Goal: Task Accomplishment & Management: Use online tool/utility

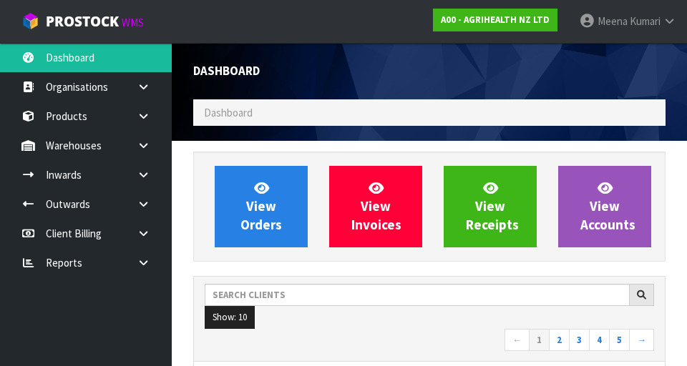
scroll to position [1135, 494]
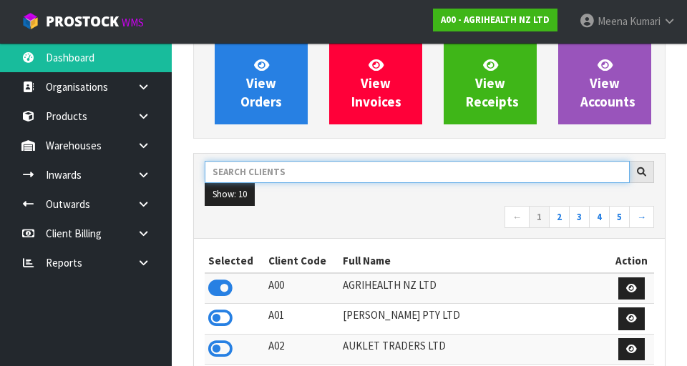
click at [328, 167] on input "text" at bounding box center [417, 172] width 425 height 22
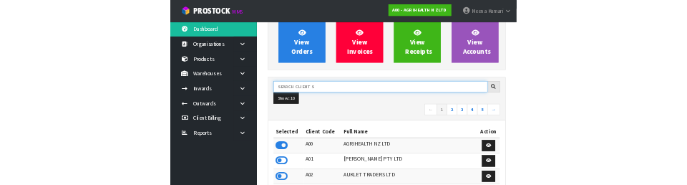
scroll to position [117, 0]
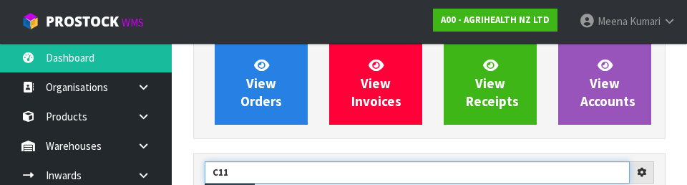
type input "C11"
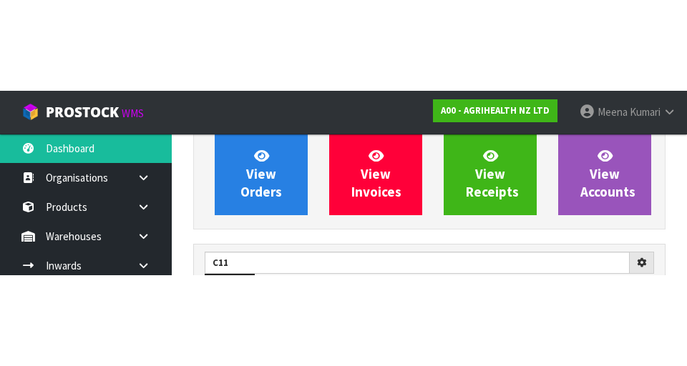
scroll to position [123, 0]
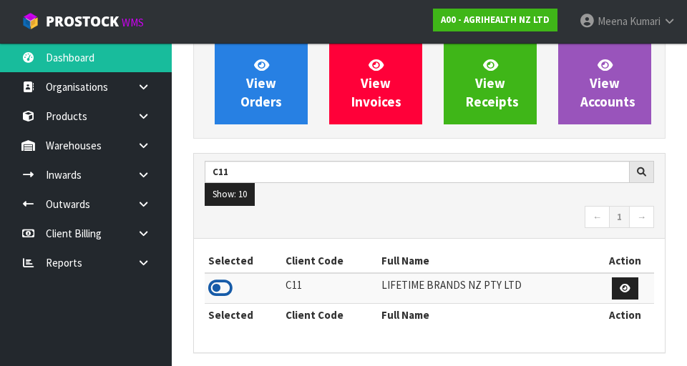
click at [227, 285] on icon at bounding box center [220, 288] width 24 height 21
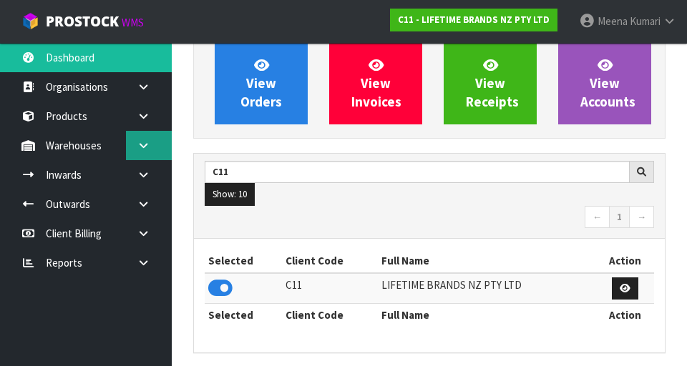
click at [147, 145] on icon at bounding box center [144, 145] width 14 height 11
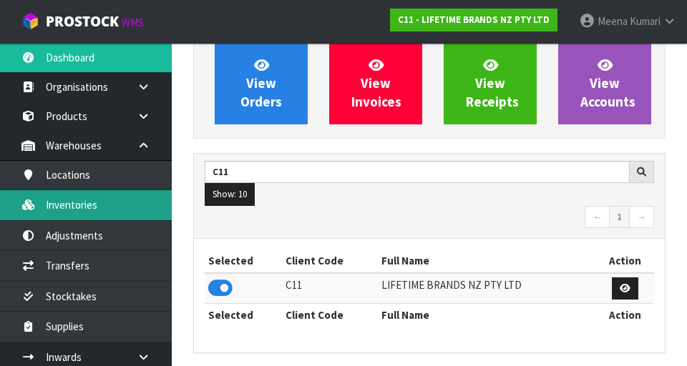
click at [118, 201] on link "Inventories" at bounding box center [86, 204] width 172 height 29
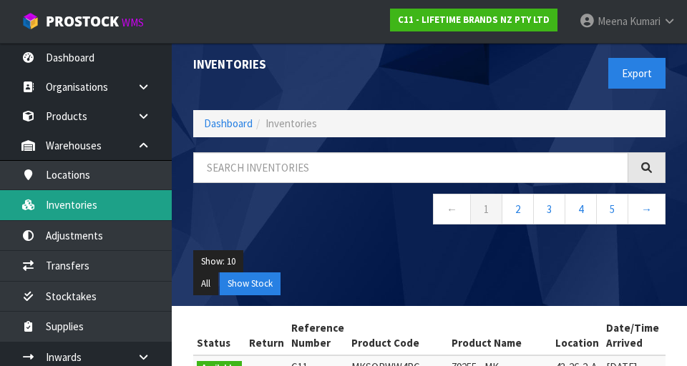
scroll to position [7, 0]
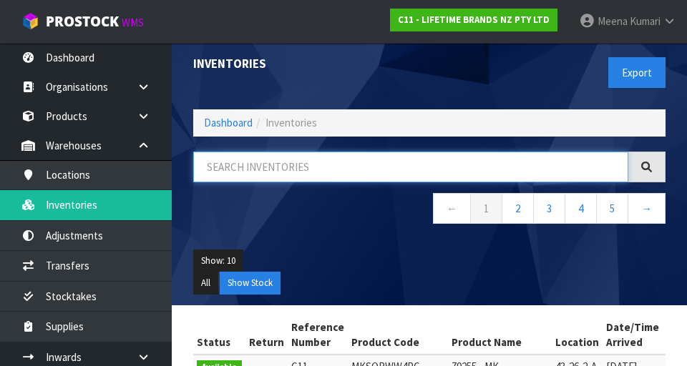
click at [305, 173] on input "text" at bounding box center [410, 167] width 435 height 31
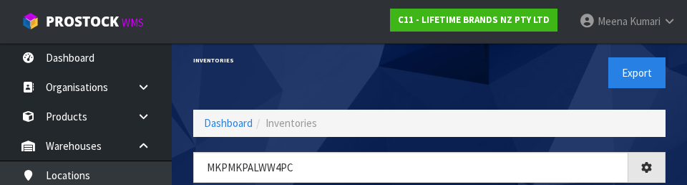
click at [496, 84] on div "Export" at bounding box center [552, 73] width 247 height 74
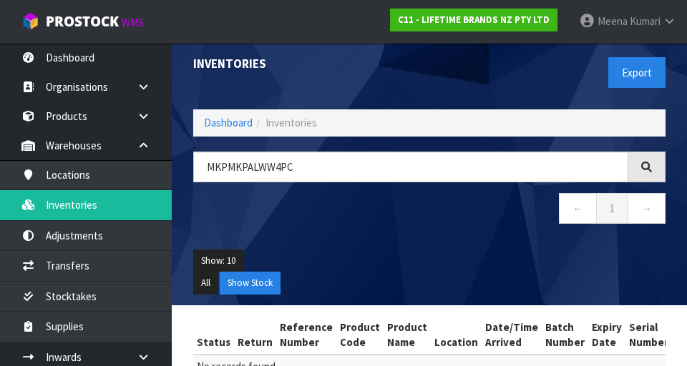
scroll to position [83, 0]
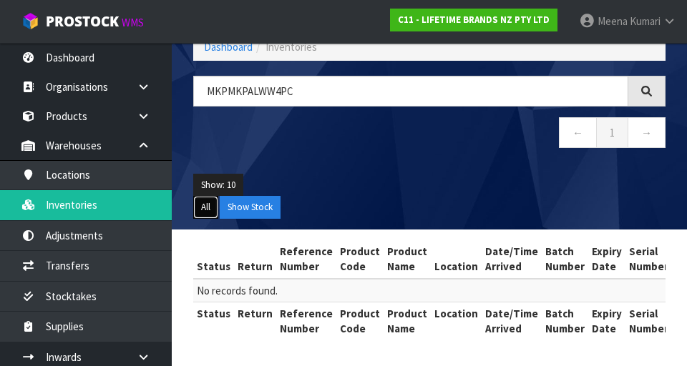
click at [197, 205] on button "All" at bounding box center [205, 207] width 25 height 23
click at [266, 205] on button "Show Stock" at bounding box center [250, 207] width 61 height 23
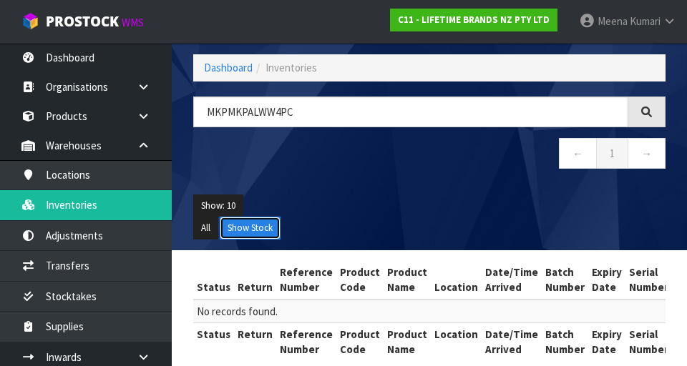
scroll to position [62, 0]
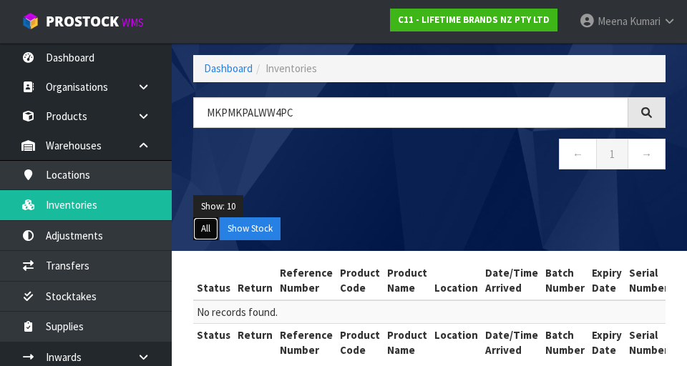
click at [211, 239] on button "All" at bounding box center [205, 228] width 25 height 23
click at [262, 223] on button "Show Stock" at bounding box center [250, 228] width 61 height 23
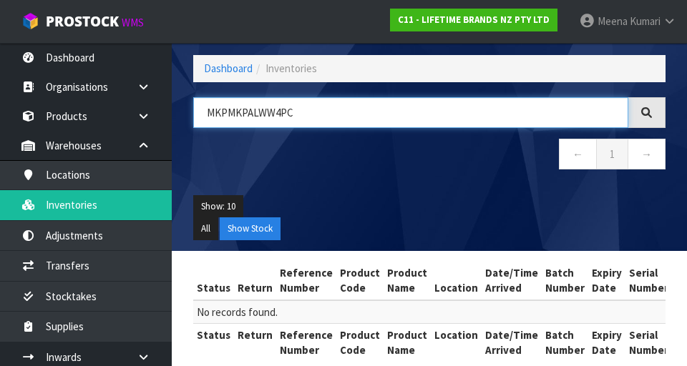
click at [238, 113] on input "MKPMKPALWW4PC" at bounding box center [410, 112] width 435 height 31
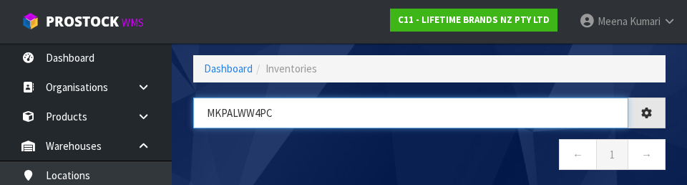
type input "MKPALWW4PC"
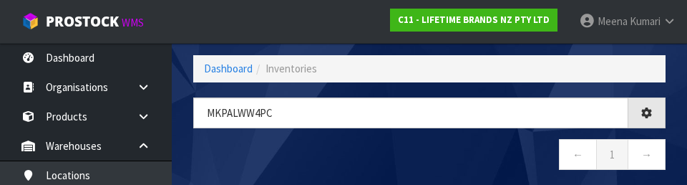
click at [473, 156] on nav "← 1 →" at bounding box center [429, 156] width 472 height 35
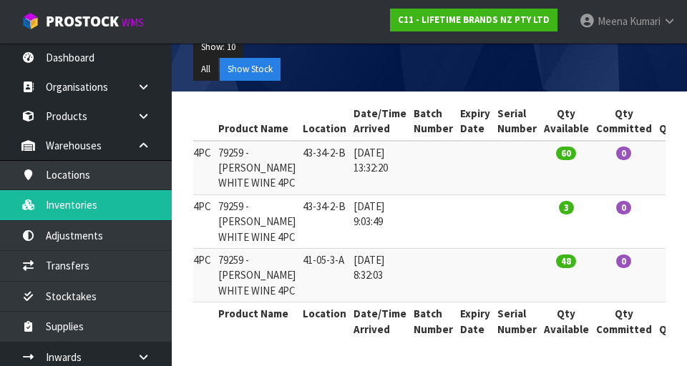
scroll to position [0, 0]
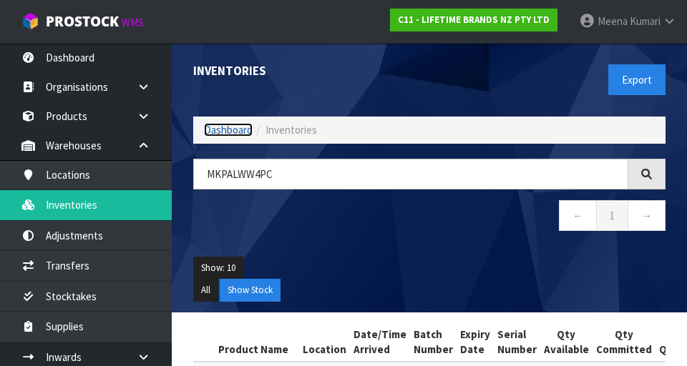
click at [233, 132] on link "Dashboard" at bounding box center [228, 130] width 49 height 14
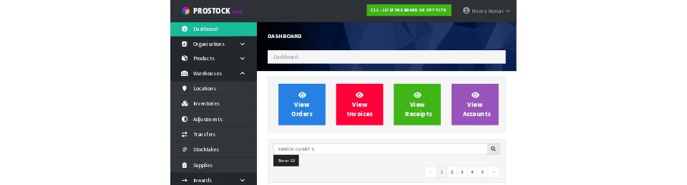
scroll to position [1165, 494]
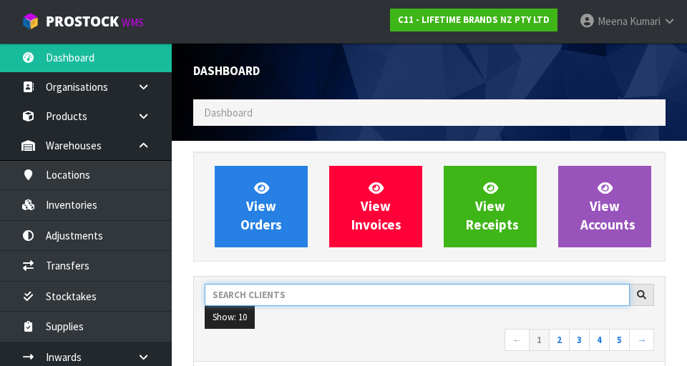
click at [315, 300] on input "text" at bounding box center [417, 295] width 425 height 22
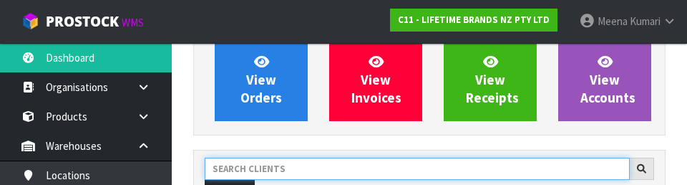
scroll to position [196, 0]
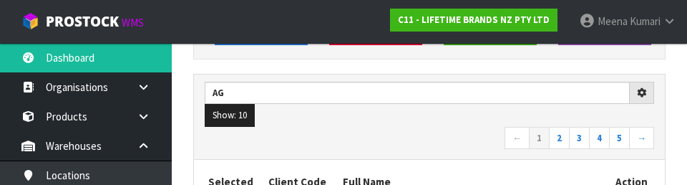
click at [459, 132] on nav "← 1 2 3 4 5 →" at bounding box center [429, 139] width 449 height 25
type input "AG"
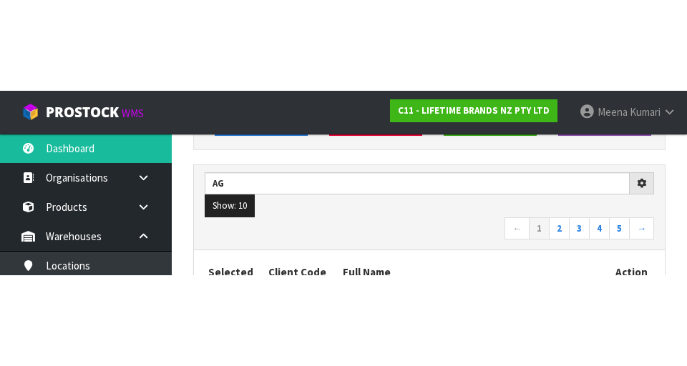
scroll to position [202, 0]
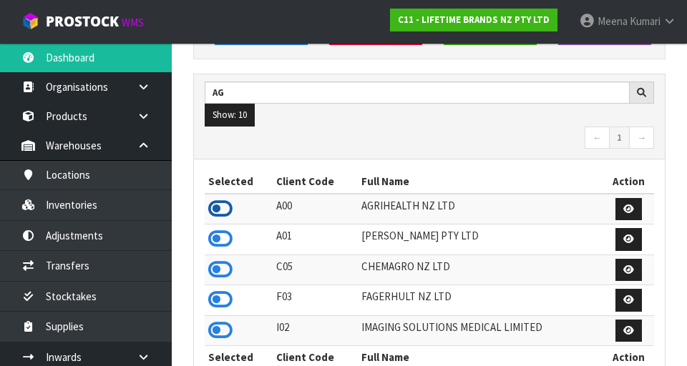
click at [226, 212] on icon at bounding box center [220, 208] width 24 height 21
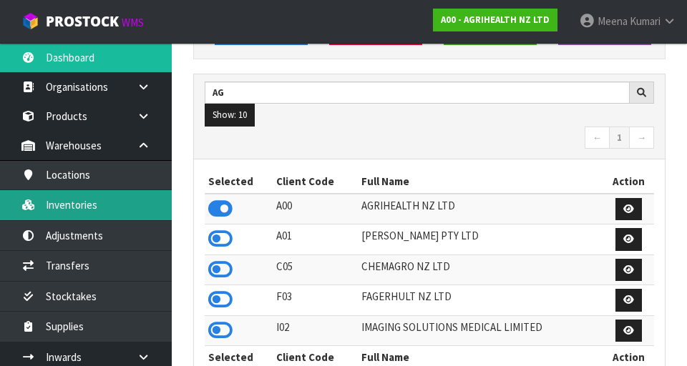
click at [72, 211] on link "Inventories" at bounding box center [86, 204] width 172 height 29
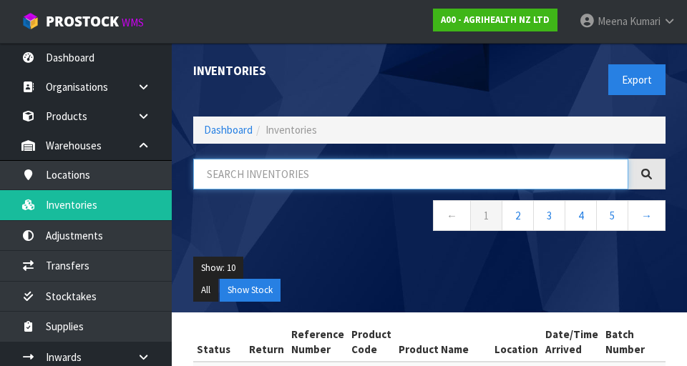
click at [502, 175] on input "text" at bounding box center [410, 174] width 435 height 31
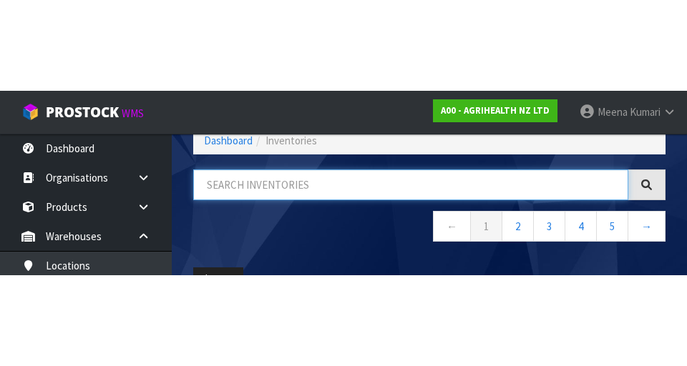
scroll to position [82, 0]
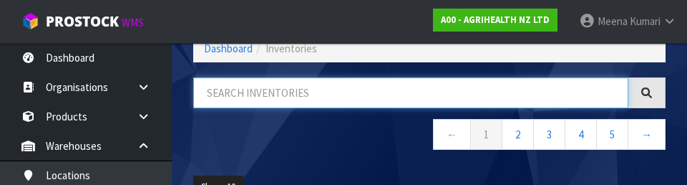
click at [280, 95] on input "text" at bounding box center [410, 92] width 435 height 31
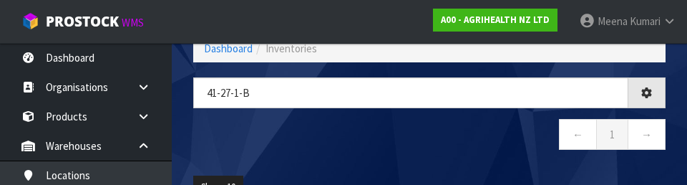
click at [390, 148] on nav "← 1 →" at bounding box center [429, 136] width 472 height 35
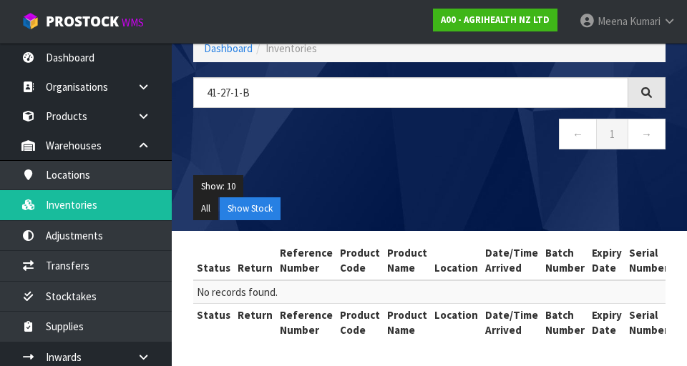
click at [496, 170] on div "Show: 10 5 10 25 50 All Show Stock" at bounding box center [429, 198] width 494 height 67
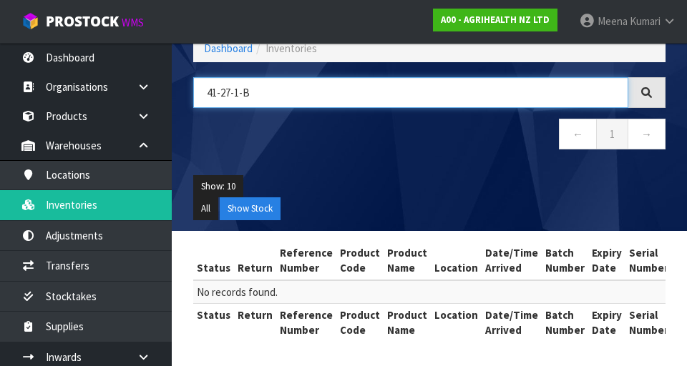
click at [319, 94] on input "41-27-1-B" at bounding box center [410, 92] width 435 height 31
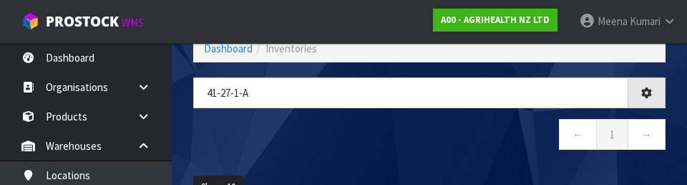
click at [333, 144] on nav "← 1 →" at bounding box center [429, 136] width 472 height 35
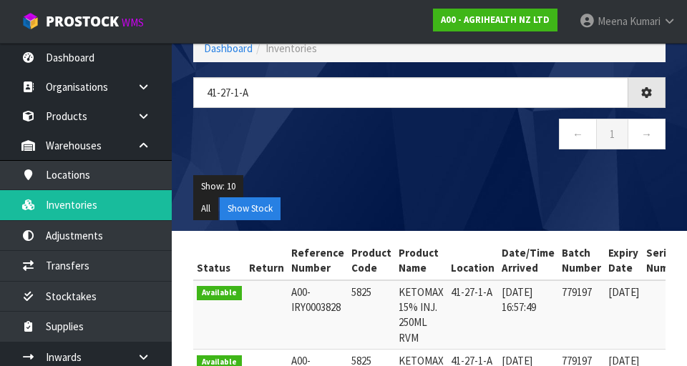
type input "41-27-1-A"
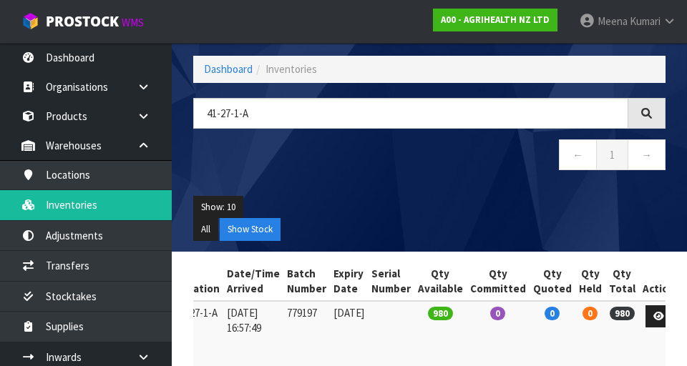
scroll to position [93, 0]
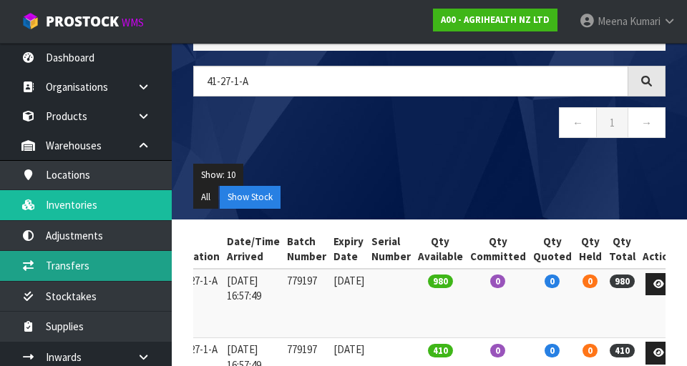
click at [110, 265] on link "Transfers" at bounding box center [86, 265] width 172 height 29
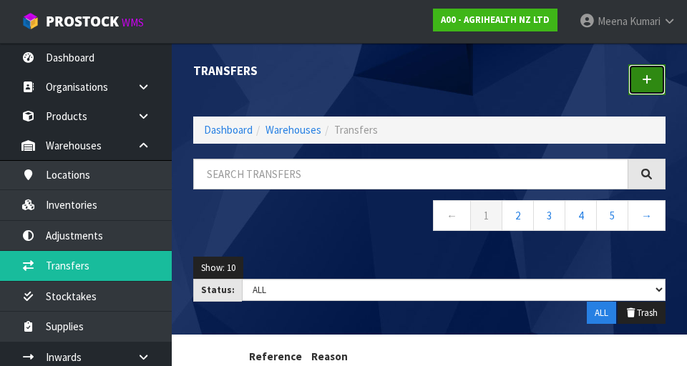
click at [654, 72] on link at bounding box center [646, 79] width 37 height 31
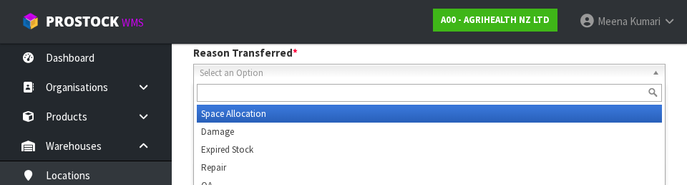
scroll to position [197, 0]
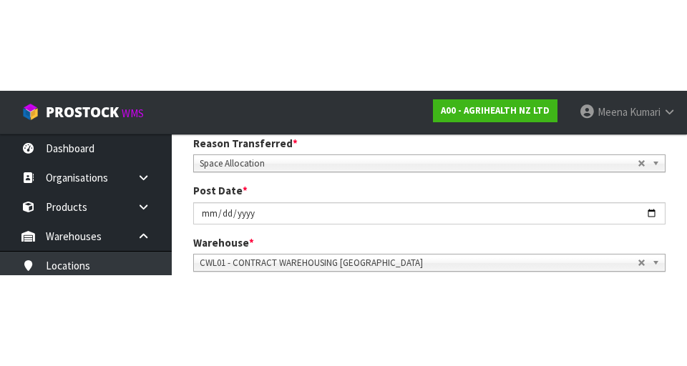
scroll to position [204, 0]
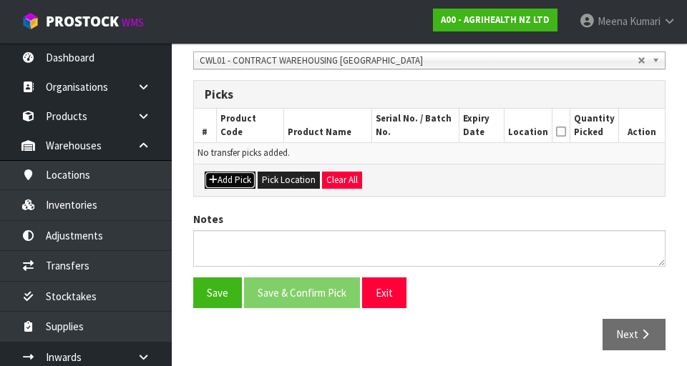
click at [247, 178] on button "Add Pick" at bounding box center [230, 180] width 51 height 17
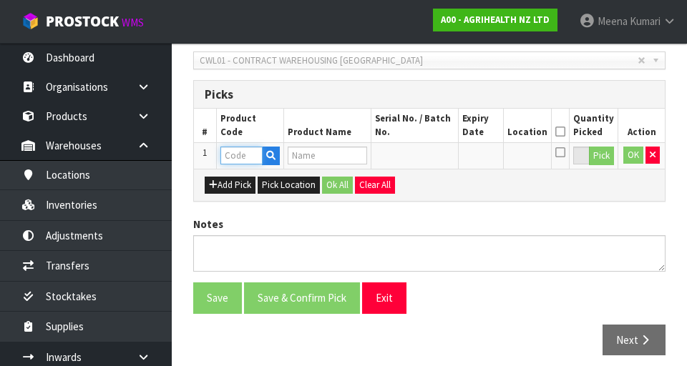
click at [253, 154] on input "text" at bounding box center [241, 156] width 42 height 18
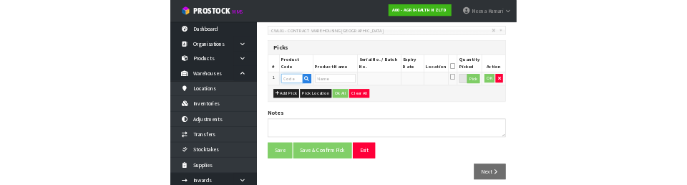
scroll to position [310, 0]
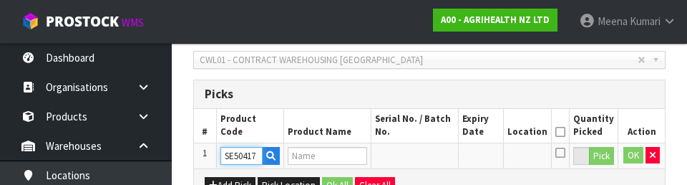
type input "SE504171"
click at [645, 155] on button "button" at bounding box center [652, 155] width 14 height 17
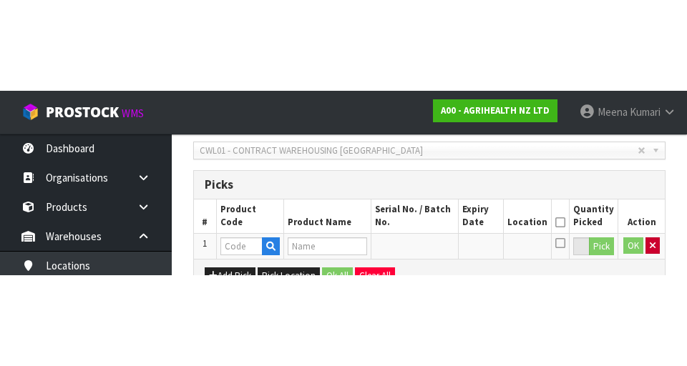
scroll to position [316, 0]
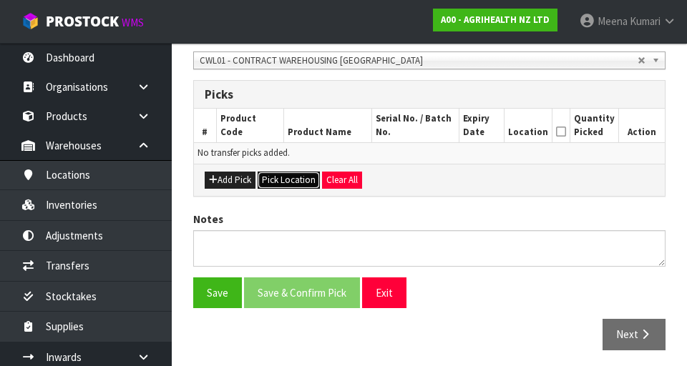
click at [299, 180] on button "Pick Location" at bounding box center [288, 180] width 62 height 17
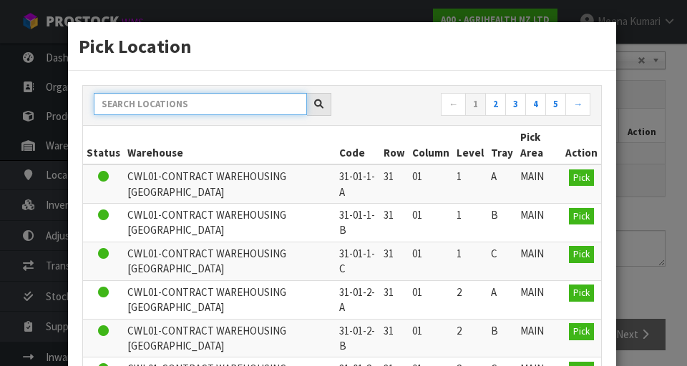
click at [267, 99] on input "text" at bounding box center [200, 104] width 213 height 22
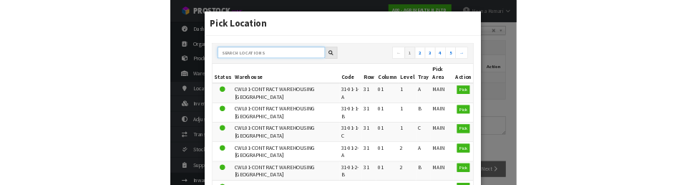
scroll to position [310, 0]
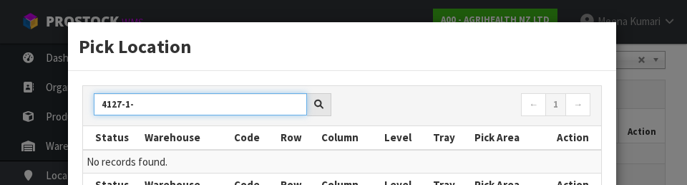
click at [114, 109] on input "4127-1-" at bounding box center [200, 104] width 213 height 22
click at [105, 105] on input "4127-1-" at bounding box center [200, 104] width 213 height 22
click at [108, 103] on input "4127-1-" at bounding box center [200, 104] width 213 height 22
click at [116, 102] on input "4127-1-" at bounding box center [200, 104] width 213 height 22
click at [112, 101] on input "4127-1-" at bounding box center [200, 104] width 213 height 22
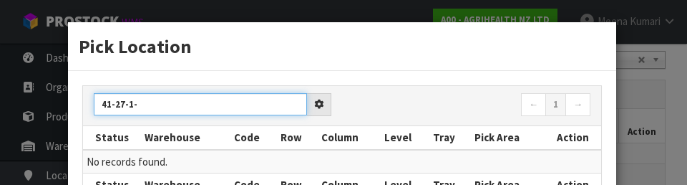
click at [190, 98] on input "41-27-1-" at bounding box center [200, 104] width 213 height 22
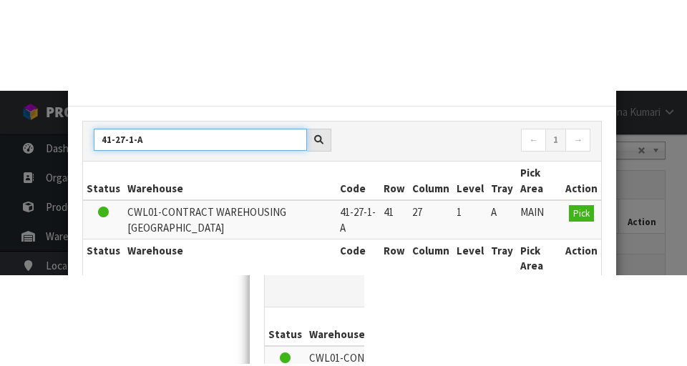
scroll to position [52, 0]
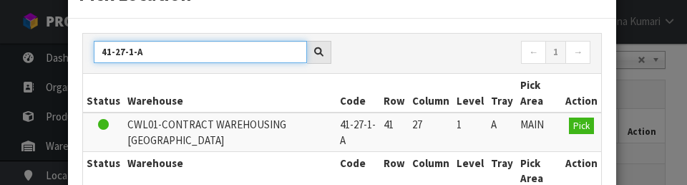
type input "41-27-1-A"
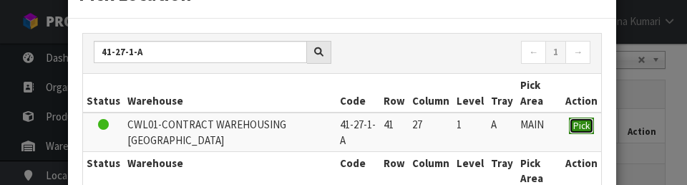
click at [578, 132] on button "Pick" at bounding box center [581, 125] width 25 height 17
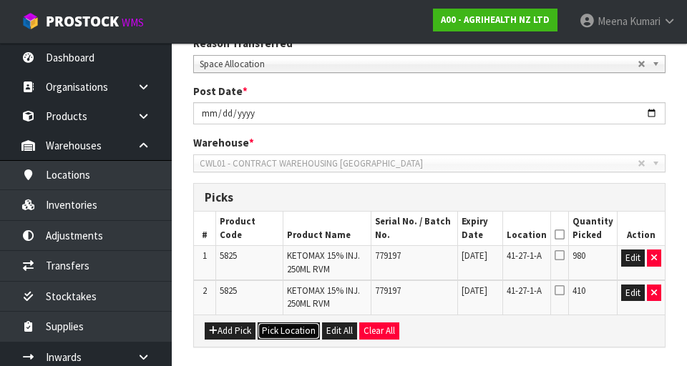
scroll to position [211, 0]
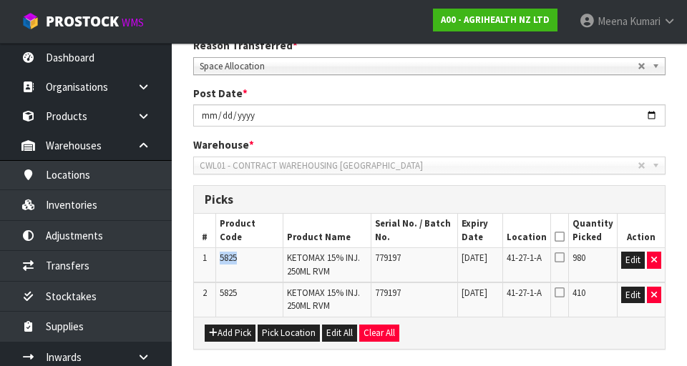
copy span "5825"
click at [647, 255] on button "button" at bounding box center [654, 260] width 14 height 17
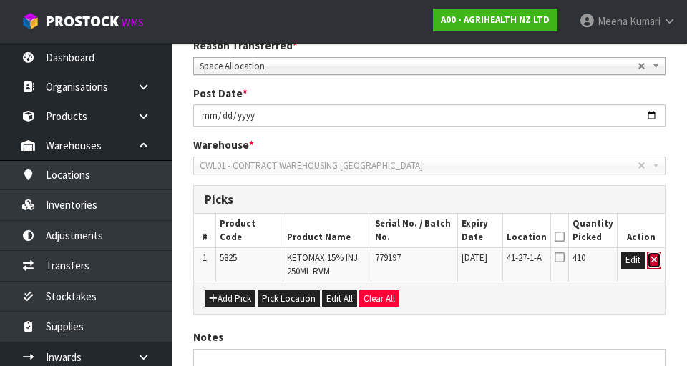
click at [655, 262] on icon "button" at bounding box center [654, 259] width 6 height 9
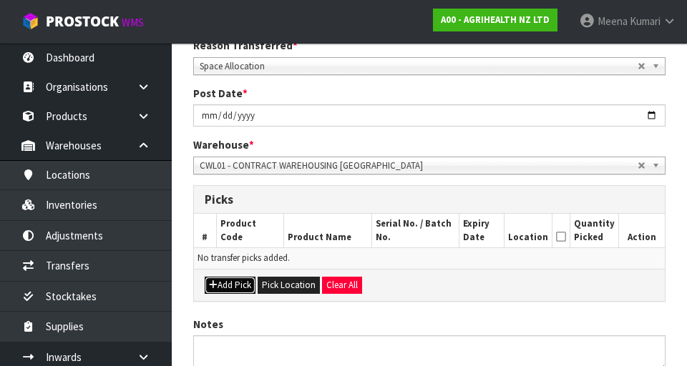
click at [217, 287] on button "Add Pick" at bounding box center [230, 285] width 51 height 17
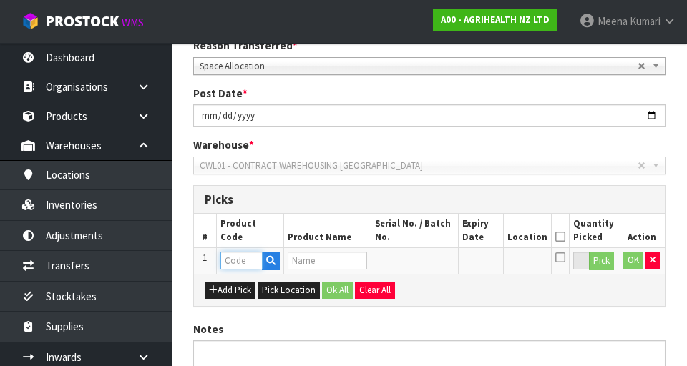
paste input "5825"
type input "5825"
type input "KETOMAX 15% INJ. 250ML RVM"
type input "5825"
click at [598, 267] on button "Pick" at bounding box center [601, 261] width 25 height 19
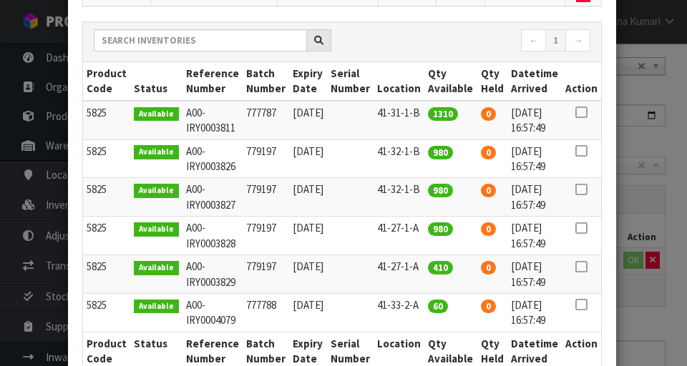
scroll to position [157, 0]
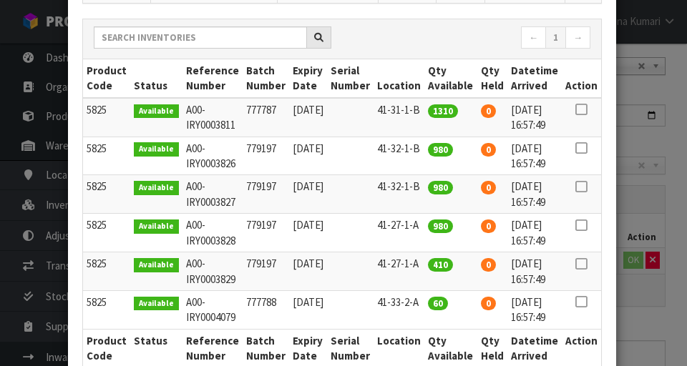
click at [586, 264] on icon at bounding box center [580, 264] width 11 height 1
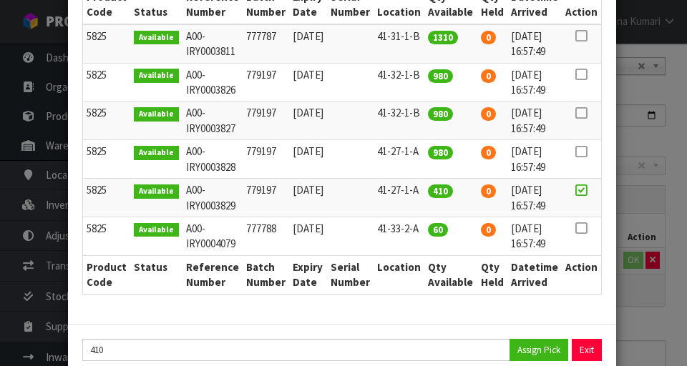
scroll to position [262, 0]
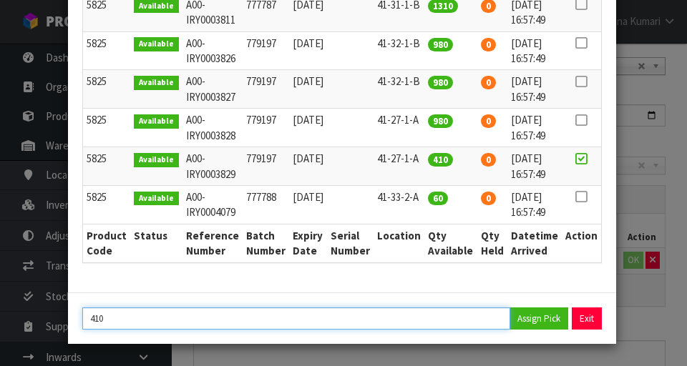
click at [191, 327] on input "410" at bounding box center [296, 319] width 428 height 22
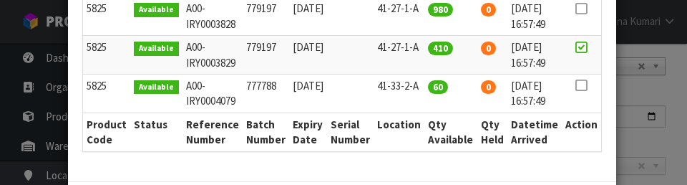
scroll to position [443, 0]
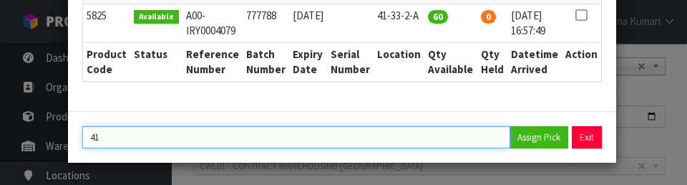
type input "4"
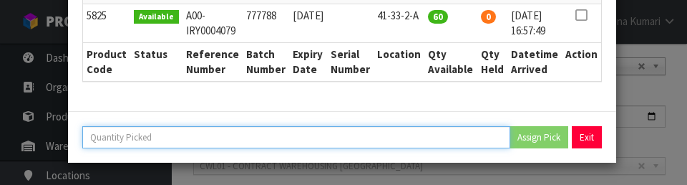
type input "9"
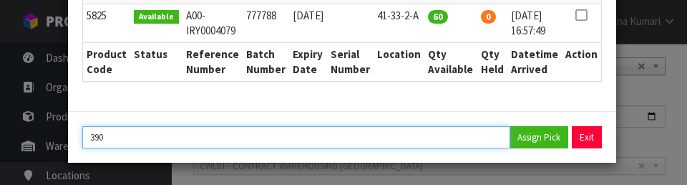
type input "390"
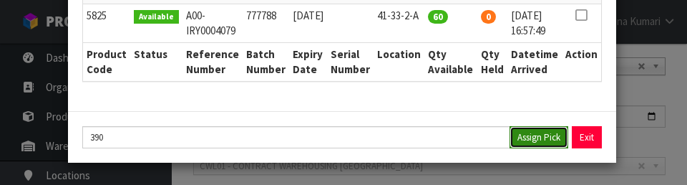
click at [540, 142] on button "Assign Pick" at bounding box center [538, 137] width 59 height 22
type input "390"
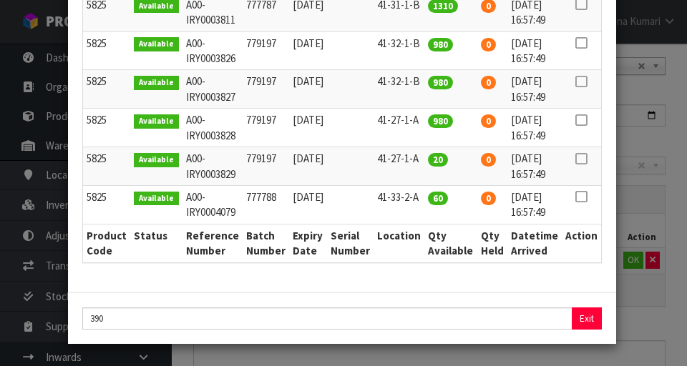
scroll to position [262, 0]
click at [653, 315] on div "Pick Line Picks Product Code Product Name Serial No. / Batch No. Expiry Date Lo…" at bounding box center [343, 183] width 687 height 366
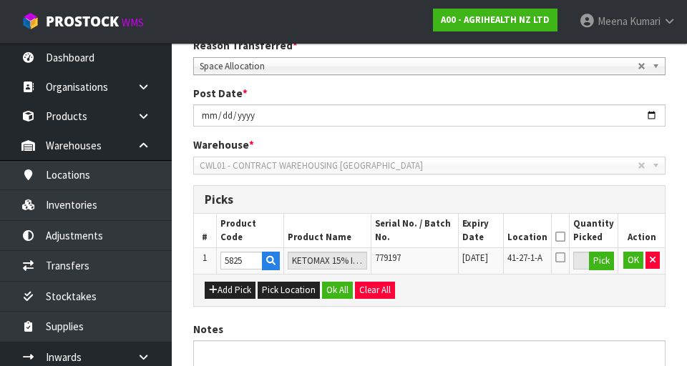
click at [564, 237] on icon at bounding box center [560, 237] width 10 height 1
click at [623, 265] on button "OK" at bounding box center [633, 260] width 20 height 17
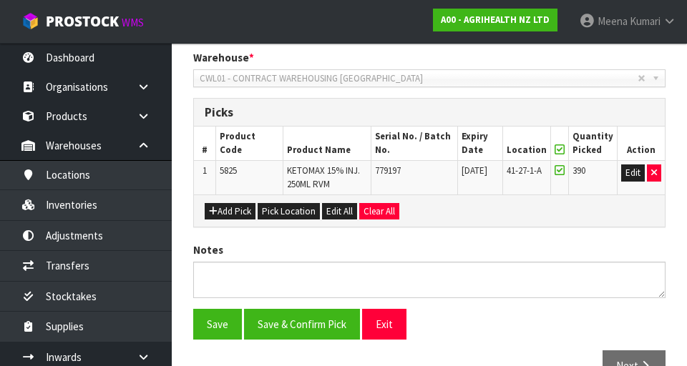
scroll to position [335, 0]
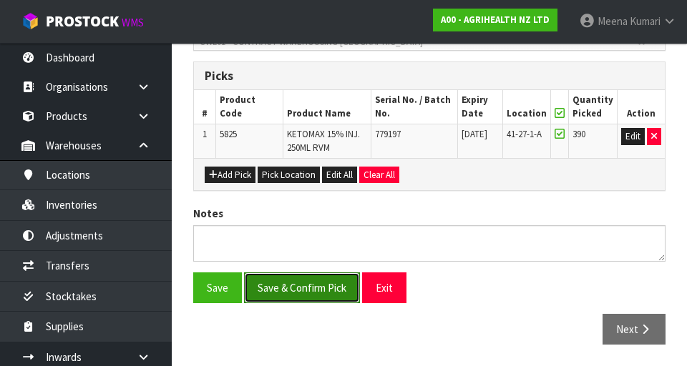
click at [295, 287] on button "Save & Confirm Pick" at bounding box center [302, 288] width 116 height 31
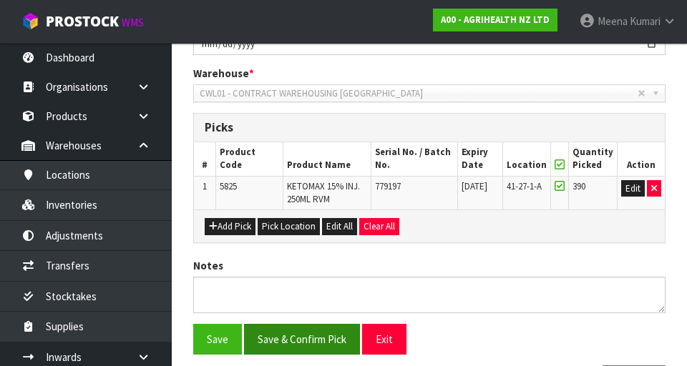
scroll to position [0, 0]
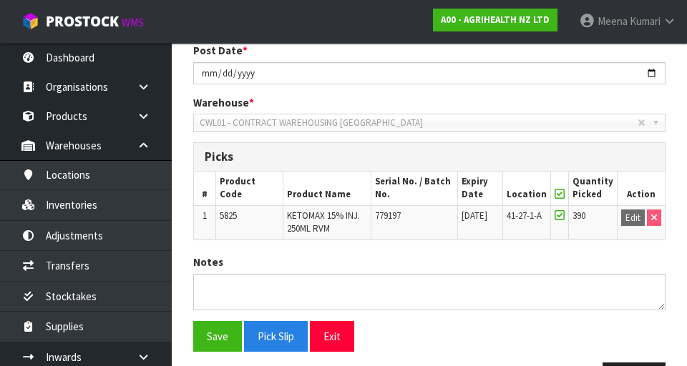
scroll to position [354, 0]
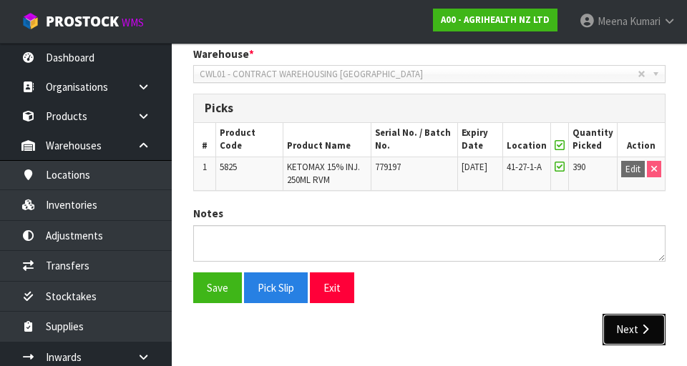
click at [629, 325] on button "Next" at bounding box center [633, 329] width 63 height 31
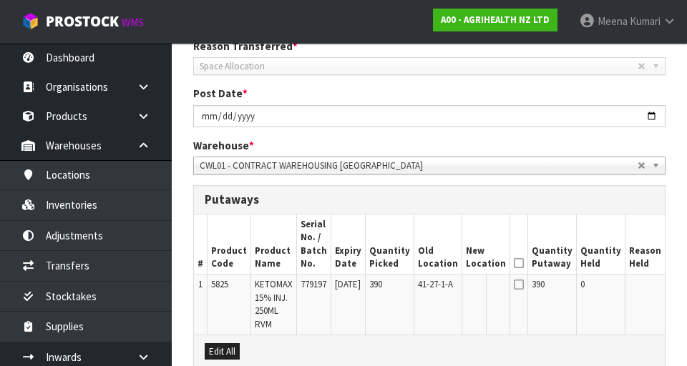
scroll to position [284, 0]
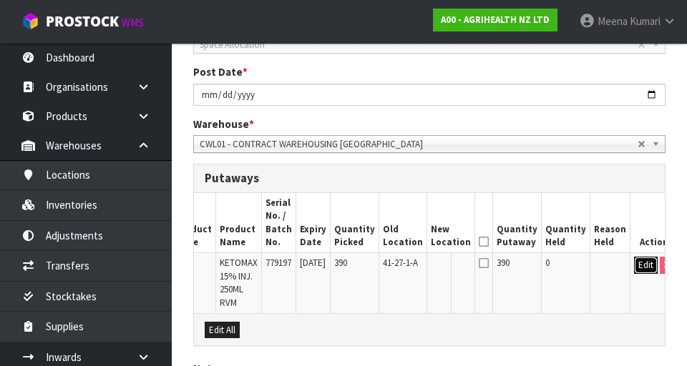
click at [634, 266] on button "Edit" at bounding box center [646, 265] width 24 height 17
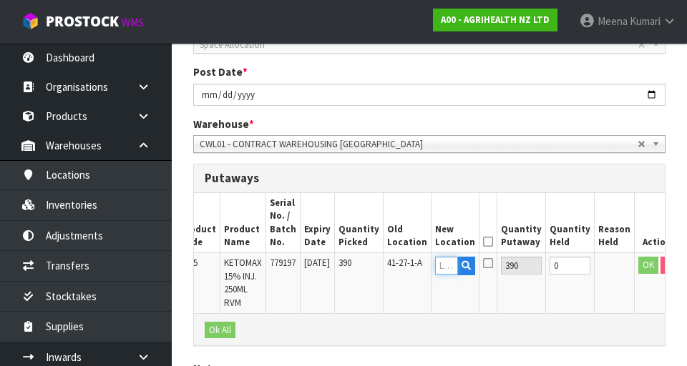
click at [448, 265] on input "text" at bounding box center [446, 266] width 23 height 18
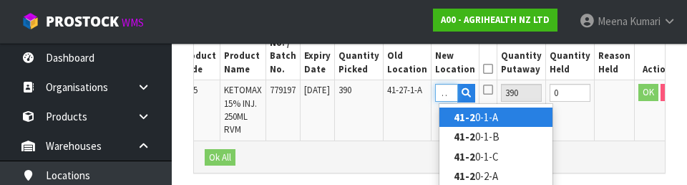
scroll to position [0, 11]
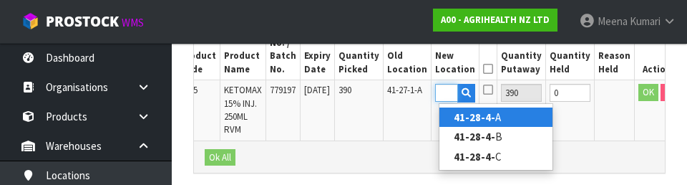
type input "41-28-4-A"
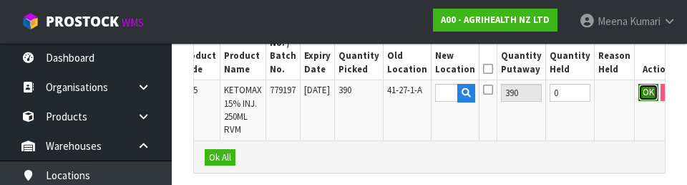
click at [638, 94] on button "OK" at bounding box center [648, 92] width 20 height 17
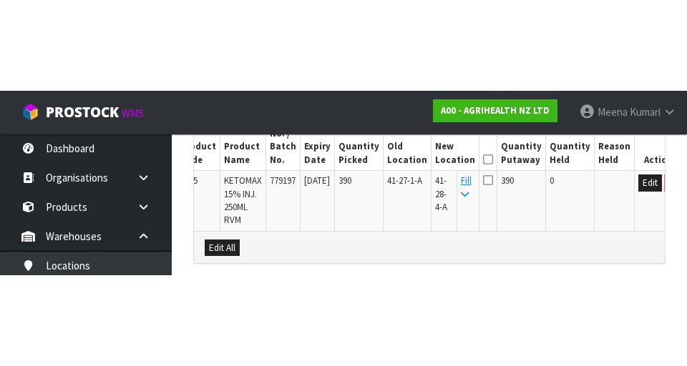
scroll to position [439, 0]
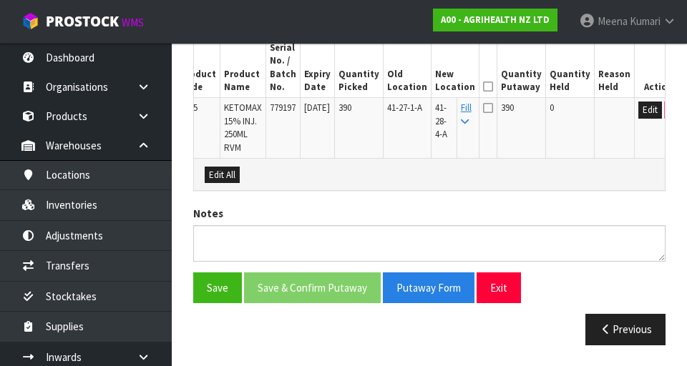
click at [491, 87] on icon at bounding box center [488, 87] width 10 height 1
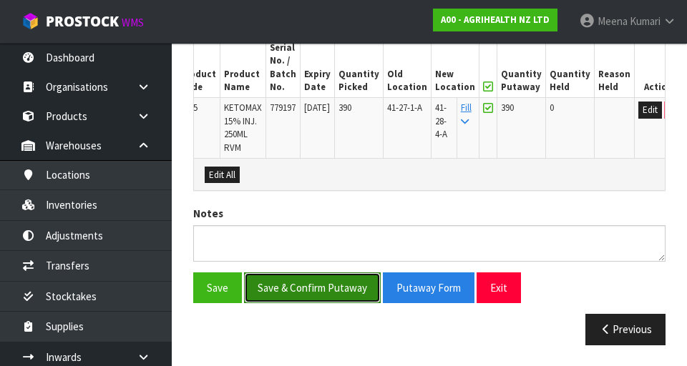
click at [329, 284] on button "Save & Confirm Putaway" at bounding box center [312, 288] width 137 height 31
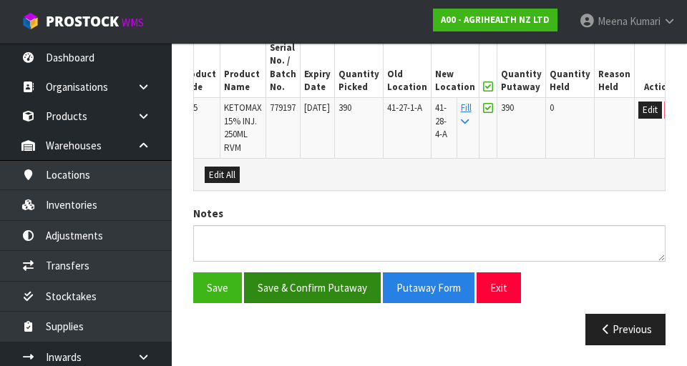
scroll to position [0, 0]
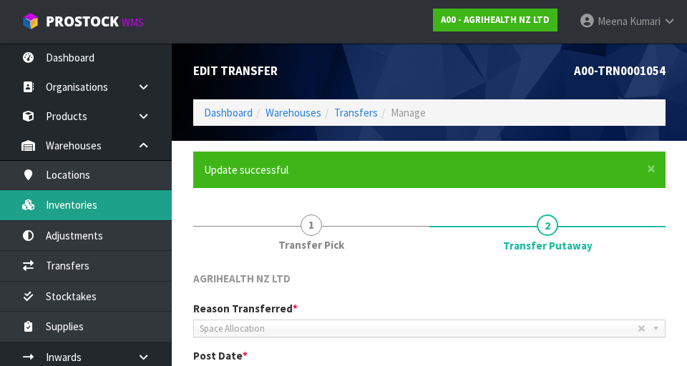
click at [92, 215] on link "Inventories" at bounding box center [86, 204] width 172 height 29
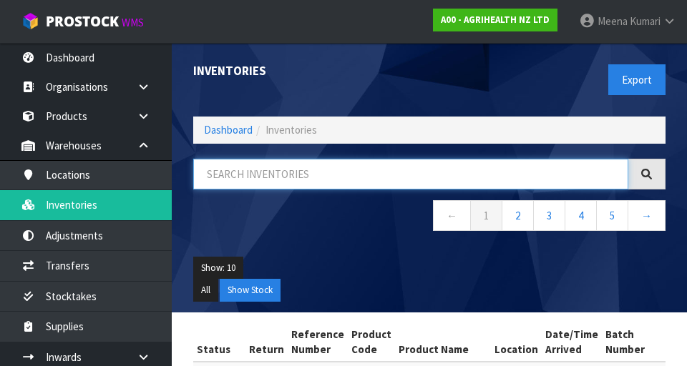
click at [260, 174] on input "text" at bounding box center [410, 174] width 435 height 31
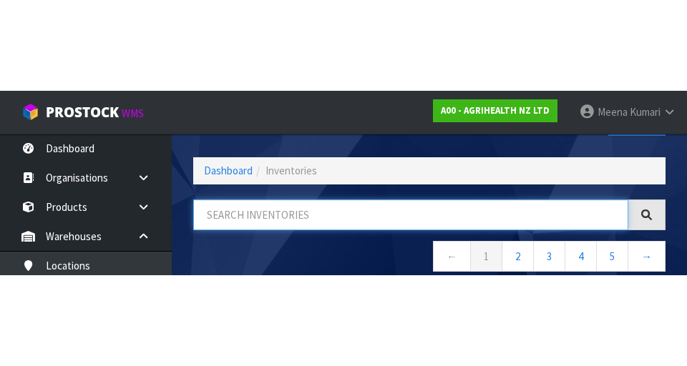
scroll to position [82, 0]
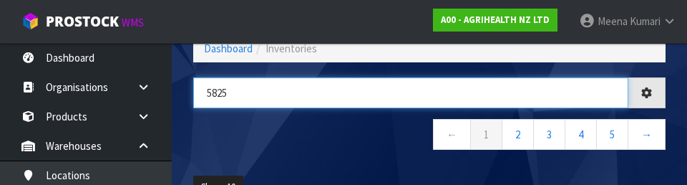
type input "5825"
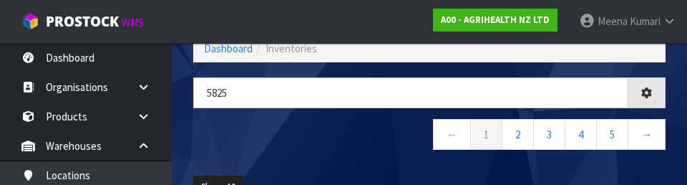
click at [352, 133] on nav "← 1 2 3 4 5 →" at bounding box center [429, 136] width 472 height 35
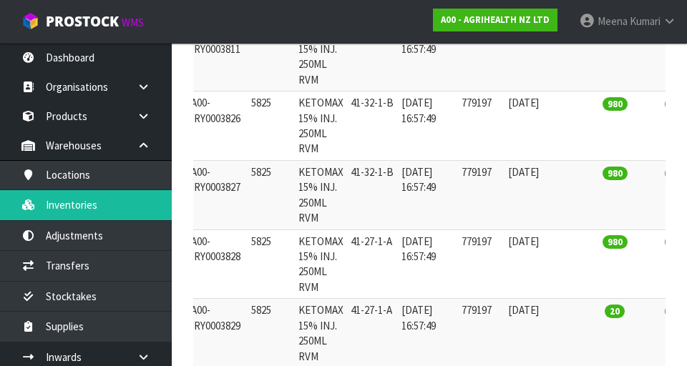
scroll to position [0, 0]
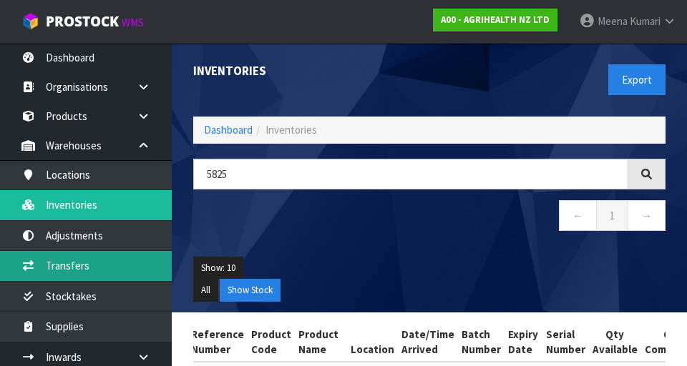
click at [92, 272] on link "Transfers" at bounding box center [86, 265] width 172 height 29
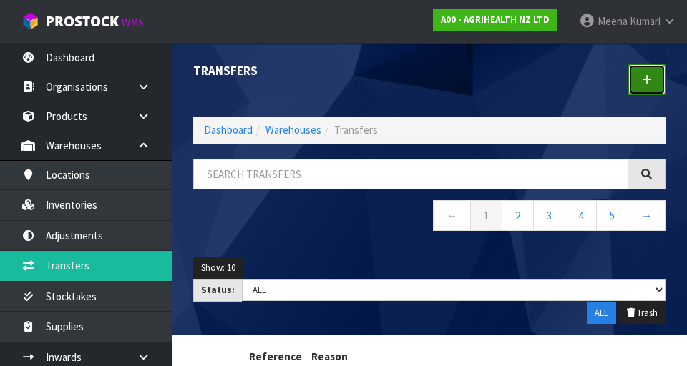
click at [654, 78] on link at bounding box center [646, 79] width 37 height 31
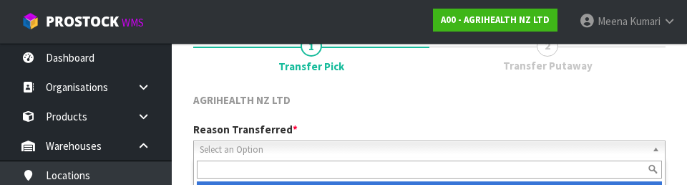
scroll to position [197, 0]
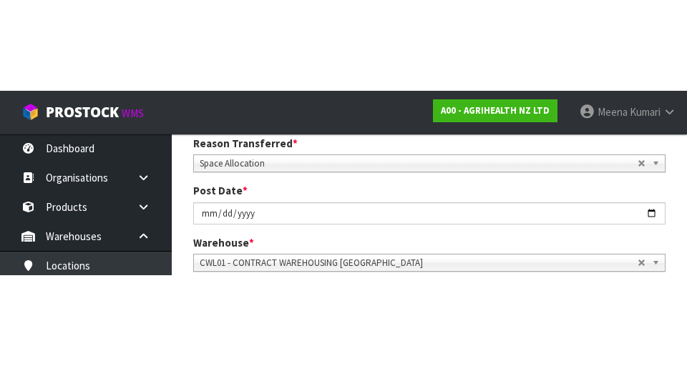
scroll to position [204, 0]
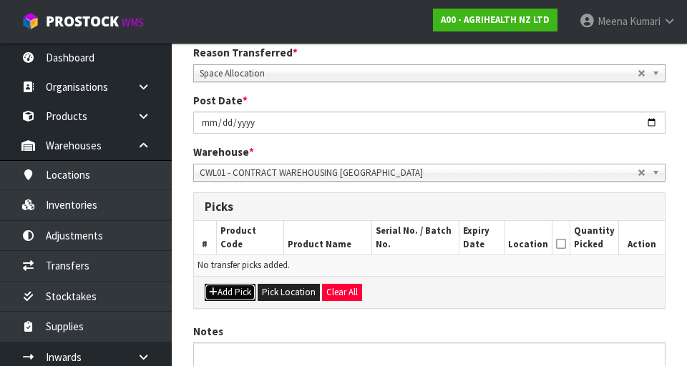
click at [237, 294] on button "Add Pick" at bounding box center [230, 292] width 51 height 17
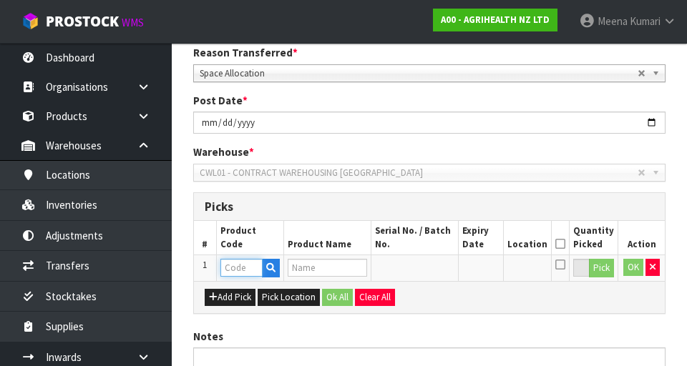
click at [244, 267] on input "text" at bounding box center [241, 268] width 42 height 18
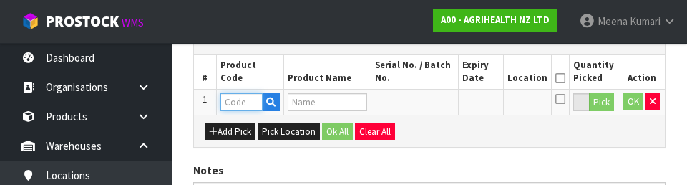
scroll to position [373, 0]
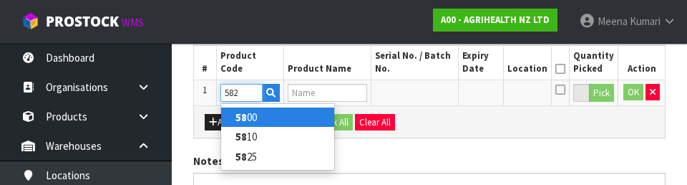
type input "5825"
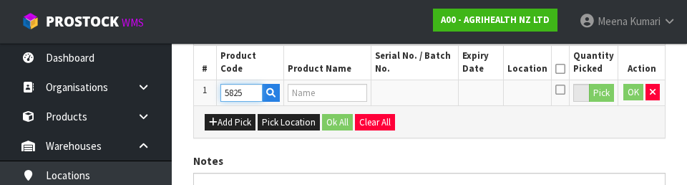
type input "KETOMAX 15% INJ. 250ML RVM"
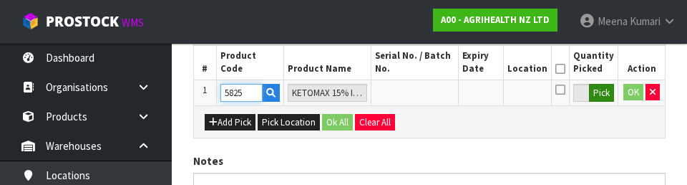
type input "5825"
click at [604, 98] on button "Pick" at bounding box center [601, 93] width 25 height 19
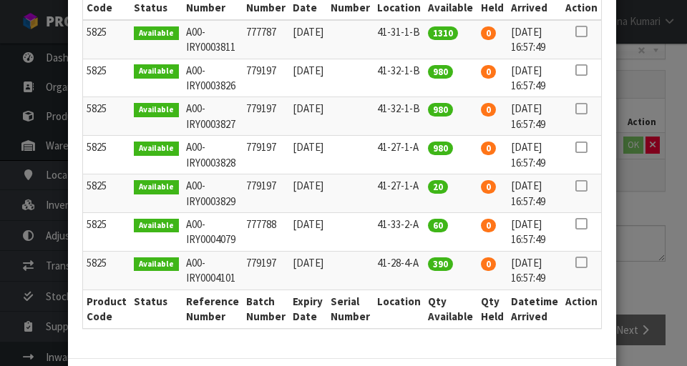
scroll to position [235, 0]
click at [586, 147] on icon at bounding box center [580, 147] width 11 height 1
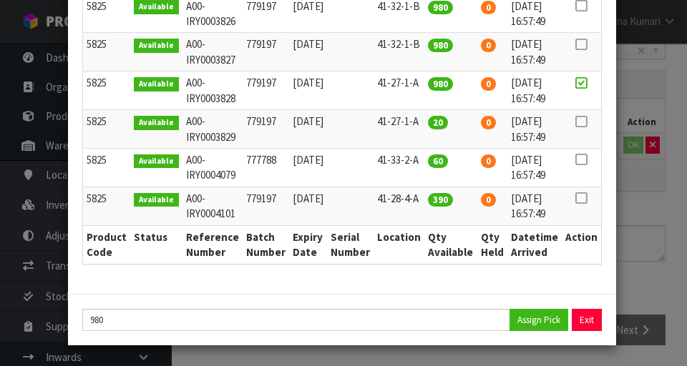
scroll to position [300, 0]
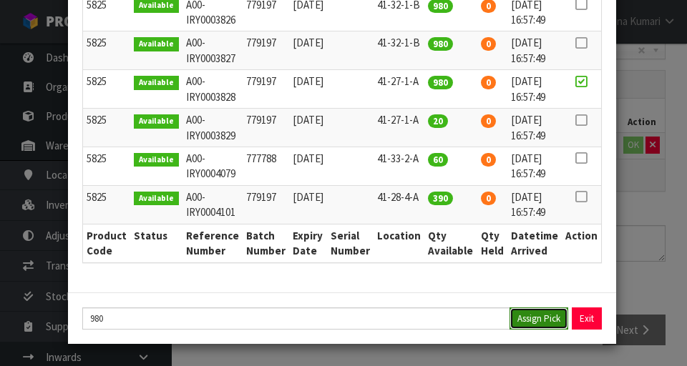
click at [526, 329] on button "Assign Pick" at bounding box center [538, 319] width 59 height 22
type input "980"
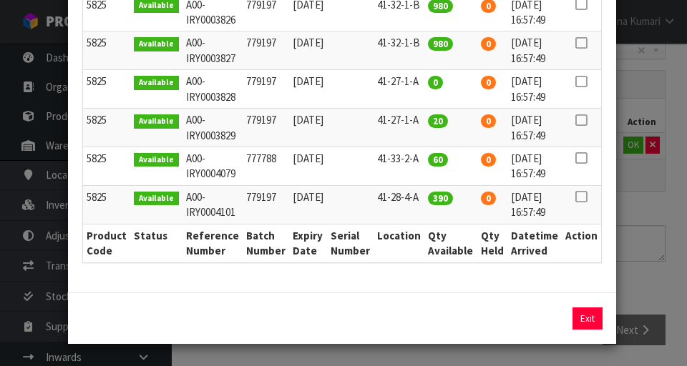
click at [586, 121] on icon at bounding box center [580, 120] width 11 height 1
click at [542, 329] on button "Assign Pick" at bounding box center [538, 319] width 59 height 22
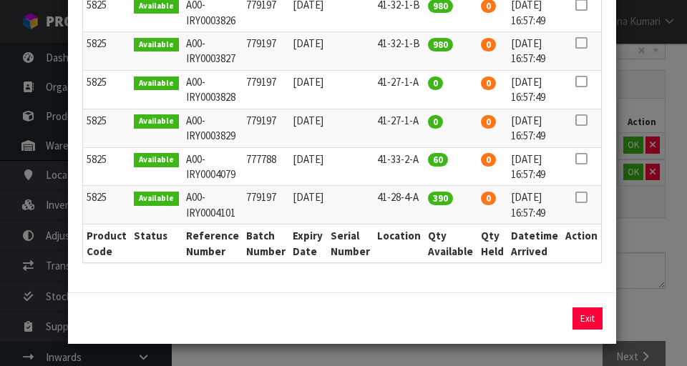
click at [656, 280] on div "Pick Line Picks Product Code Product Name Serial No. / Batch No. Expiry Date Lo…" at bounding box center [343, 183] width 687 height 366
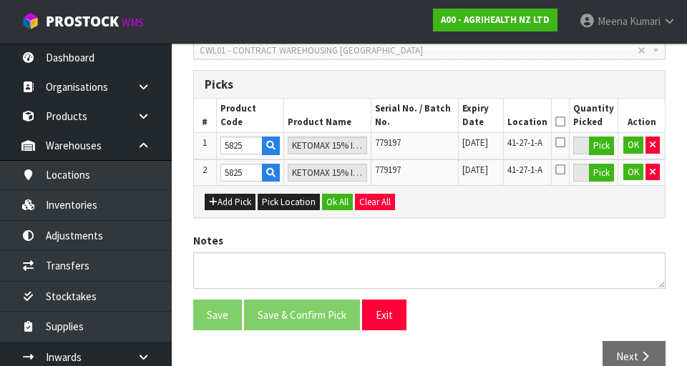
click at [565, 122] on icon at bounding box center [560, 122] width 10 height 1
click at [631, 147] on button "OK" at bounding box center [633, 145] width 20 height 17
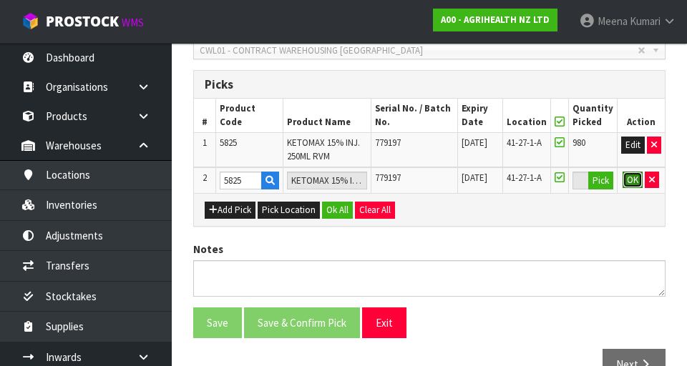
click at [631, 185] on button "OK" at bounding box center [632, 180] width 20 height 17
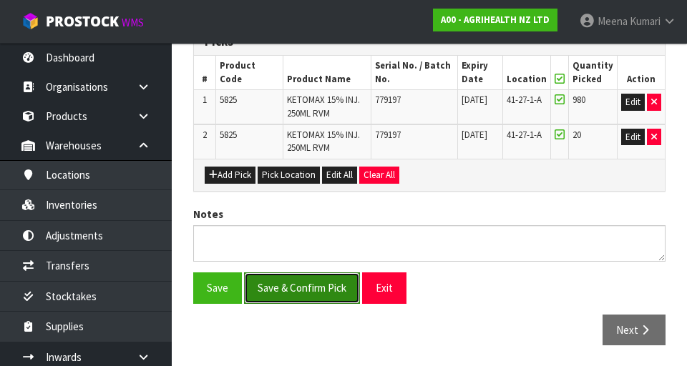
click at [303, 279] on button "Save & Confirm Pick" at bounding box center [302, 288] width 116 height 31
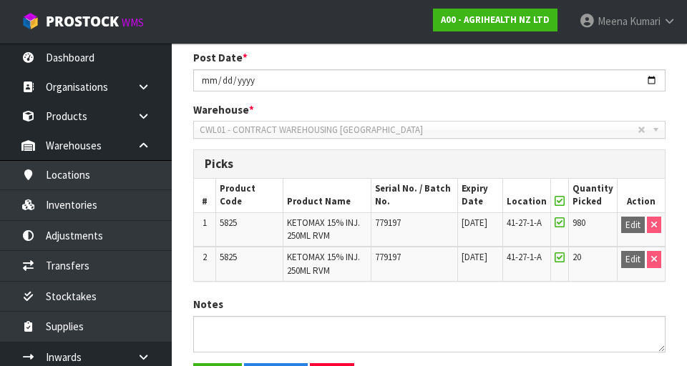
scroll to position [389, 0]
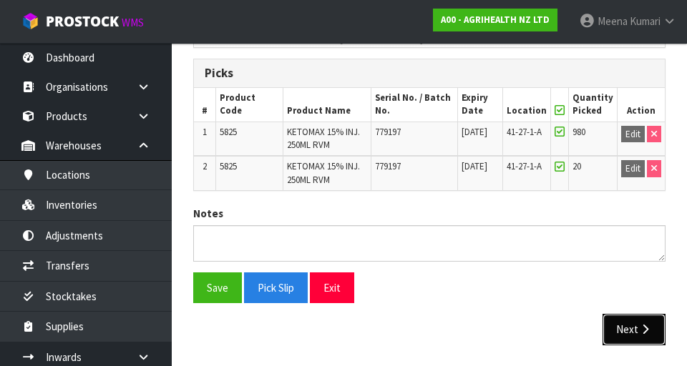
click at [646, 330] on icon "button" at bounding box center [645, 329] width 14 height 11
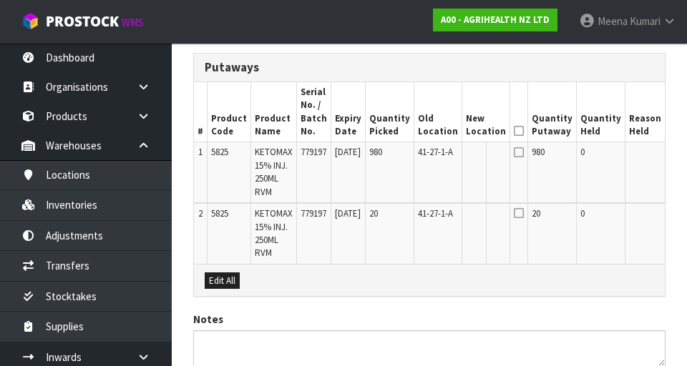
scroll to position [417, 0]
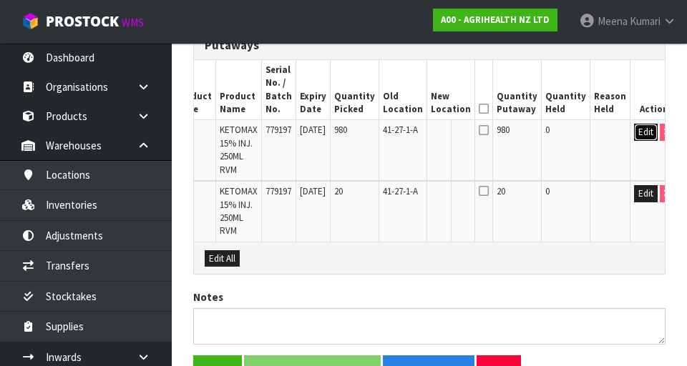
click at [634, 137] on button "Edit" at bounding box center [646, 132] width 24 height 17
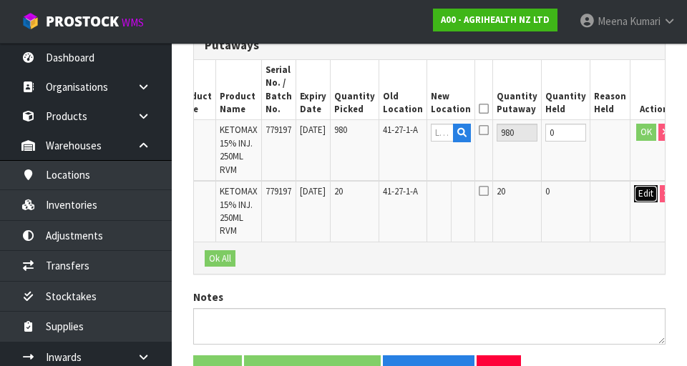
click at [634, 200] on button "Edit" at bounding box center [646, 193] width 24 height 17
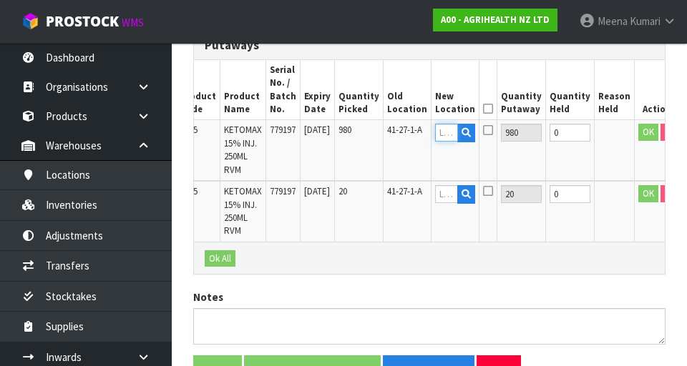
click at [446, 136] on input "text" at bounding box center [446, 133] width 23 height 18
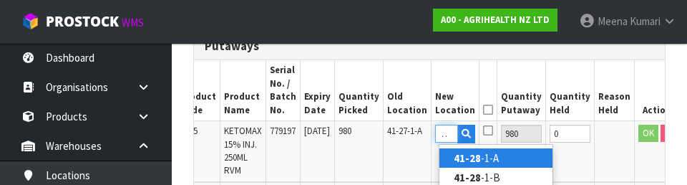
scroll to position [0, 0]
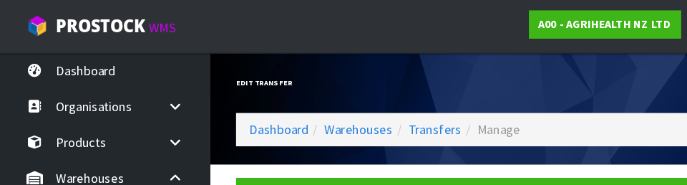
type input "41-28"
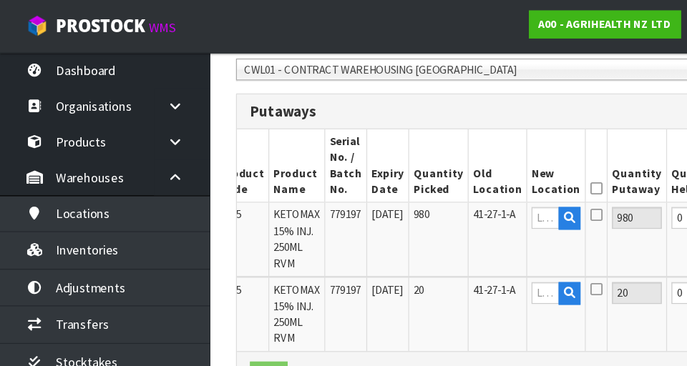
click at [516, 215] on td "980" at bounding box center [521, 196] width 49 height 61
click at [442, 179] on input "text" at bounding box center [446, 179] width 23 height 18
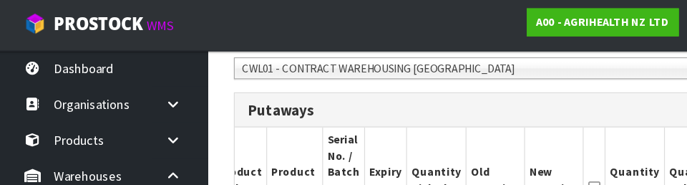
scroll to position [434, 0]
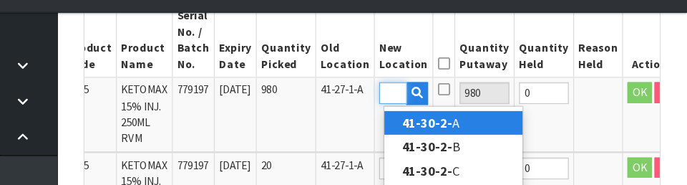
type input "41-30-2-A"
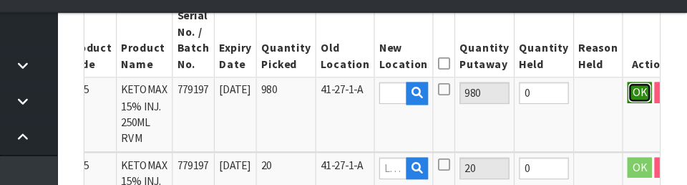
click at [638, 114] on button "OK" at bounding box center [648, 108] width 20 height 17
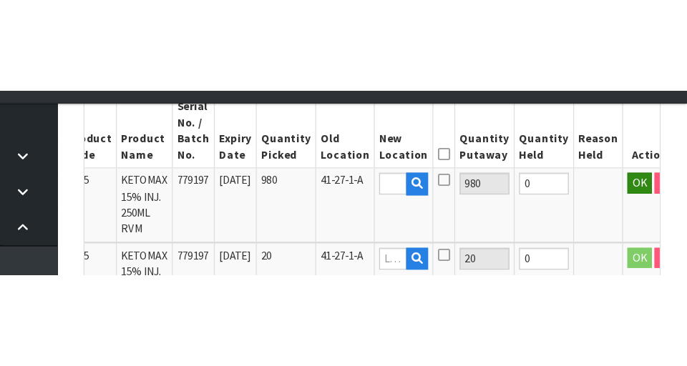
scroll to position [441, 0]
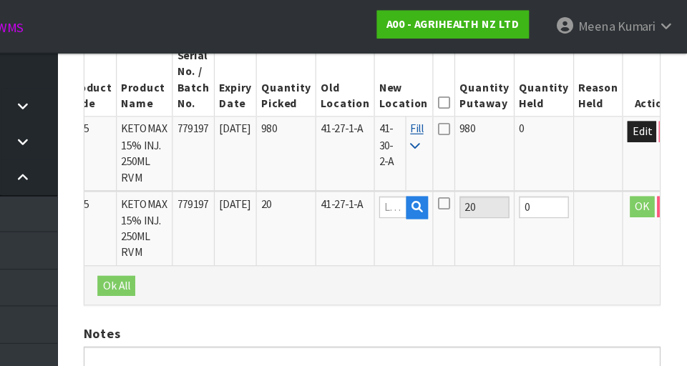
click at [464, 124] on link "Fill" at bounding box center [466, 111] width 11 height 25
type input "41-30-2-A"
click at [483, 85] on icon at bounding box center [488, 84] width 10 height 1
click at [640, 168] on button "OK" at bounding box center [650, 169] width 20 height 17
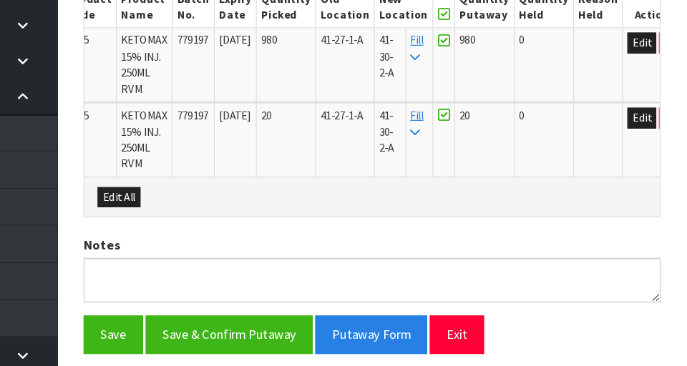
scroll to position [500, 0]
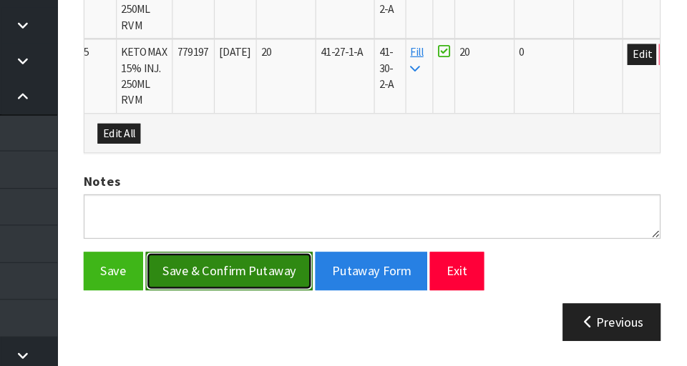
click at [338, 278] on button "Save & Confirm Putaway" at bounding box center [312, 288] width 137 height 31
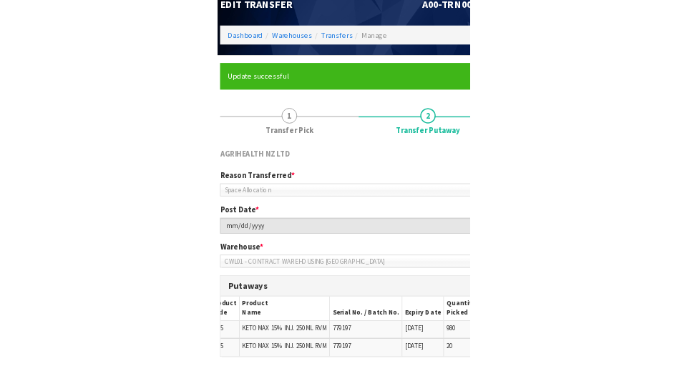
scroll to position [6, 0]
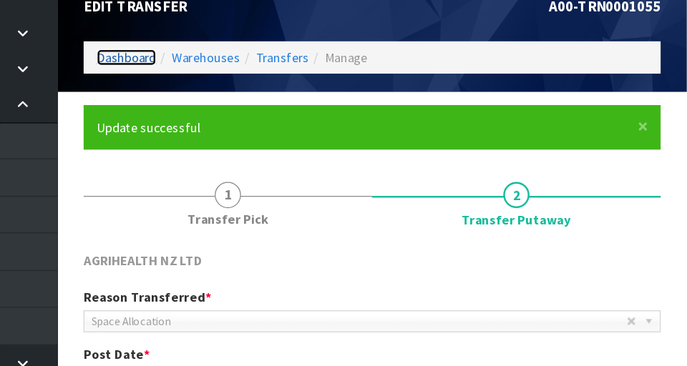
click at [213, 102] on link "Dashboard" at bounding box center [228, 107] width 49 height 14
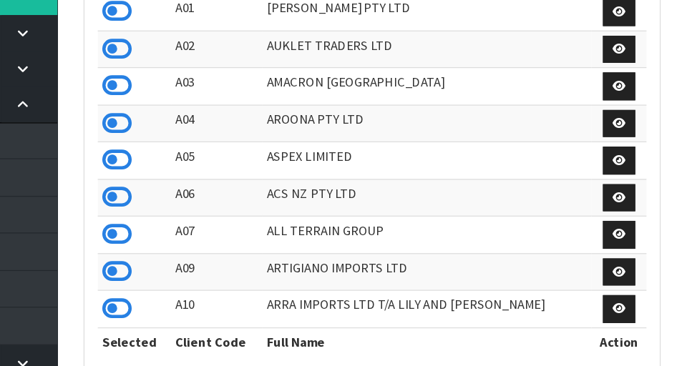
scroll to position [1135, 494]
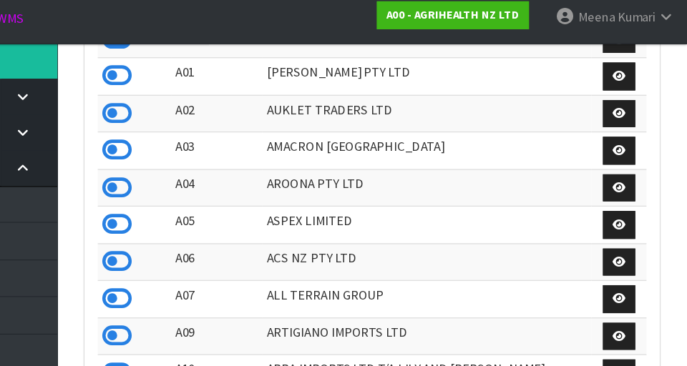
click at [345, 16] on nav "Toggle navigation ProStock WMS A00 - AGRIHEALTH NZ LTD [PERSON_NAME] Logout" at bounding box center [343, 22] width 687 height 44
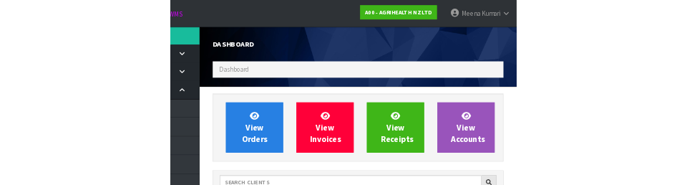
scroll to position [0, 0]
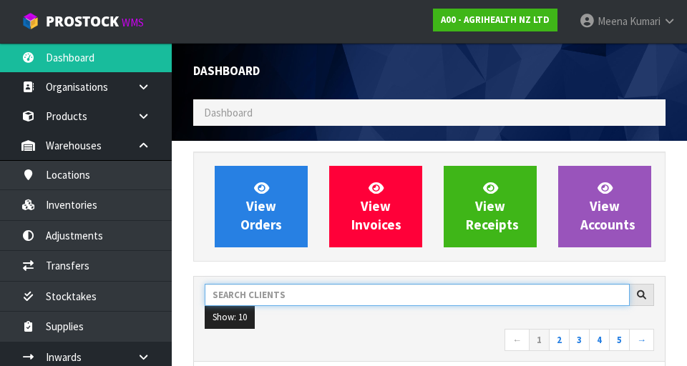
click at [278, 300] on input "text" at bounding box center [417, 295] width 425 height 22
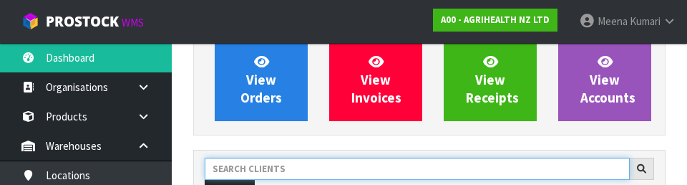
scroll to position [196, 0]
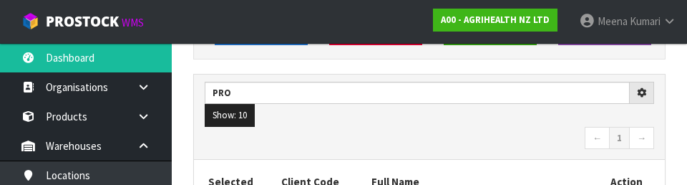
click at [501, 114] on ul "Show: 10 5 10 25 50" at bounding box center [429, 115] width 449 height 23
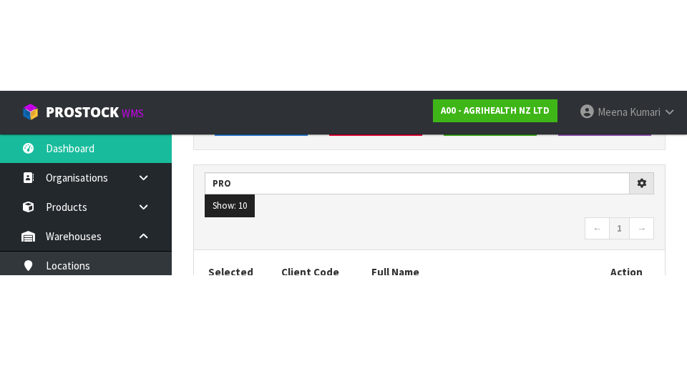
scroll to position [202, 0]
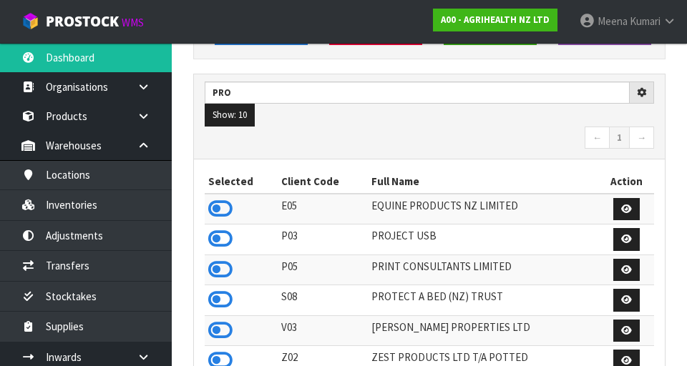
type input "PRO"
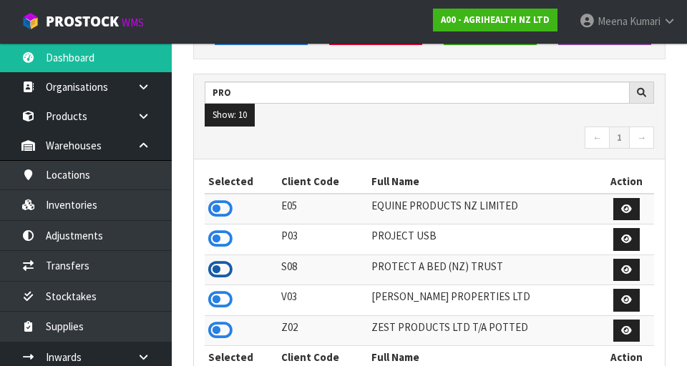
click at [220, 267] on icon at bounding box center [220, 269] width 24 height 21
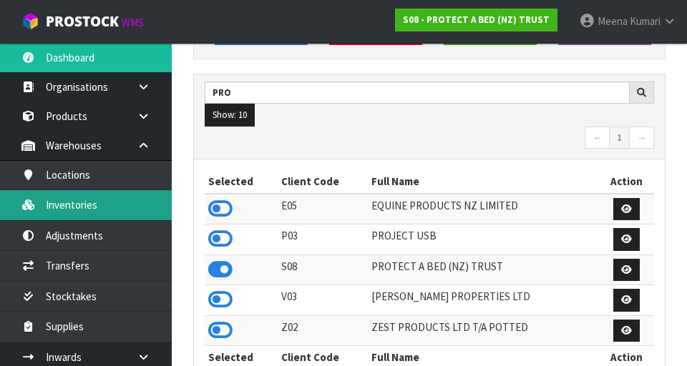
click at [105, 207] on link "Inventories" at bounding box center [86, 204] width 172 height 29
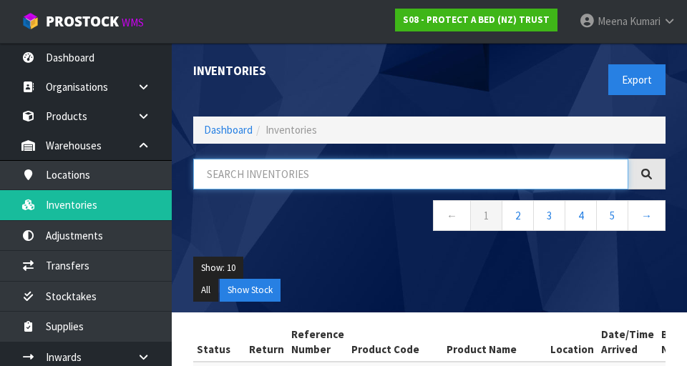
click at [305, 175] on input "text" at bounding box center [410, 174] width 435 height 31
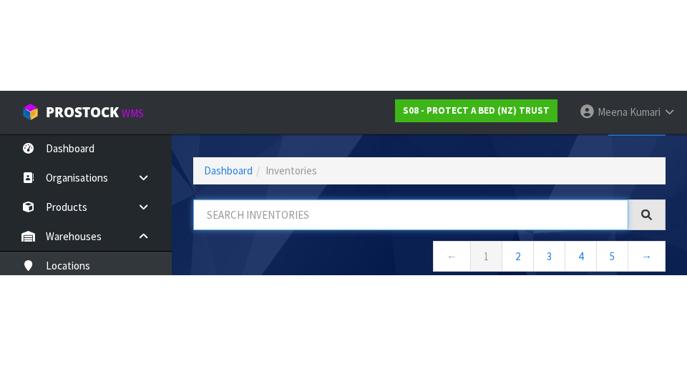
scroll to position [82, 0]
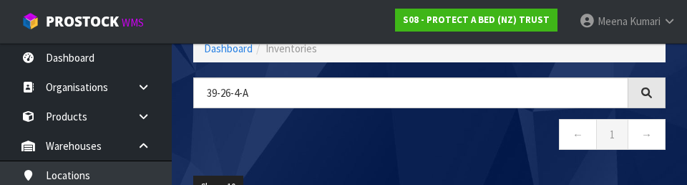
click at [321, 147] on nav "← 1 →" at bounding box center [429, 136] width 472 height 35
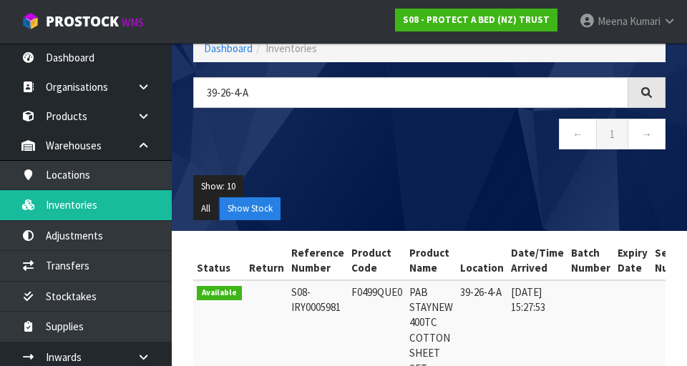
type input "39-26-4-A"
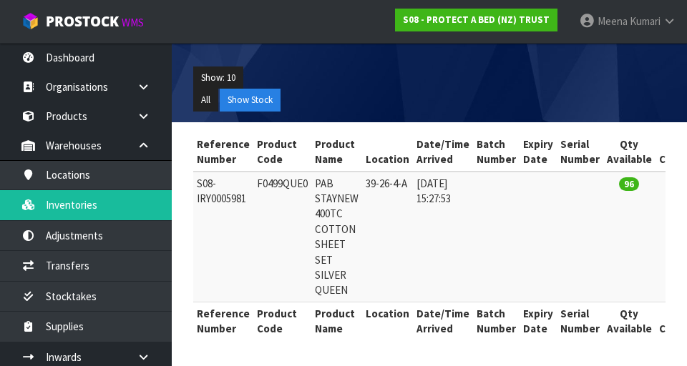
scroll to position [0, 59]
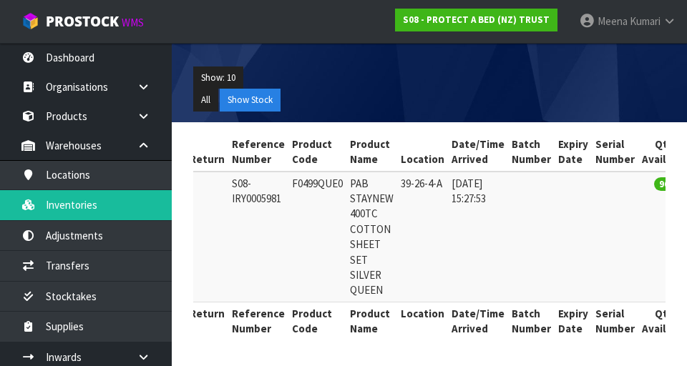
copy td "F0499QUE0"
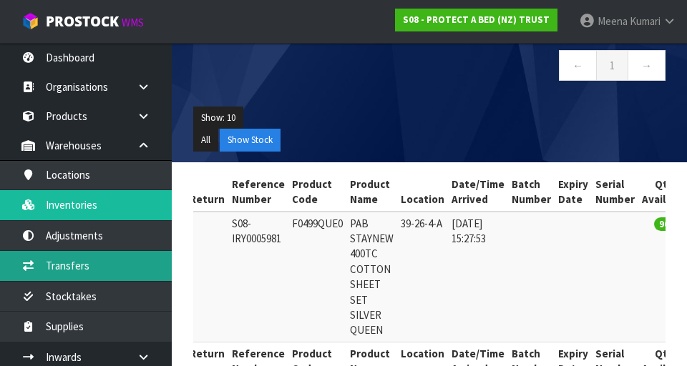
click at [97, 256] on link "Transfers" at bounding box center [86, 265] width 172 height 29
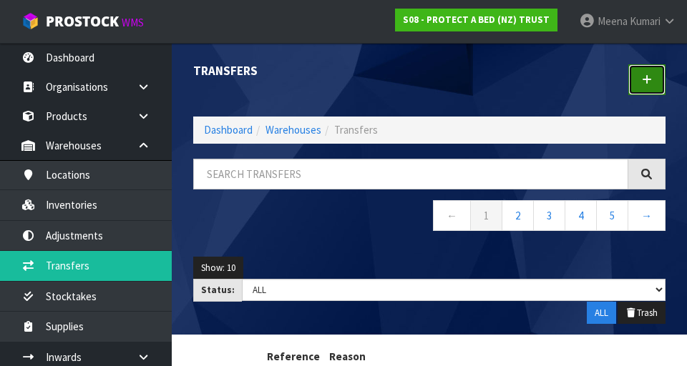
click at [649, 80] on icon at bounding box center [647, 79] width 10 height 11
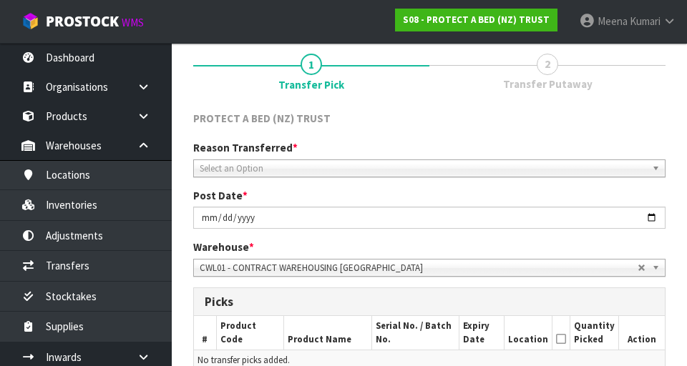
click at [389, 162] on span "Select an Option" at bounding box center [423, 168] width 446 height 17
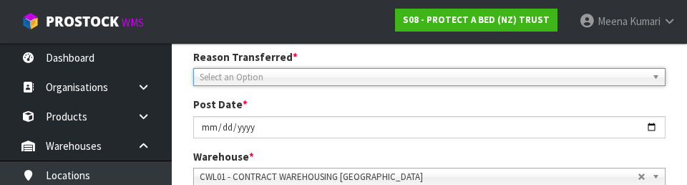
scroll to position [197, 0]
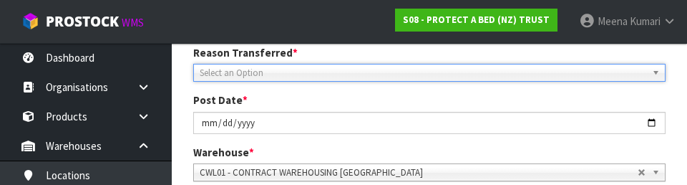
click at [389, 78] on span "Select an Option" at bounding box center [423, 72] width 446 height 17
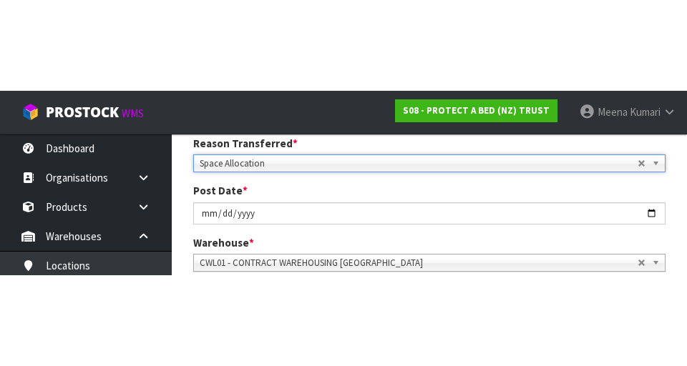
scroll to position [204, 0]
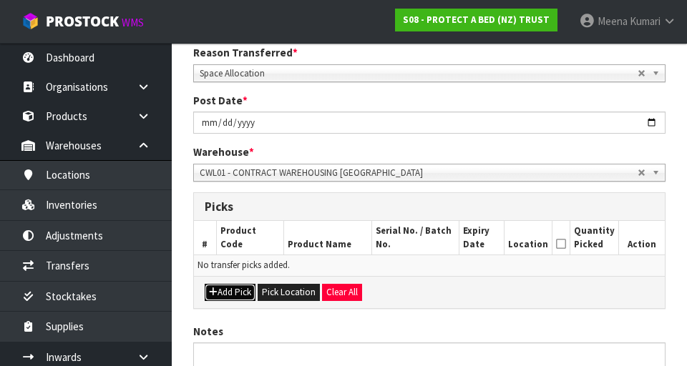
click at [237, 300] on button "Add Pick" at bounding box center [230, 292] width 51 height 17
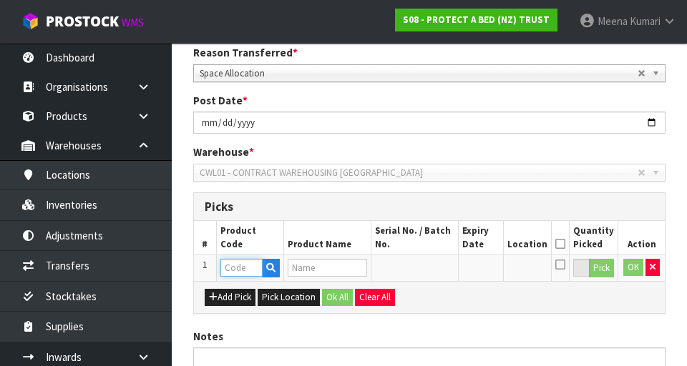
paste input "F0499QUE0"
type input "F0499QUE0"
type input "PAB STAYNEW 400TC COTTON SHEET SET SILVER QUEEN"
type input "F0499QUE0"
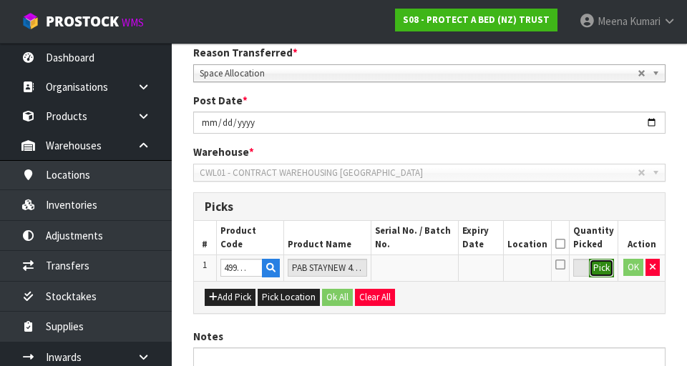
click at [598, 272] on button "Pick" at bounding box center [601, 268] width 25 height 19
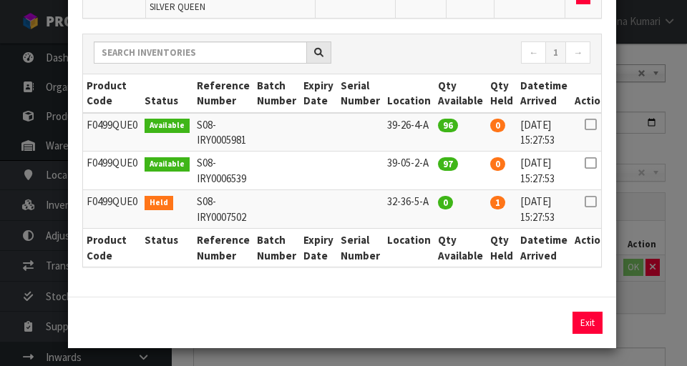
scroll to position [169, 0]
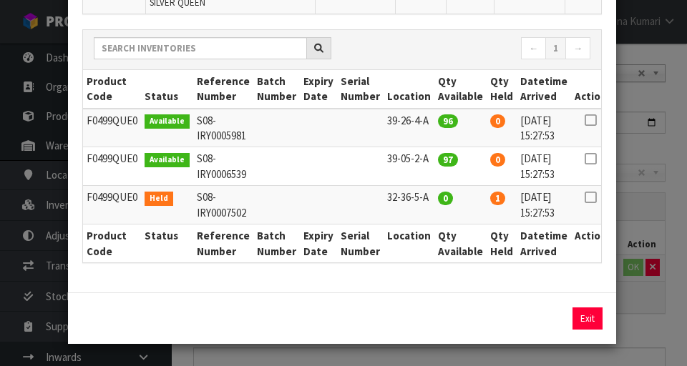
click at [584, 197] on icon at bounding box center [589, 197] width 11 height 1
click at [584, 198] on icon at bounding box center [589, 197] width 11 height 1
click at [584, 197] on icon at bounding box center [589, 197] width 11 height 1
click at [584, 120] on icon at bounding box center [589, 120] width 11 height 1
type input "96"
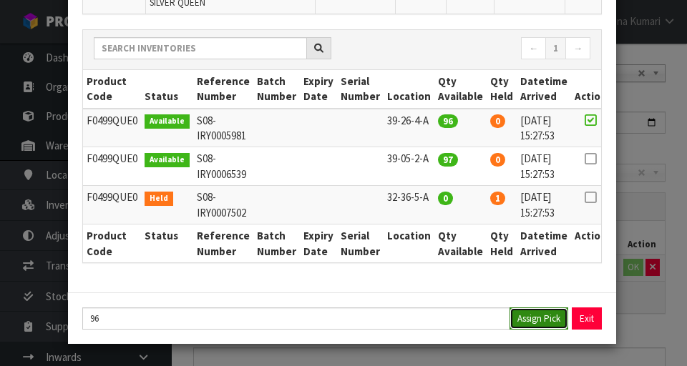
click at [531, 327] on button "Assign Pick" at bounding box center [538, 319] width 59 height 22
type input "96"
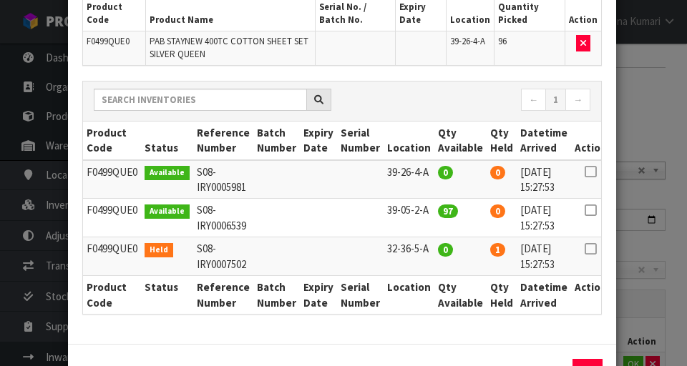
scroll to position [118, 0]
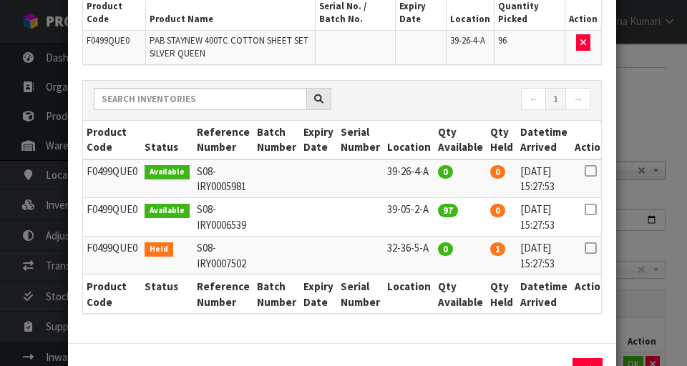
click at [660, 333] on div "Pick Line Picks Product Code Product Name Serial No. / Batch No. Expiry Date Lo…" at bounding box center [343, 183] width 687 height 366
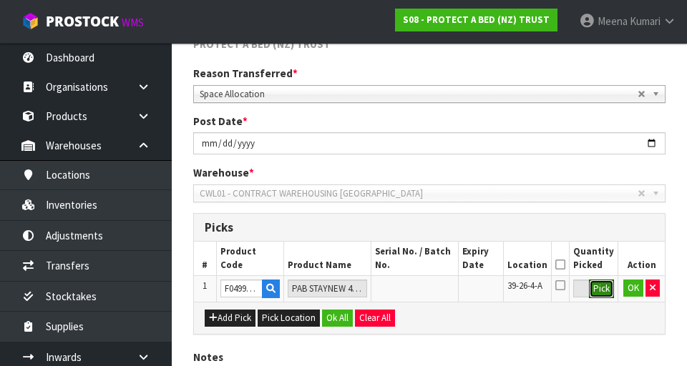
scroll to position [235, 0]
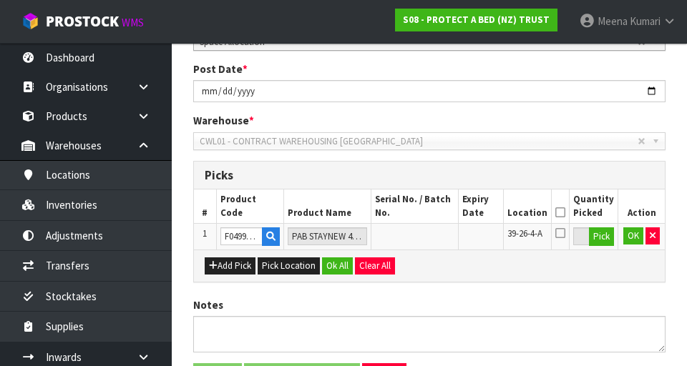
click at [565, 213] on icon at bounding box center [560, 212] width 10 height 1
click at [624, 242] on button "OK" at bounding box center [633, 235] width 20 height 17
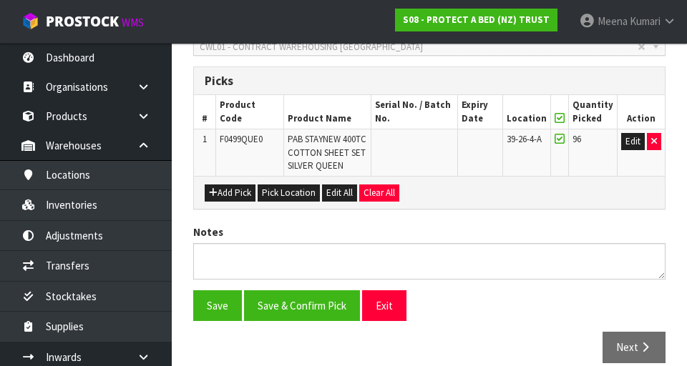
scroll to position [348, 0]
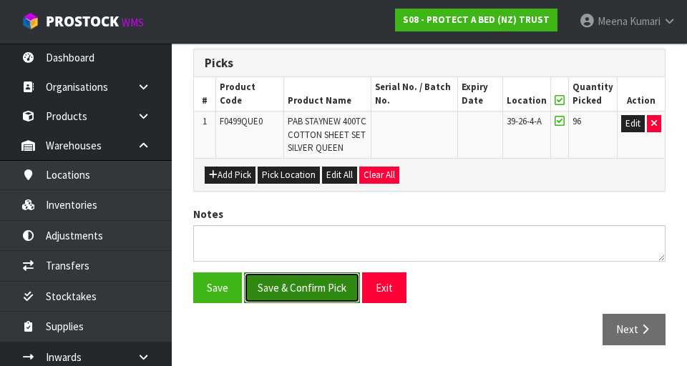
click at [315, 288] on button "Save & Confirm Pick" at bounding box center [302, 288] width 116 height 31
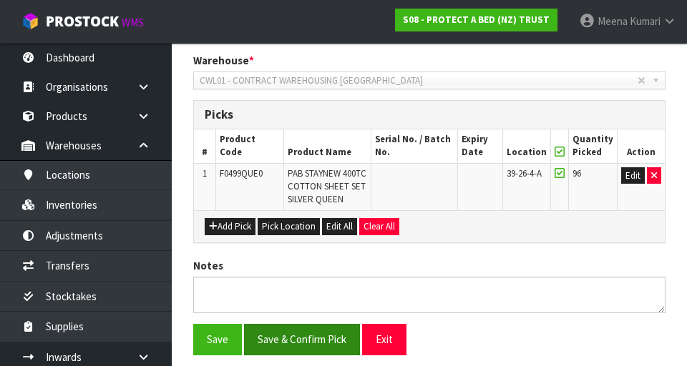
scroll to position [0, 0]
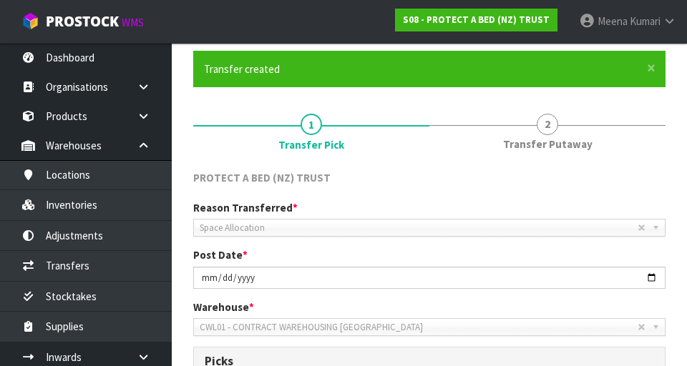
scroll to position [368, 0]
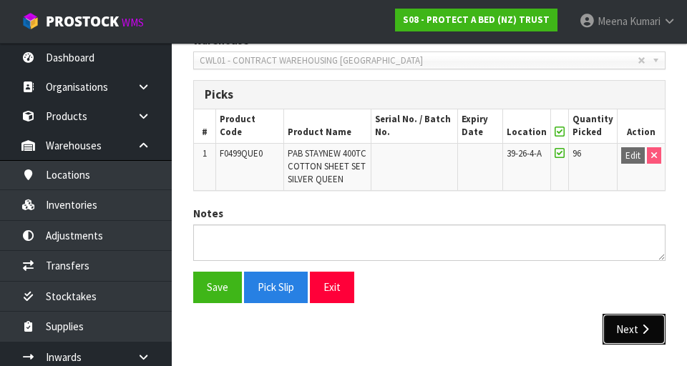
click at [640, 337] on button "Next" at bounding box center [633, 329] width 63 height 31
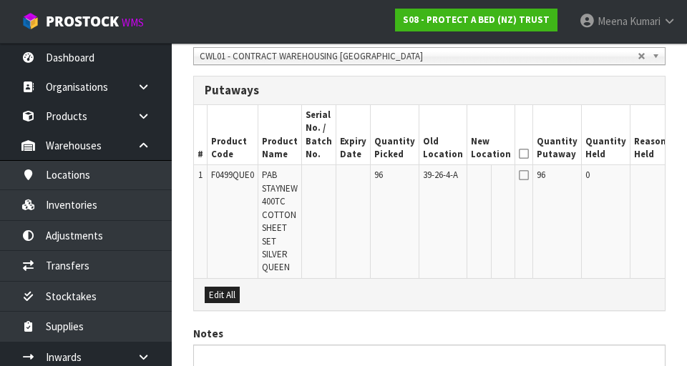
scroll to position [358, 0]
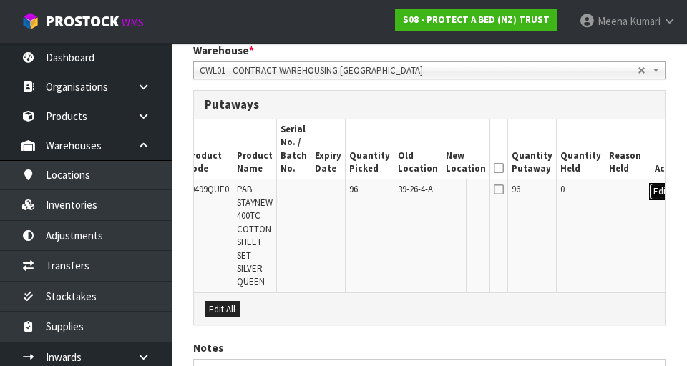
click at [649, 198] on button "Edit" at bounding box center [661, 191] width 24 height 17
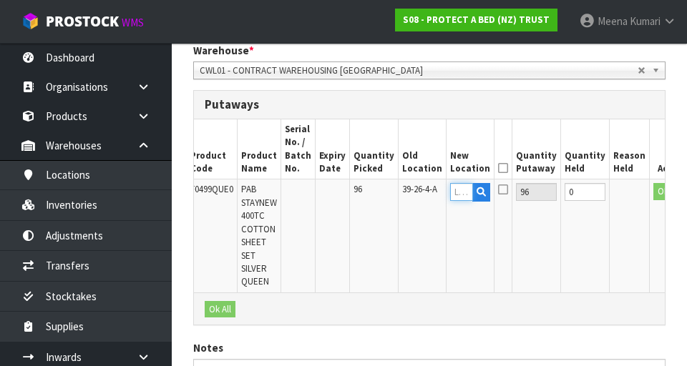
click at [450, 191] on input "text" at bounding box center [461, 192] width 23 height 18
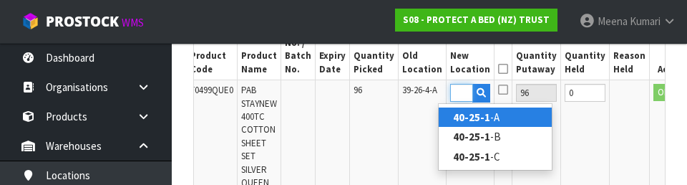
scroll to position [0, 22]
type input "40-25-1-B"
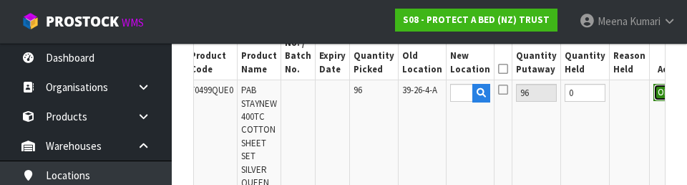
click at [653, 94] on button "OK" at bounding box center [663, 92] width 20 height 17
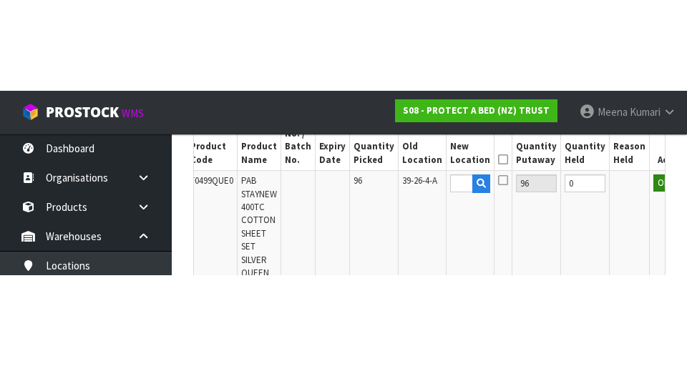
scroll to position [0, 0]
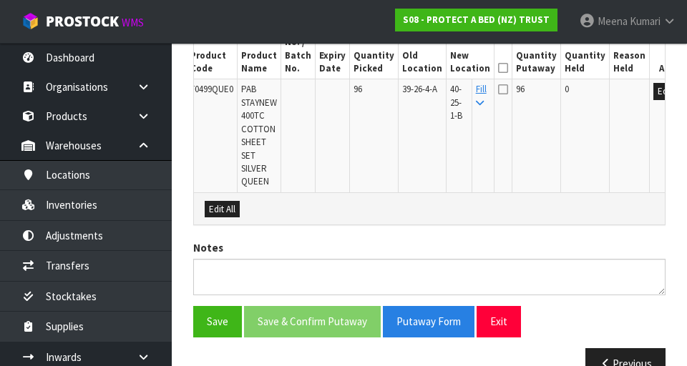
click at [498, 69] on icon at bounding box center [503, 68] width 10 height 1
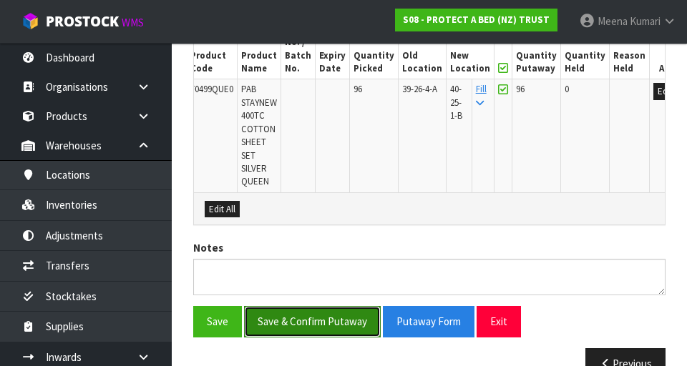
click at [333, 327] on button "Save & Confirm Putaway" at bounding box center [312, 321] width 137 height 31
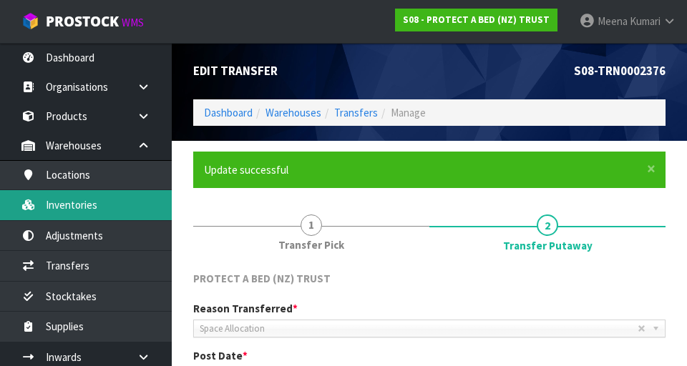
click at [94, 206] on link "Inventories" at bounding box center [86, 204] width 172 height 29
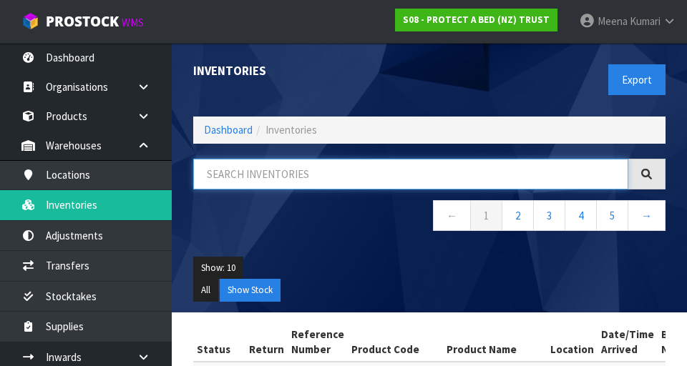
click at [339, 179] on input "text" at bounding box center [410, 174] width 435 height 31
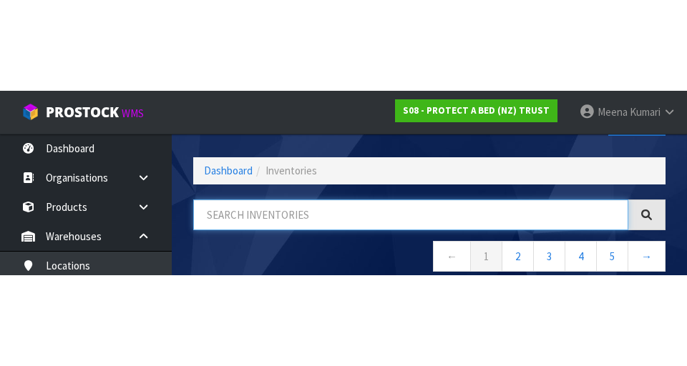
scroll to position [82, 0]
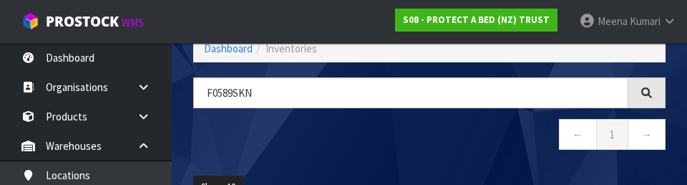
click at [398, 148] on nav "← 1 →" at bounding box center [429, 136] width 472 height 35
type input "F0589SKN"
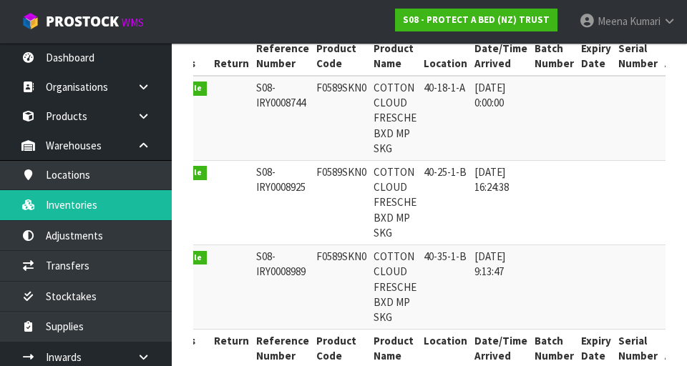
scroll to position [0, 0]
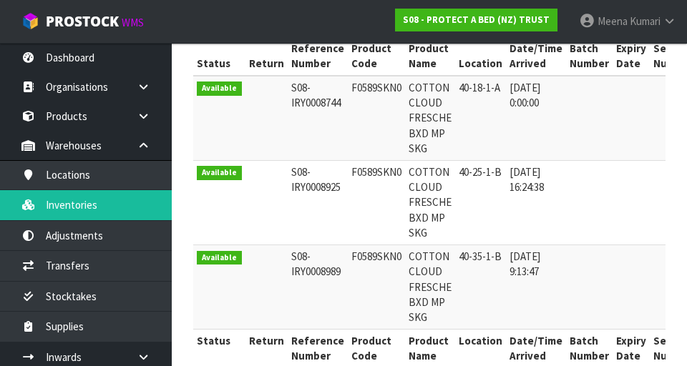
copy td "F0589SKN0"
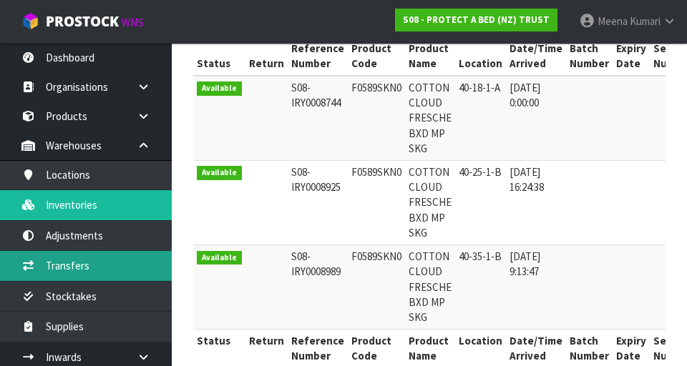
click at [99, 270] on link "Transfers" at bounding box center [86, 265] width 172 height 29
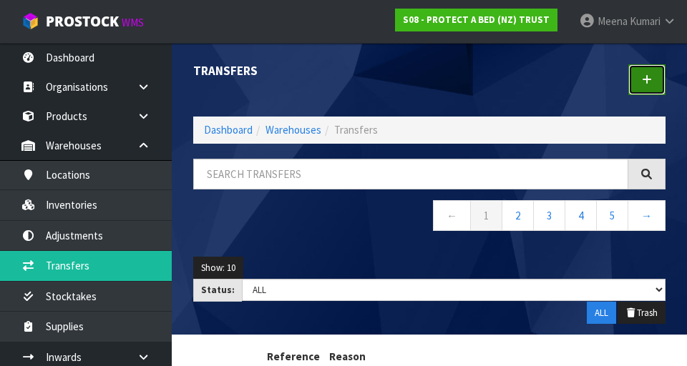
click at [639, 83] on link at bounding box center [646, 79] width 37 height 31
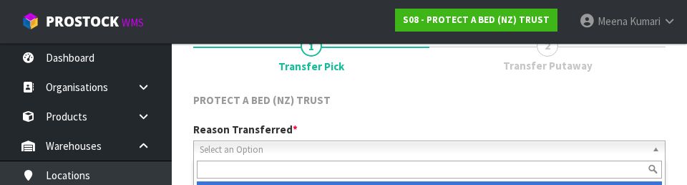
scroll to position [197, 0]
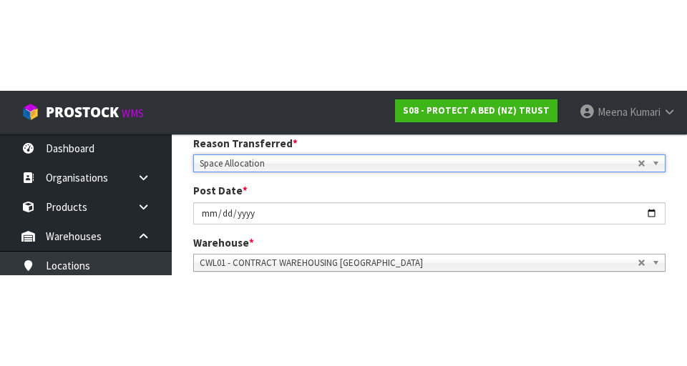
scroll to position [204, 0]
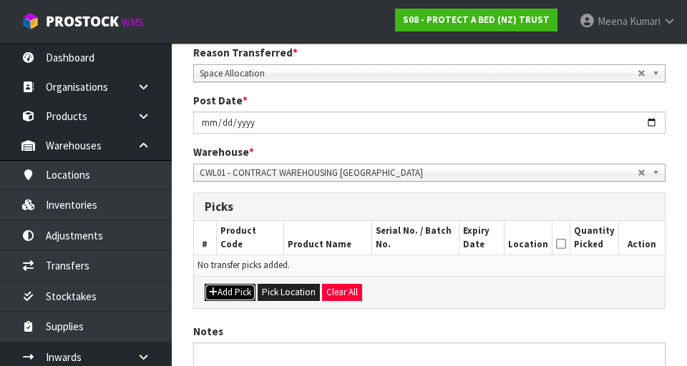
click at [237, 295] on button "Add Pick" at bounding box center [230, 292] width 51 height 17
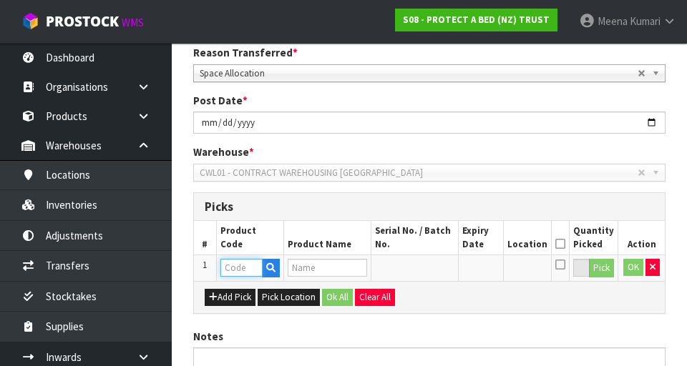
paste input "F0589SKN0"
type input "F0589SKN0"
type input "COTTON CLOUD FRESCHE BXD MP SKG"
type input "F0589SKN0"
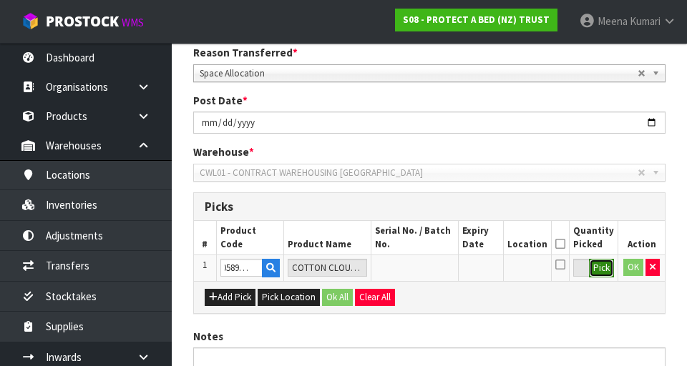
click at [603, 271] on button "Pick" at bounding box center [601, 268] width 25 height 19
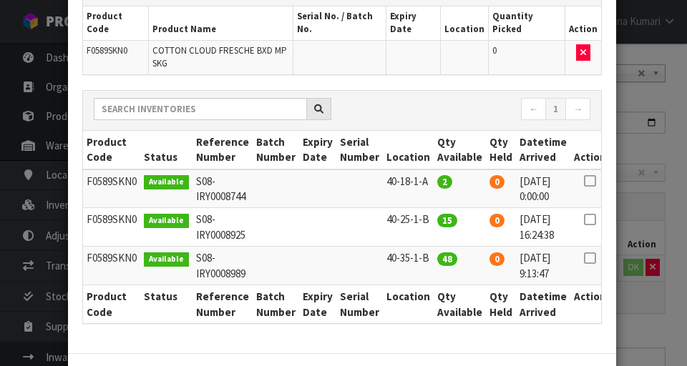
scroll to position [143, 0]
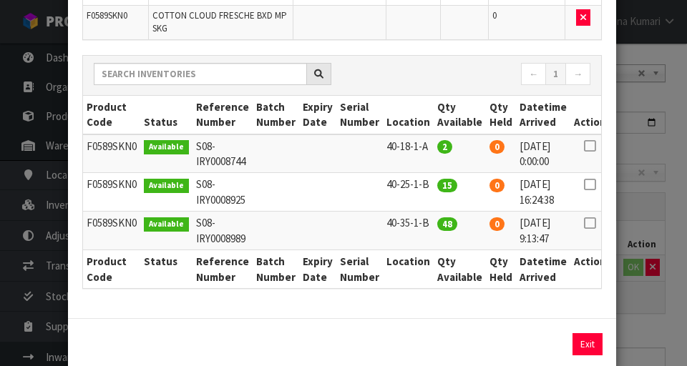
click at [584, 185] on icon at bounding box center [589, 185] width 11 height 1
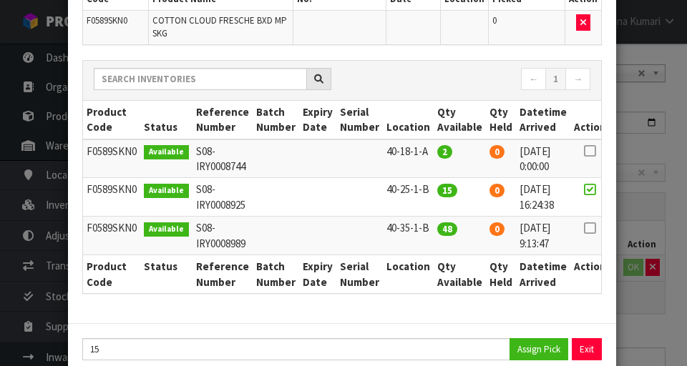
scroll to position [137, 0]
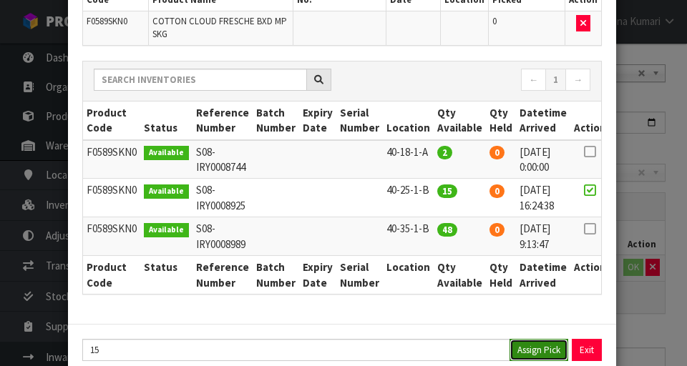
click at [539, 339] on button "Assign Pick" at bounding box center [538, 350] width 59 height 22
type input "15"
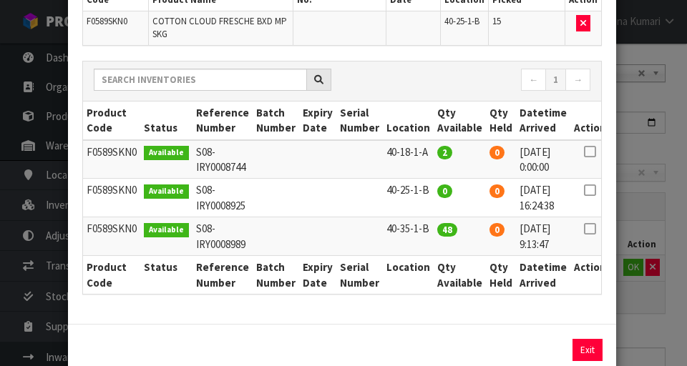
click at [667, 332] on div "Pick Line Picks Product Code Product Name Serial No. / Batch No. Expiry Date Lo…" at bounding box center [343, 183] width 687 height 366
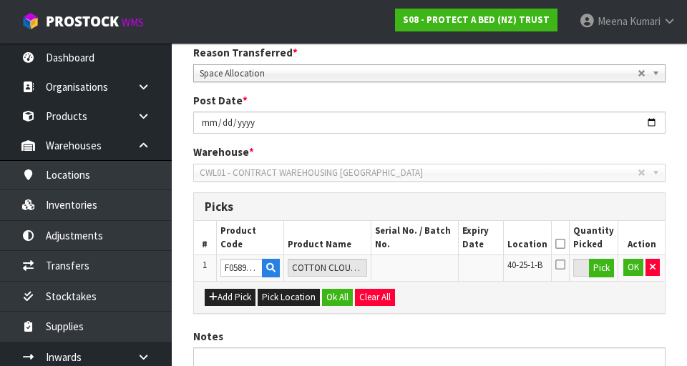
click at [565, 244] on icon at bounding box center [560, 244] width 10 height 1
click at [633, 270] on button "OK" at bounding box center [633, 267] width 20 height 17
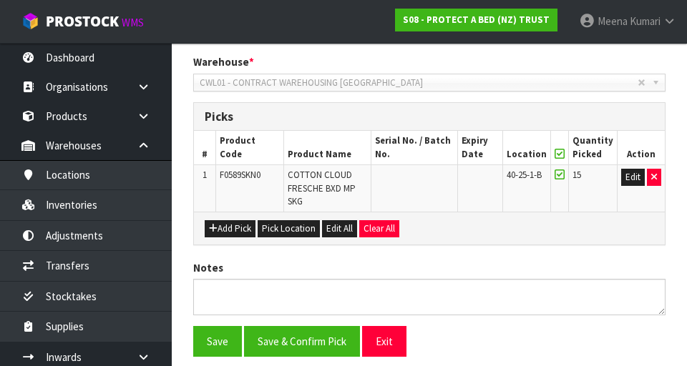
scroll to position [348, 0]
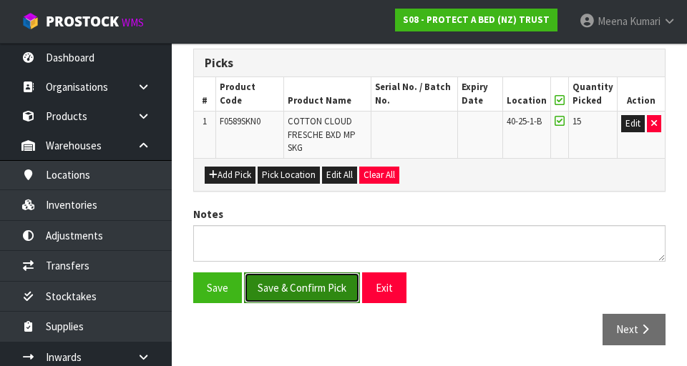
click at [305, 288] on button "Save & Confirm Pick" at bounding box center [302, 288] width 116 height 31
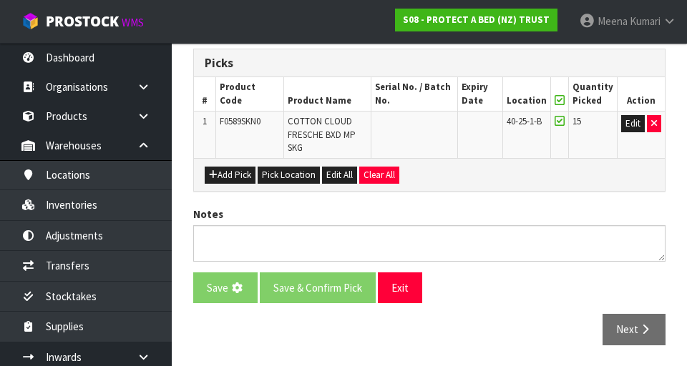
scroll to position [0, 0]
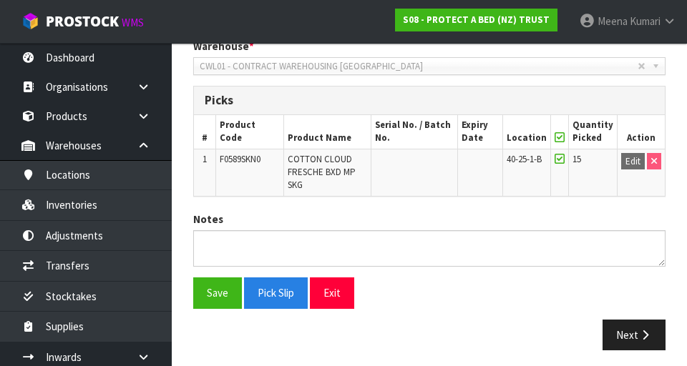
scroll to position [364, 0]
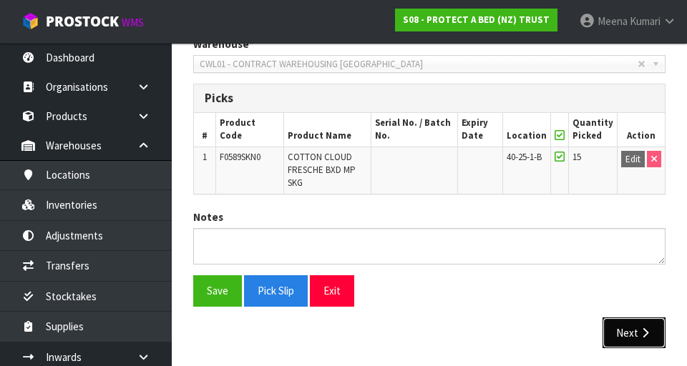
click at [638, 342] on button "Next" at bounding box center [633, 333] width 63 height 31
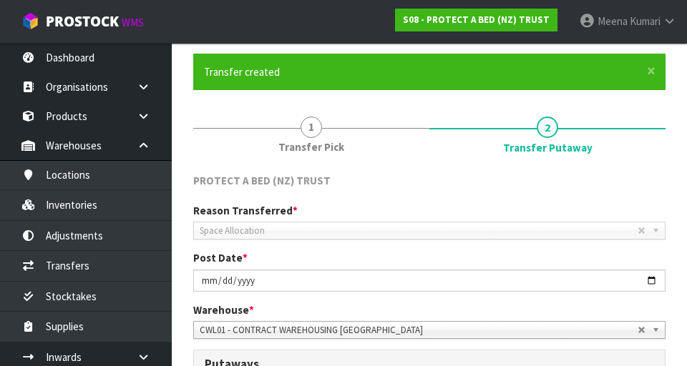
scroll to position [452, 0]
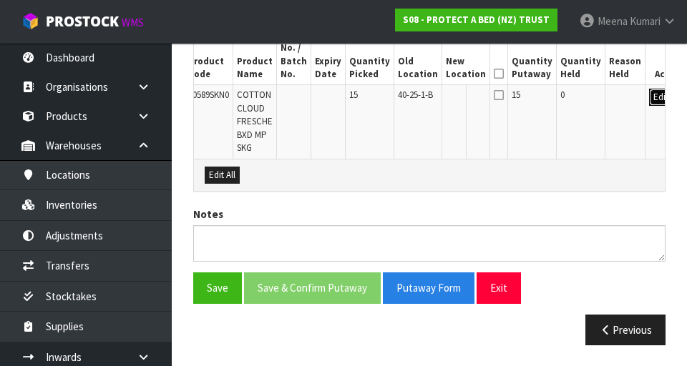
click at [649, 103] on button "Edit" at bounding box center [661, 97] width 24 height 17
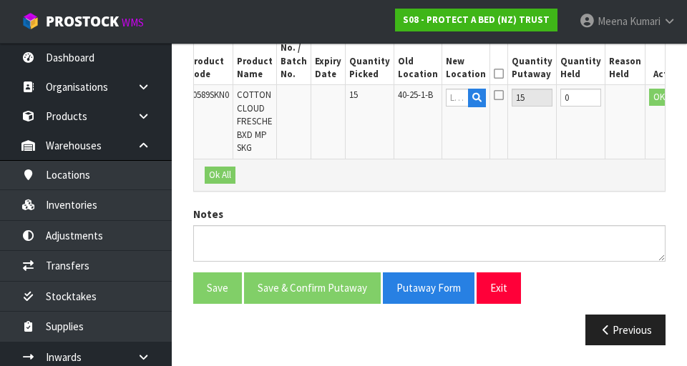
scroll to position [0, 19]
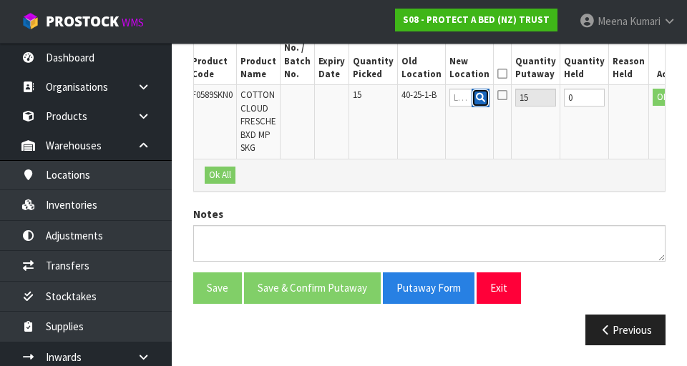
click at [476, 97] on icon "button" at bounding box center [480, 97] width 9 height 9
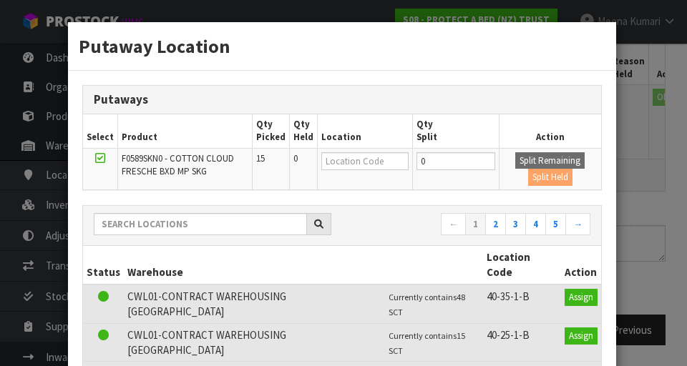
click at [667, 220] on div "Putaway Location Putaways Select Product Qty Picked Qty Held Location Qty Split…" at bounding box center [343, 183] width 687 height 366
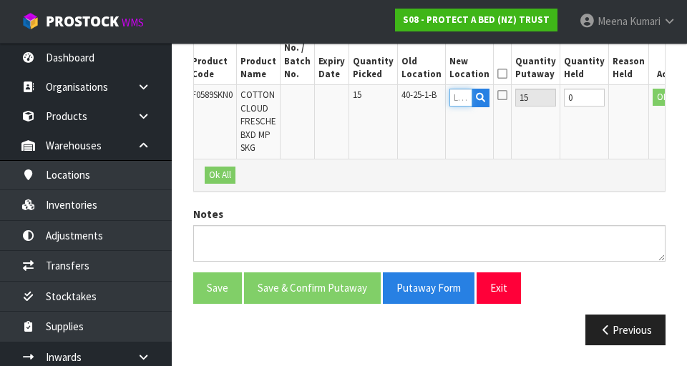
click at [449, 99] on input "text" at bounding box center [460, 98] width 23 height 18
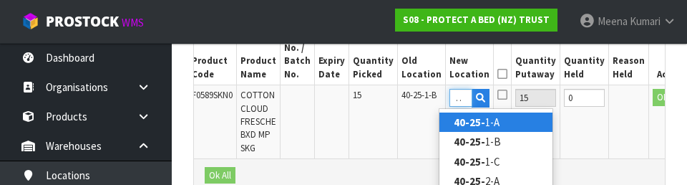
scroll to position [0, 12]
click at [513, 119] on link "40-25 -1-A" at bounding box center [495, 121] width 113 height 19
type input "40-25-1-A"
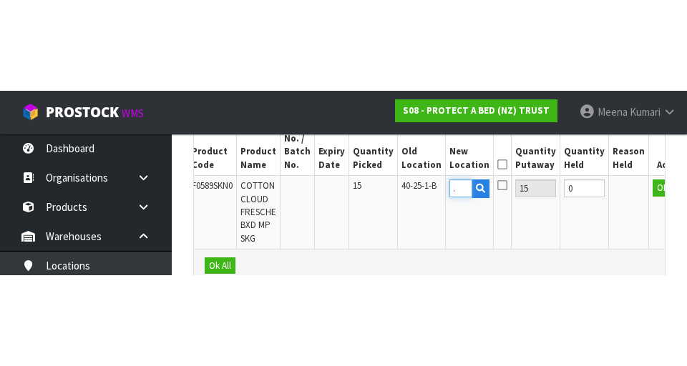
scroll to position [0, 0]
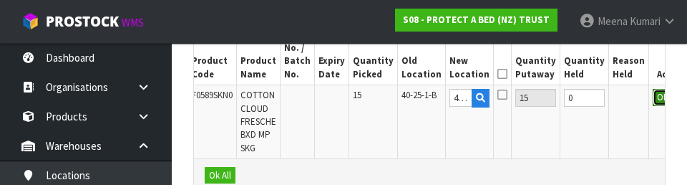
click at [652, 95] on button "OK" at bounding box center [662, 97] width 20 height 17
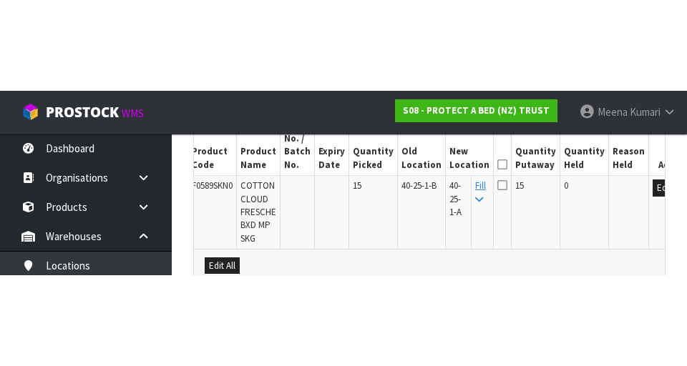
scroll to position [452, 0]
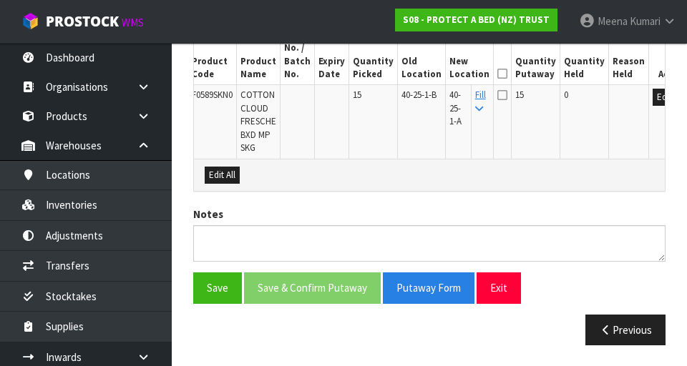
click at [497, 74] on icon at bounding box center [502, 74] width 10 height 1
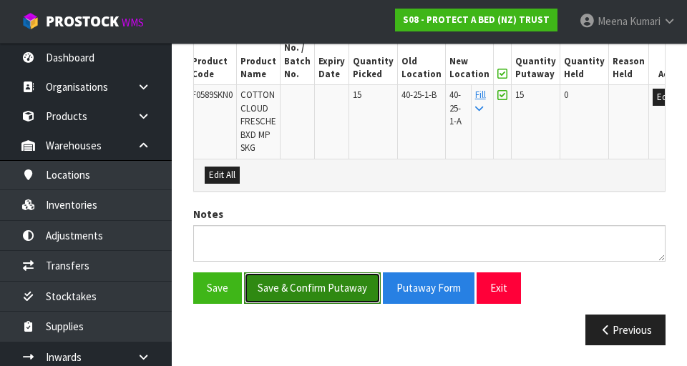
click at [330, 288] on button "Save & Confirm Putaway" at bounding box center [312, 288] width 137 height 31
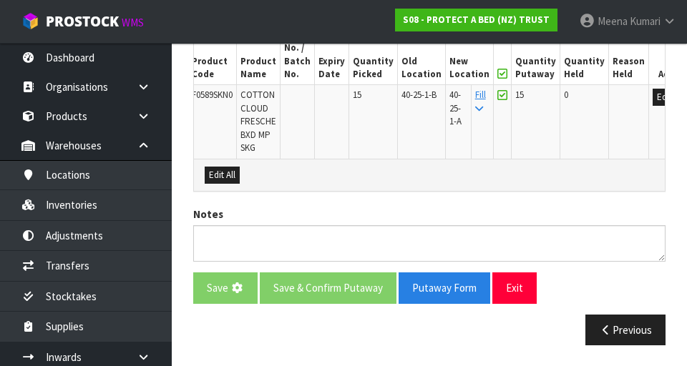
scroll to position [0, 0]
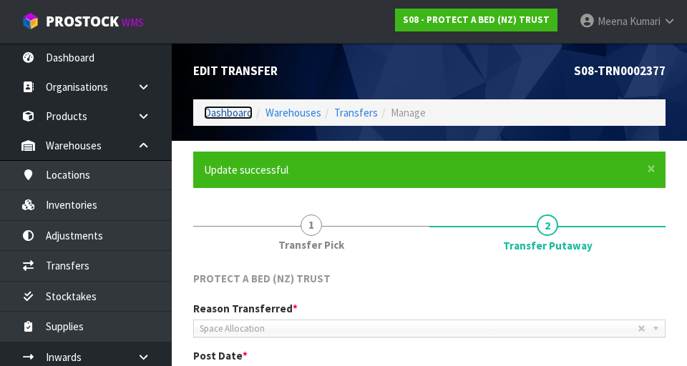
click at [223, 114] on link "Dashboard" at bounding box center [228, 113] width 49 height 14
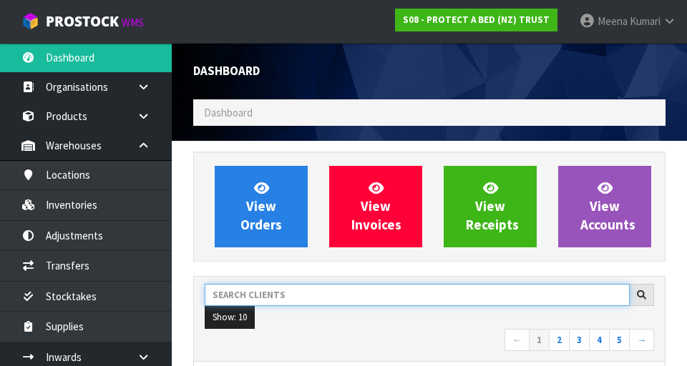
click at [297, 303] on input "text" at bounding box center [417, 295] width 425 height 22
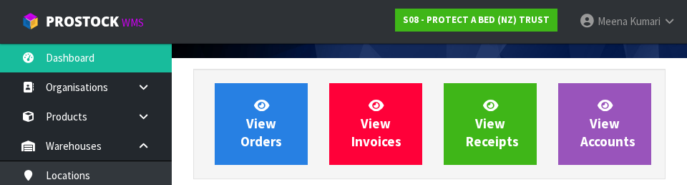
type input "T"
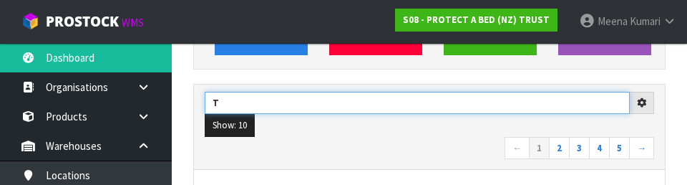
scroll to position [196, 0]
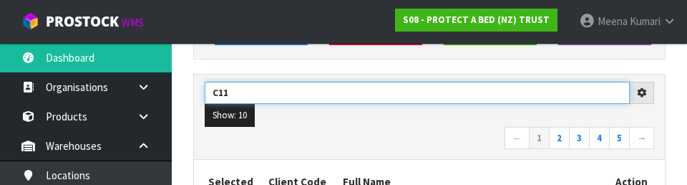
type input "C11"
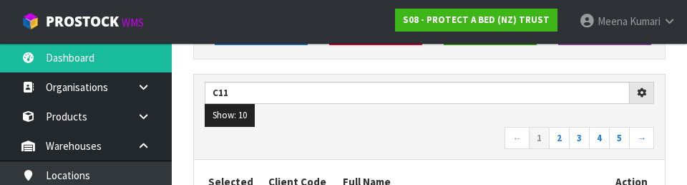
click at [368, 137] on nav "← 1 2 3 4 5 →" at bounding box center [429, 139] width 449 height 25
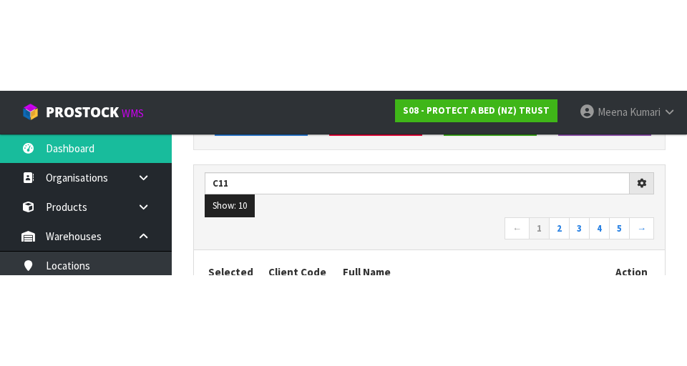
scroll to position [202, 0]
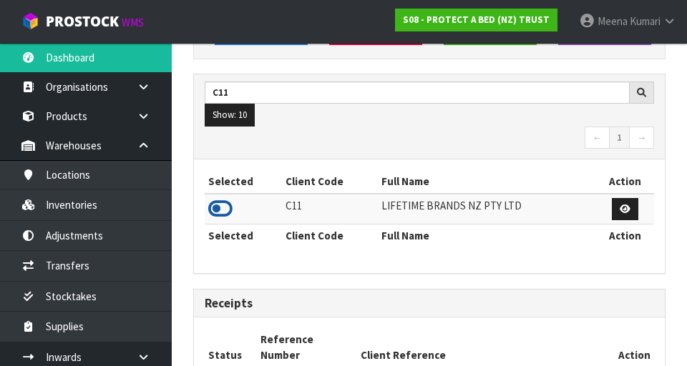
click at [227, 219] on icon at bounding box center [220, 208] width 24 height 21
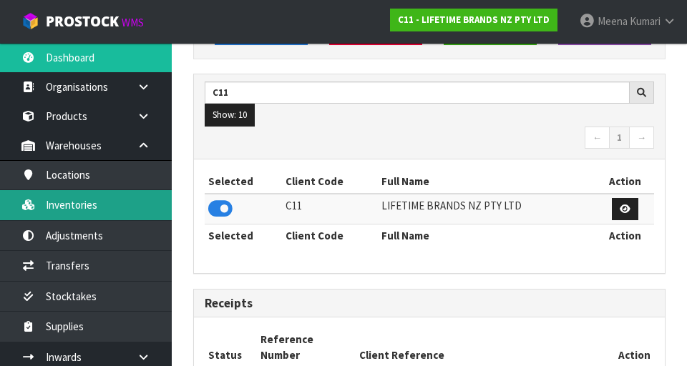
click at [107, 206] on link "Inventories" at bounding box center [86, 204] width 172 height 29
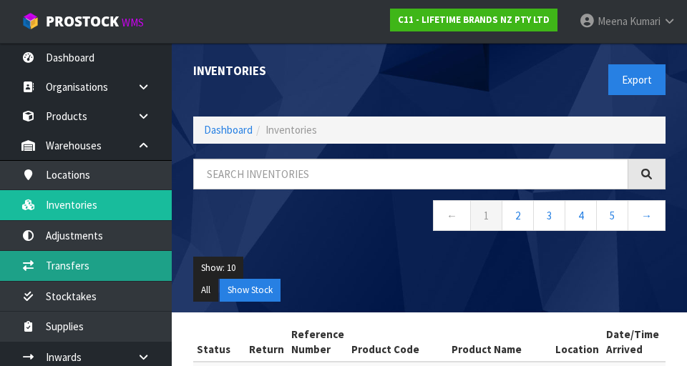
click at [90, 262] on link "Transfers" at bounding box center [86, 265] width 172 height 29
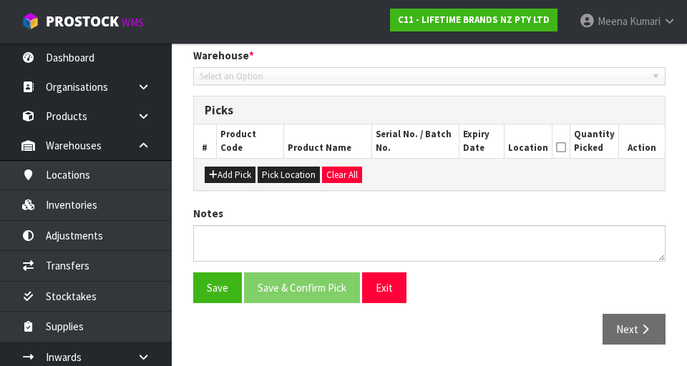
type input "[DATE]"
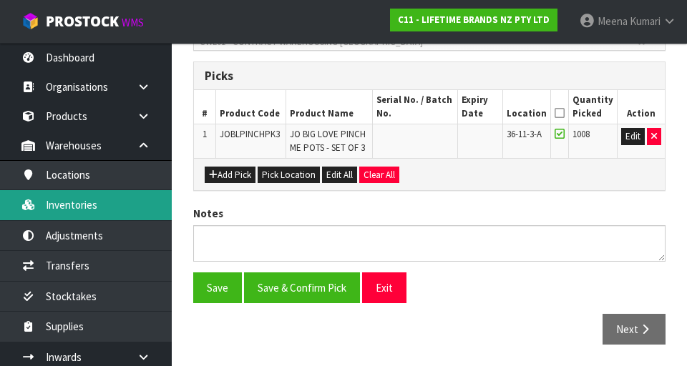
click at [99, 215] on link "Inventories" at bounding box center [86, 204] width 172 height 29
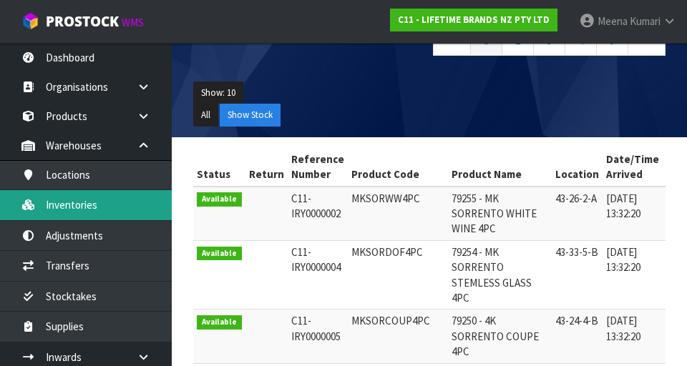
scroll to position [79, 0]
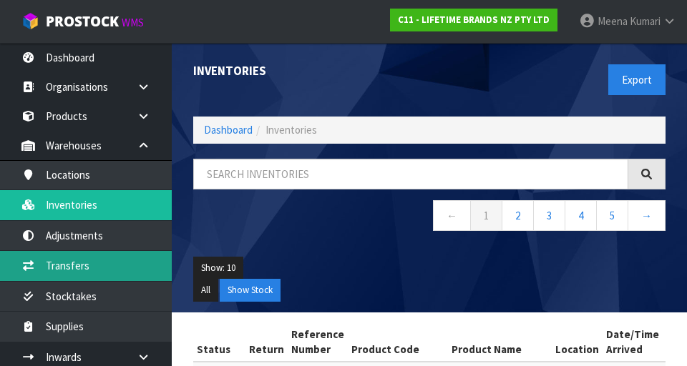
click at [105, 272] on link "Transfers" at bounding box center [86, 265] width 172 height 29
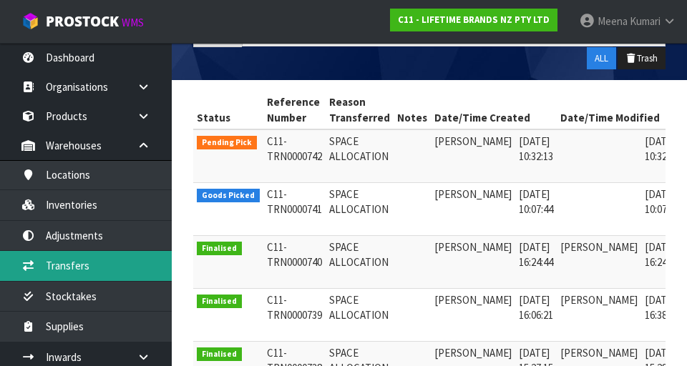
scroll to position [257, 0]
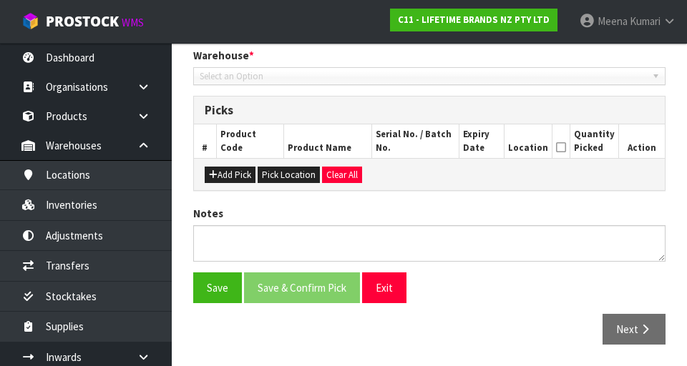
type input "[DATE]"
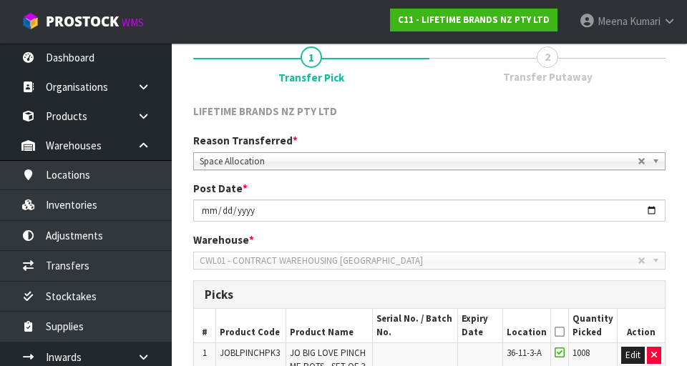
scroll to position [115, 0]
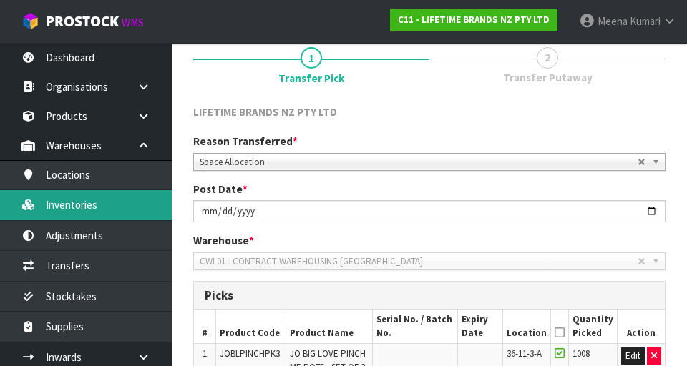
click at [100, 208] on link "Inventories" at bounding box center [86, 204] width 172 height 29
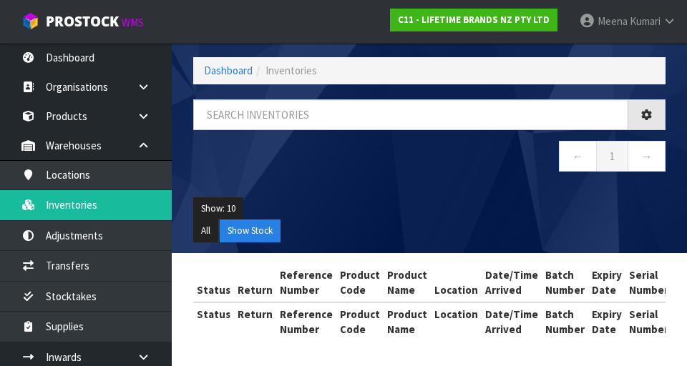
click at [82, 266] on div "Inventories Export Dashboard Inventories ← 1 → Show: 10 5 10 25 50 All Show Sto…" at bounding box center [343, 154] width 687 height 426
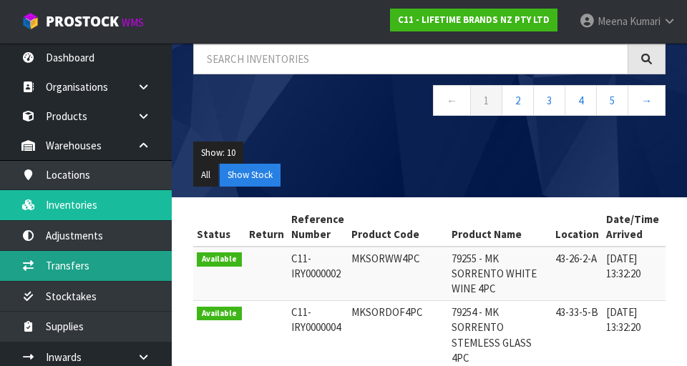
click at [102, 277] on link "Transfers" at bounding box center [86, 265] width 172 height 29
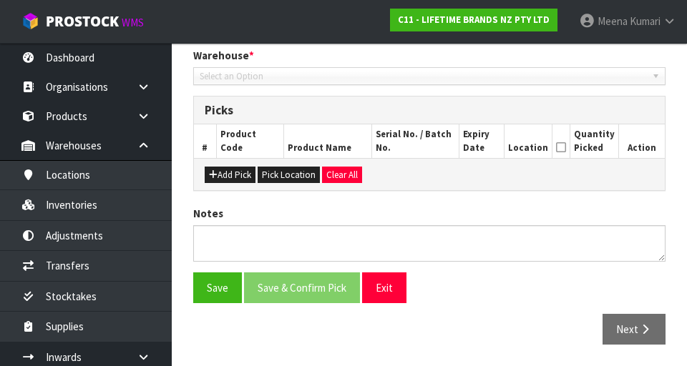
type input "[DATE]"
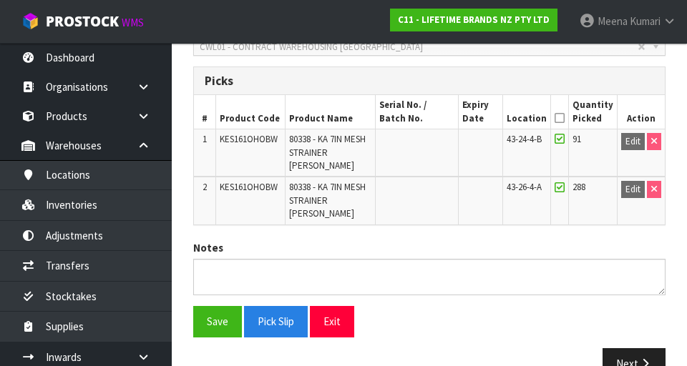
scroll to position [364, 0]
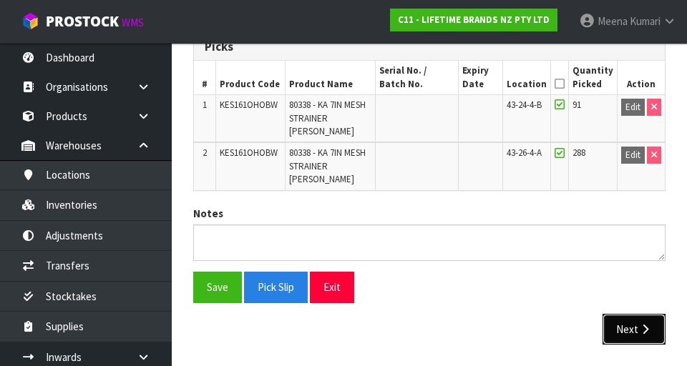
click at [647, 335] on button "Next" at bounding box center [633, 329] width 63 height 31
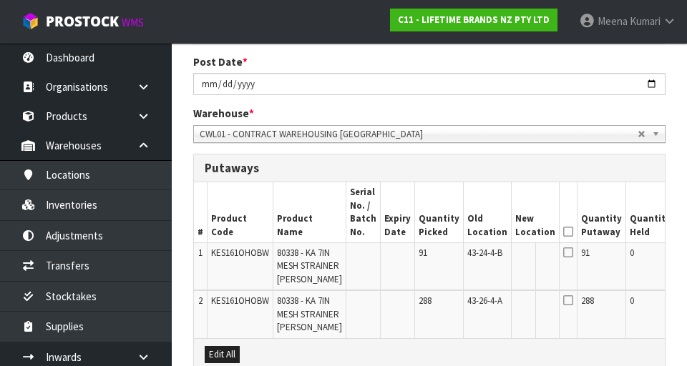
scroll to position [243, 0]
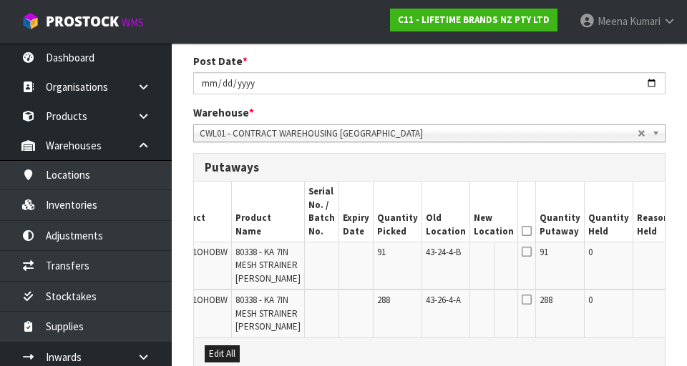
click at [677, 253] on button "Edit" at bounding box center [689, 254] width 24 height 17
click at [677, 311] on button "Edit" at bounding box center [689, 302] width 24 height 17
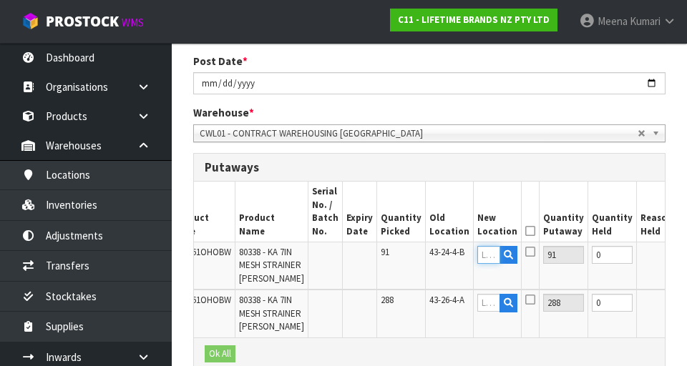
click at [477, 252] on input "text" at bounding box center [488, 255] width 23 height 18
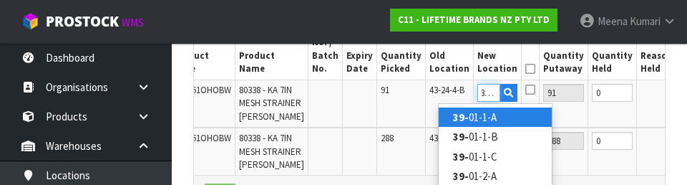
scroll to position [0, 7]
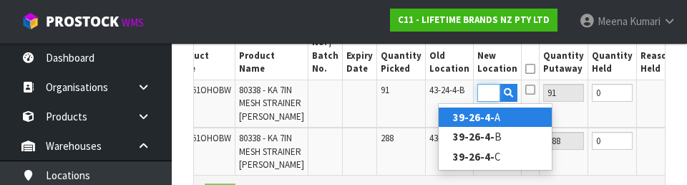
type input "39-26-4-A"
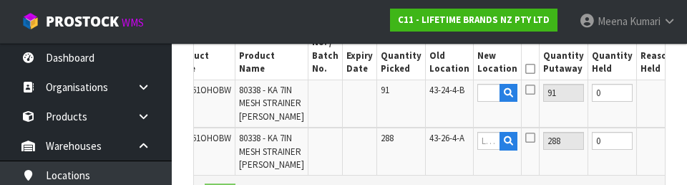
click at [680, 94] on button "OK" at bounding box center [690, 92] width 20 height 17
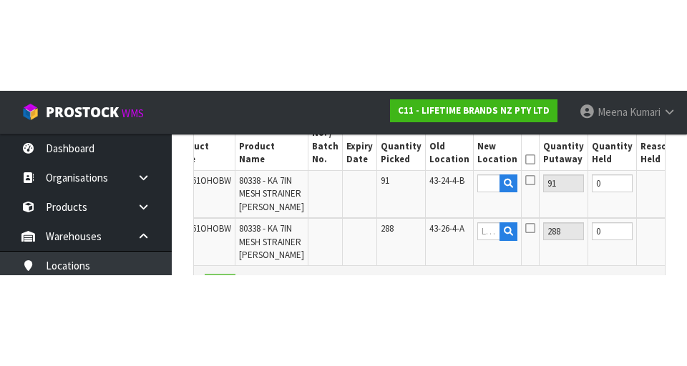
scroll to position [406, 0]
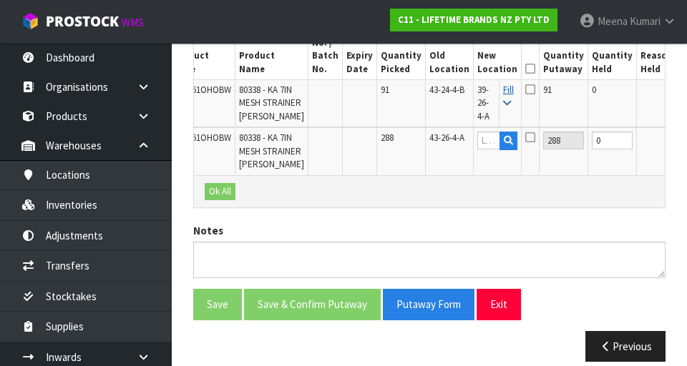
click at [503, 107] on icon at bounding box center [507, 103] width 8 height 9
type input "39-26-4-A"
click at [682, 149] on button "OK" at bounding box center [692, 140] width 20 height 17
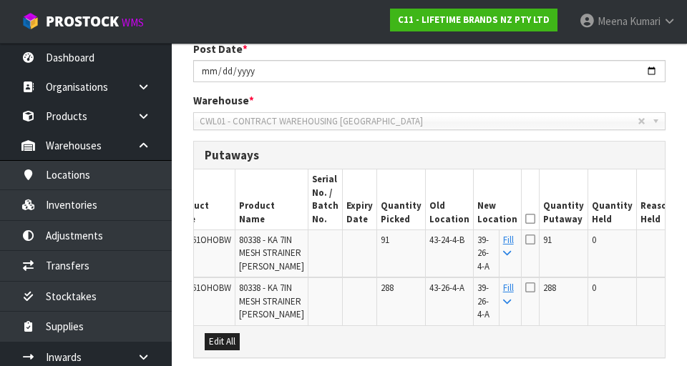
scroll to position [267, 0]
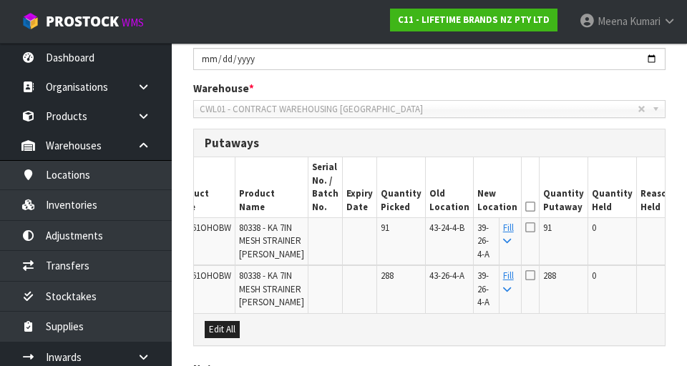
click at [525, 207] on icon at bounding box center [530, 207] width 10 height 1
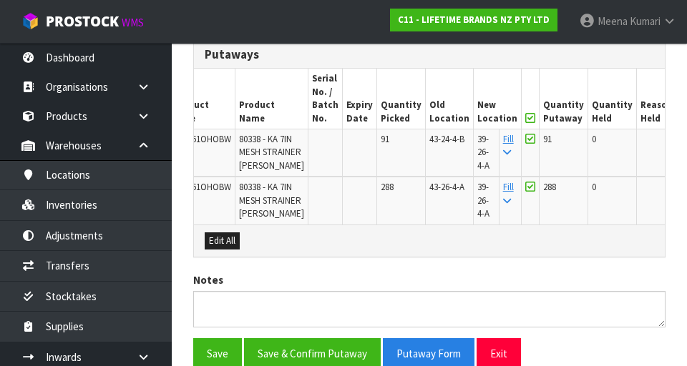
scroll to position [501, 0]
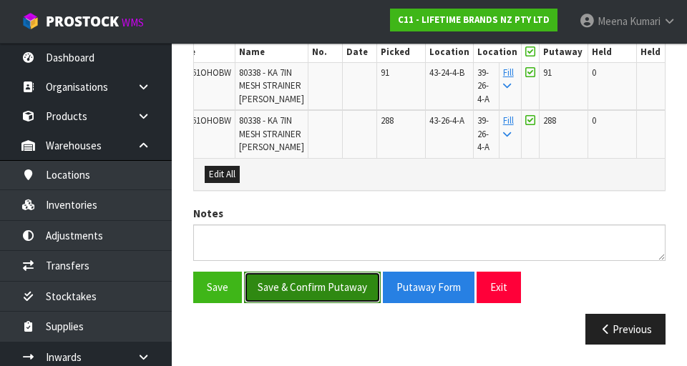
click at [337, 275] on button "Save & Confirm Putaway" at bounding box center [312, 287] width 137 height 31
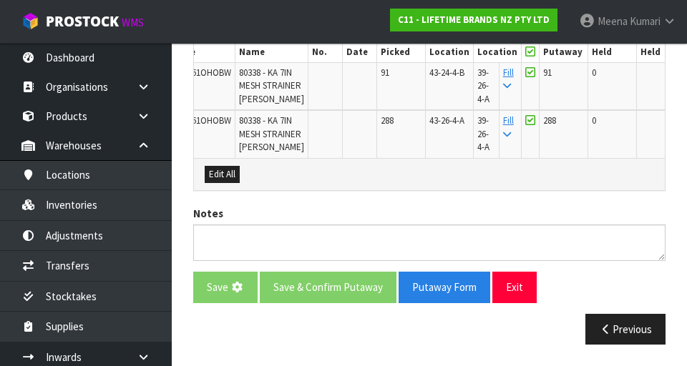
scroll to position [0, 0]
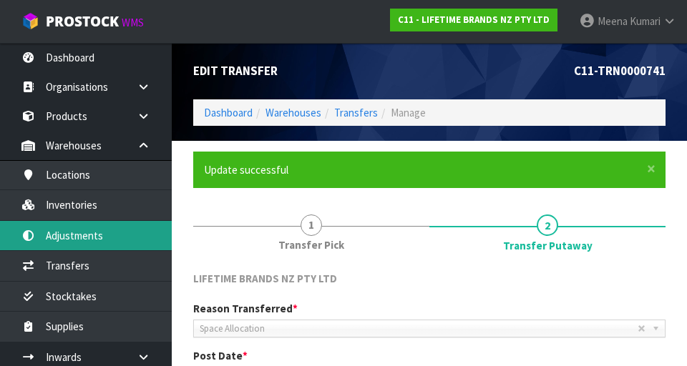
click at [108, 238] on link "Adjustments" at bounding box center [86, 235] width 172 height 29
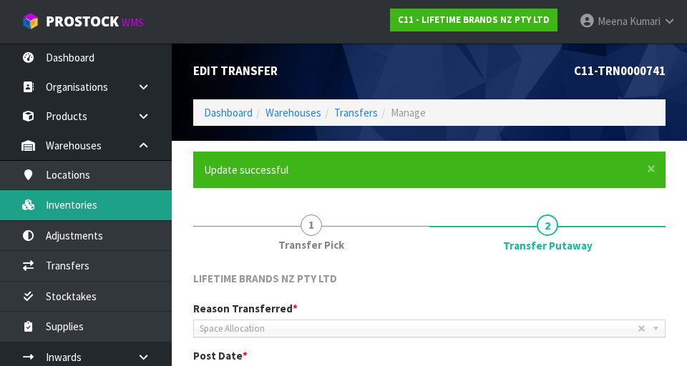
click at [94, 211] on link "Inventories" at bounding box center [86, 204] width 172 height 29
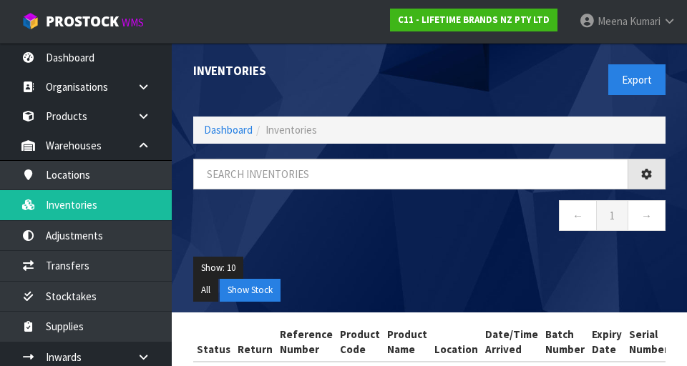
click at [91, 282] on div "Inventories Export Dashboard Inventories ← 1 → Show: 10 5 10 25 50 All Show Sto…" at bounding box center [343, 213] width 687 height 426
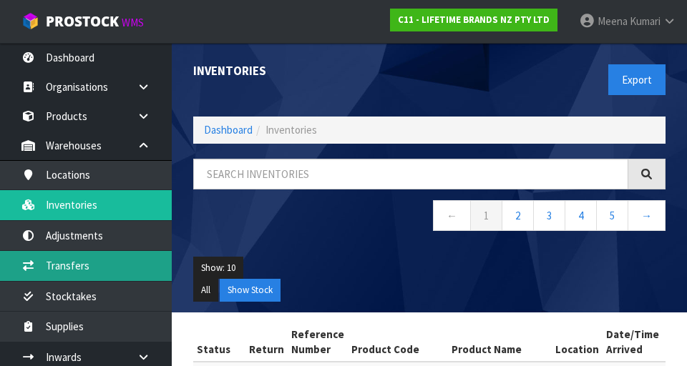
click at [95, 267] on link "Transfers" at bounding box center [86, 265] width 172 height 29
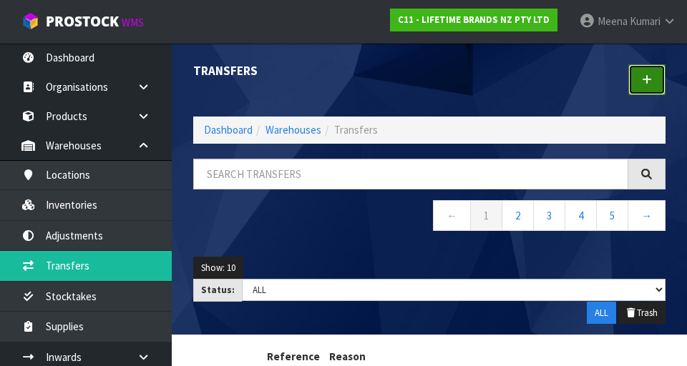
click at [640, 81] on link at bounding box center [646, 79] width 37 height 31
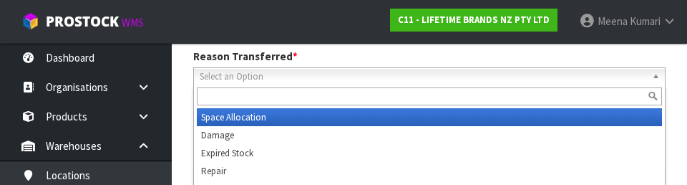
scroll to position [197, 0]
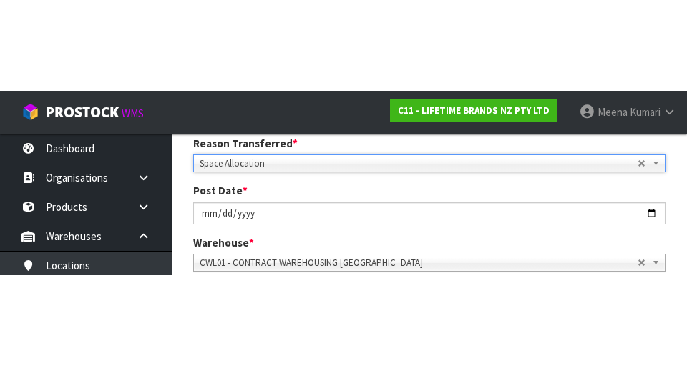
scroll to position [204, 0]
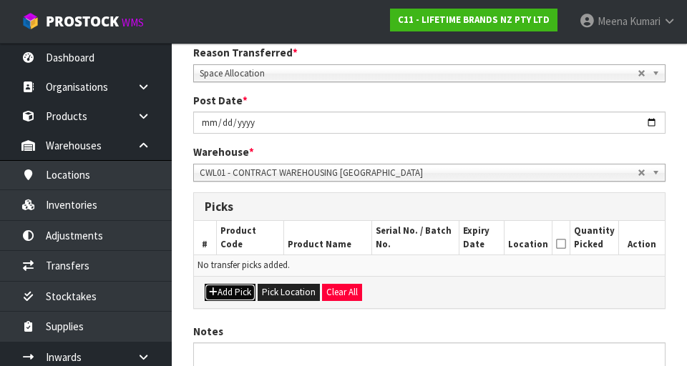
click at [232, 297] on button "Add Pick" at bounding box center [230, 292] width 51 height 17
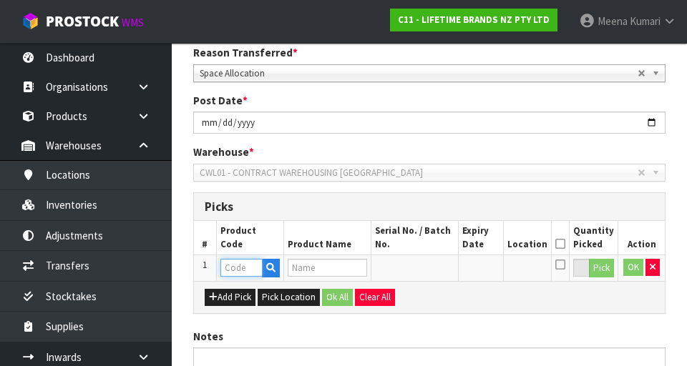
click at [237, 267] on input "text" at bounding box center [241, 268] width 42 height 18
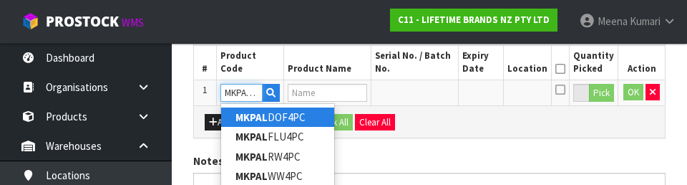
scroll to position [0, 6]
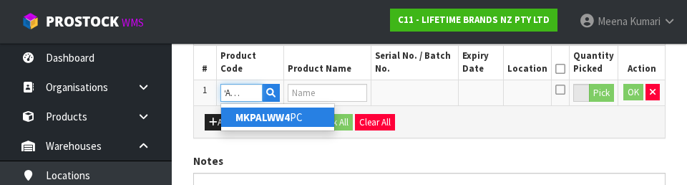
type input "MKPALWW4PC"
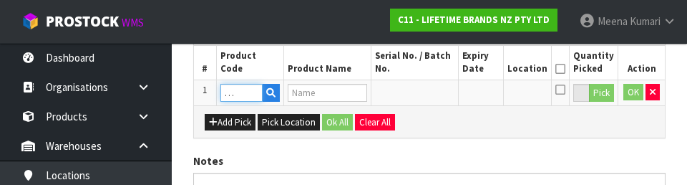
type input "79259 - [PERSON_NAME] WHITE WINE 4PC"
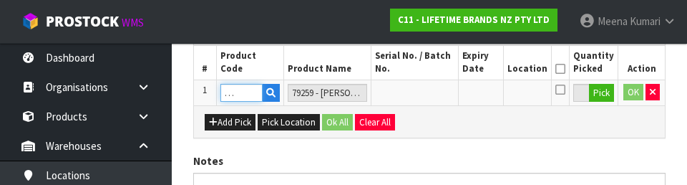
type input "MKPALWW4PC"
click at [604, 100] on button "Pick" at bounding box center [601, 93] width 25 height 19
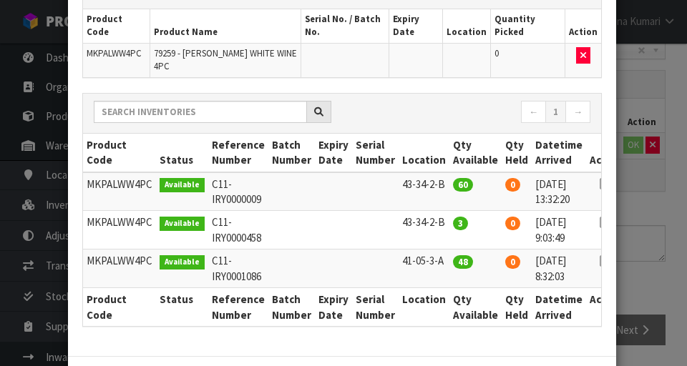
scroll to position [146, 0]
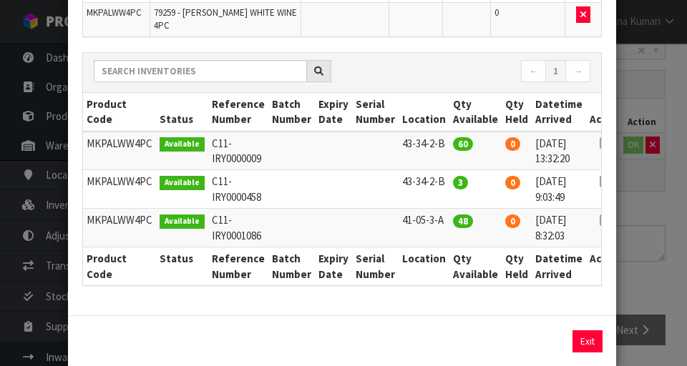
click at [599, 143] on icon at bounding box center [604, 143] width 11 height 1
click at [529, 330] on button "Assign Pick" at bounding box center [538, 341] width 59 height 22
type input "60"
click at [599, 182] on icon at bounding box center [604, 182] width 11 height 1
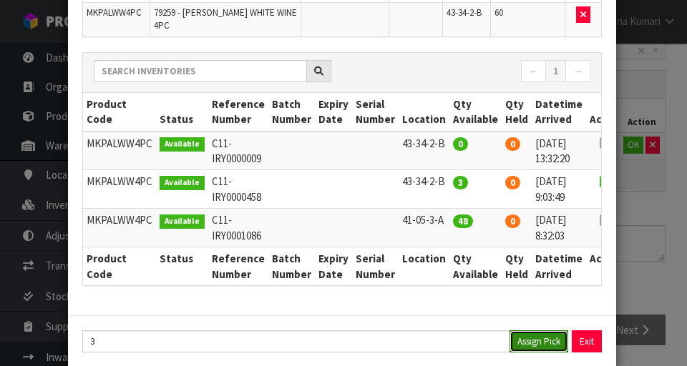
click at [551, 330] on button "Assign Pick" at bounding box center [538, 341] width 59 height 22
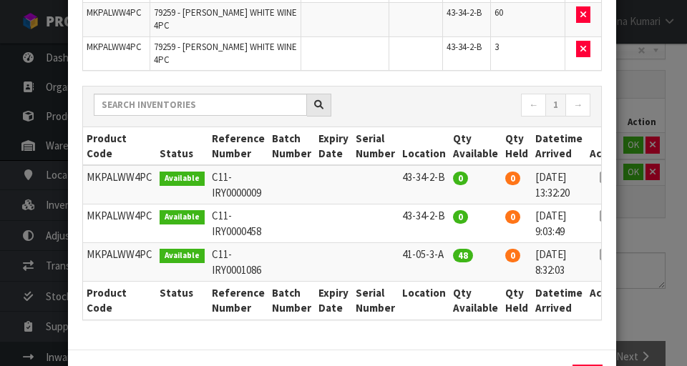
click at [684, 281] on div "Pick Line Picks Product Code Product Name Serial No. / Batch No. Expiry Date Lo…" at bounding box center [343, 183] width 687 height 366
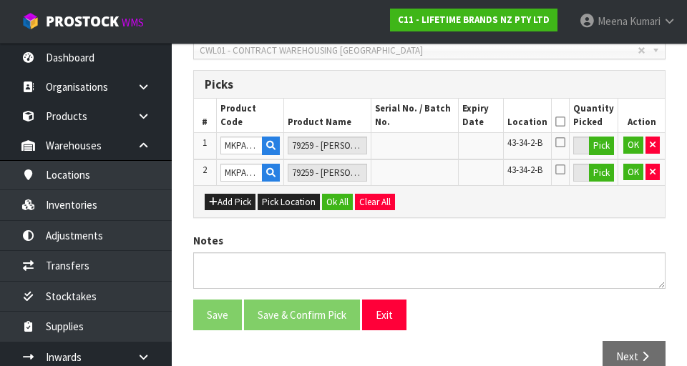
click at [565, 122] on icon at bounding box center [560, 122] width 10 height 1
click at [631, 151] on button "OK" at bounding box center [633, 145] width 20 height 17
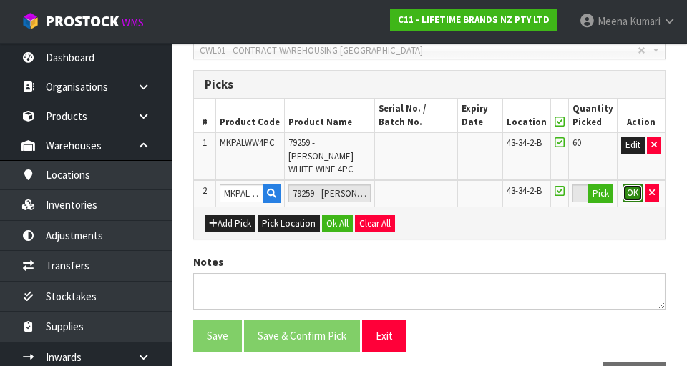
click at [632, 185] on button "OK" at bounding box center [632, 193] width 20 height 17
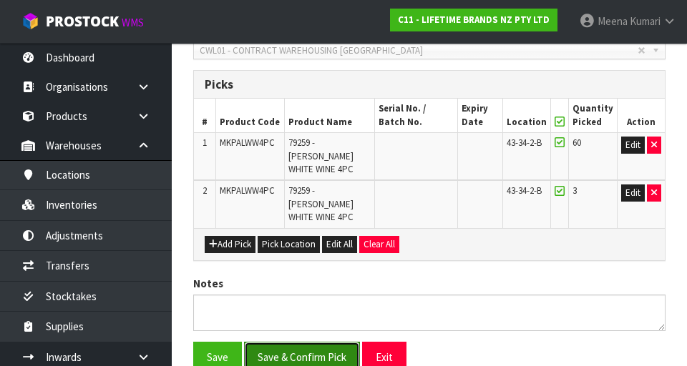
click at [320, 342] on button "Save & Confirm Pick" at bounding box center [302, 357] width 116 height 31
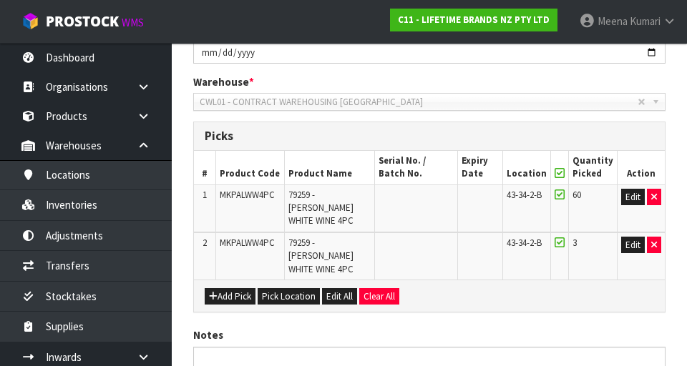
scroll to position [0, 0]
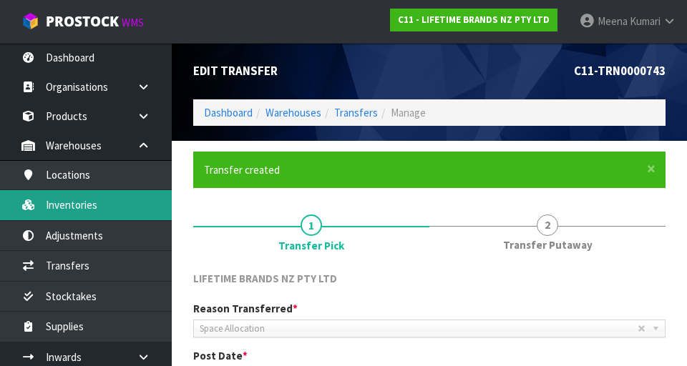
click at [93, 205] on link "Inventories" at bounding box center [86, 204] width 172 height 29
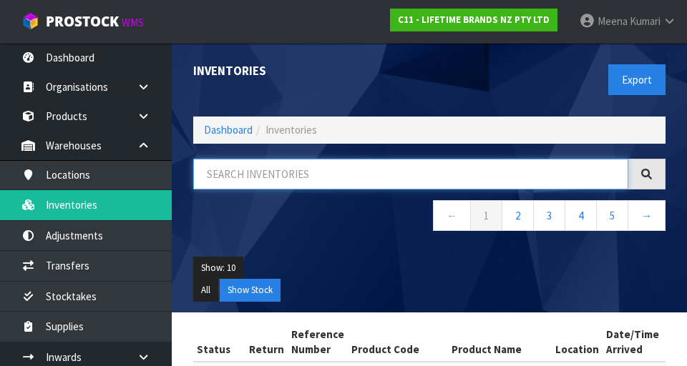
click at [273, 180] on input "text" at bounding box center [410, 174] width 435 height 31
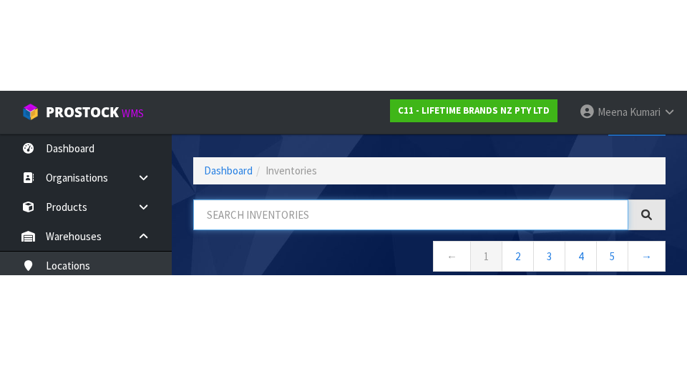
scroll to position [82, 0]
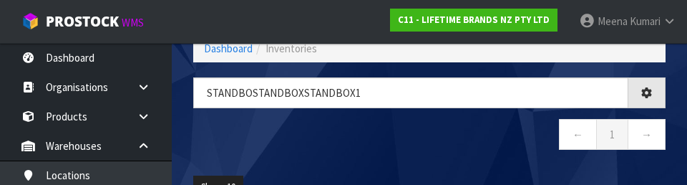
click at [373, 135] on nav "← 1 →" at bounding box center [429, 136] width 472 height 35
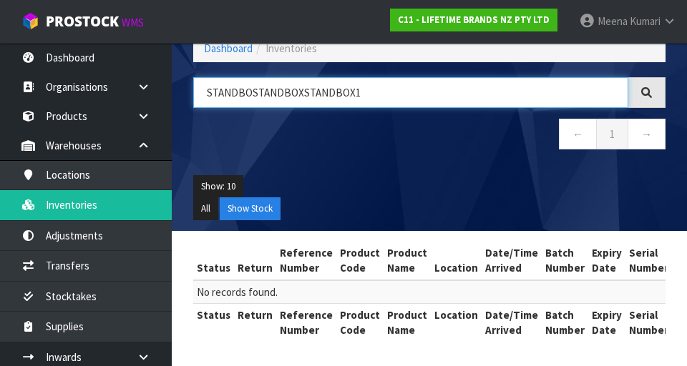
click at [476, 92] on input "STANDBOSTANDBOXSTANDBOX1" at bounding box center [410, 92] width 435 height 31
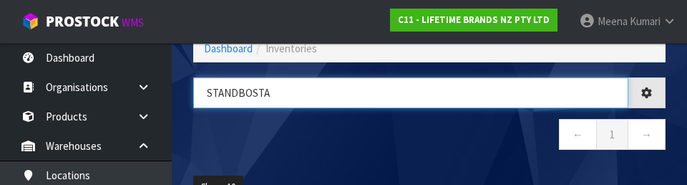
type input "STANDBOST"
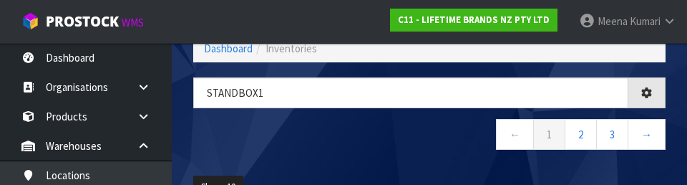
click at [353, 135] on nav "← 1 2 3 →" at bounding box center [429, 136] width 472 height 35
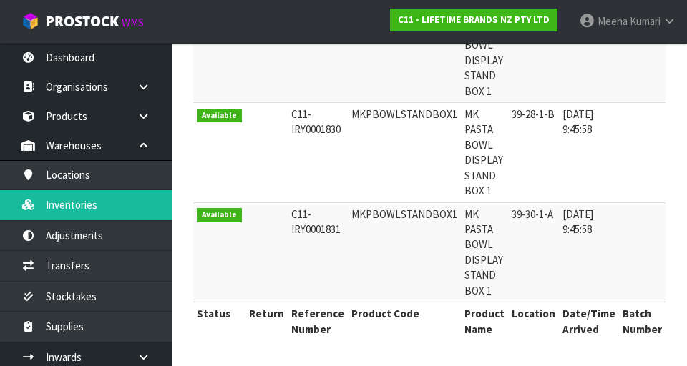
scroll to position [0, 0]
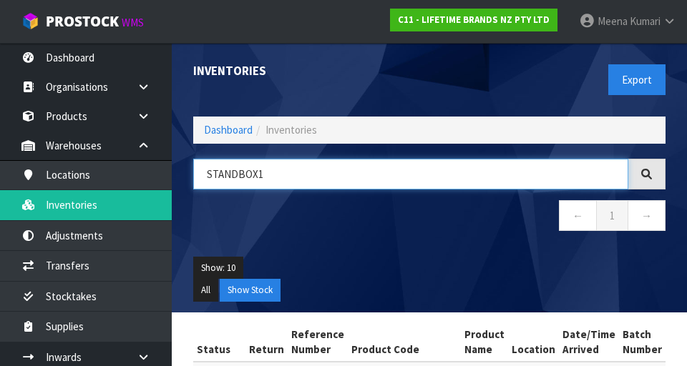
click at [313, 179] on input "STANDBOX1" at bounding box center [410, 174] width 435 height 31
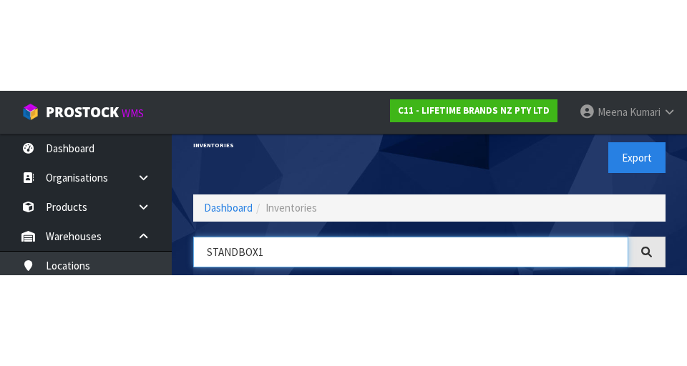
scroll to position [82, 0]
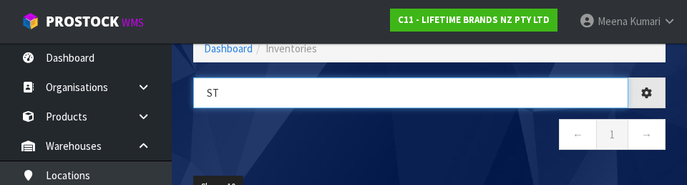
type input "S"
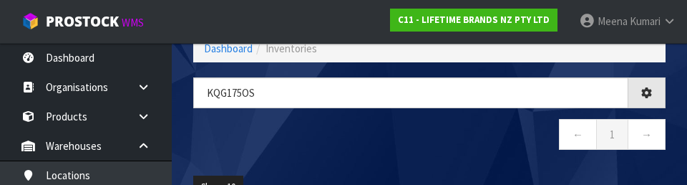
click at [425, 146] on nav "← 1 →" at bounding box center [429, 136] width 472 height 35
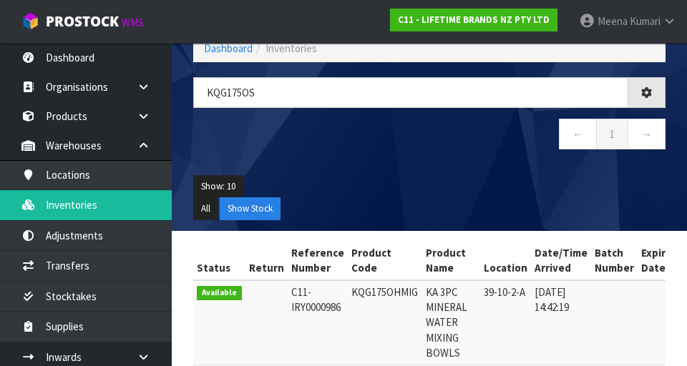
type input "KQG175OS"
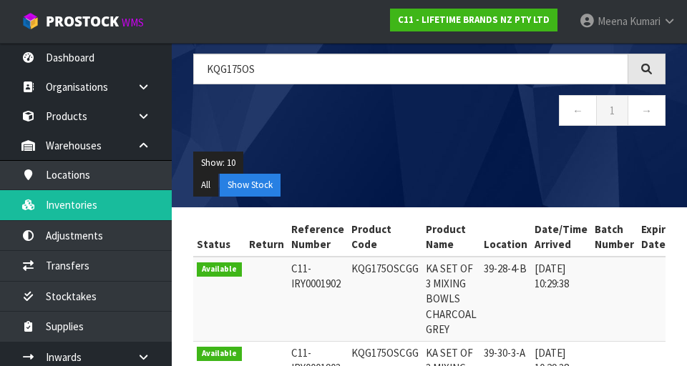
scroll to position [176, 0]
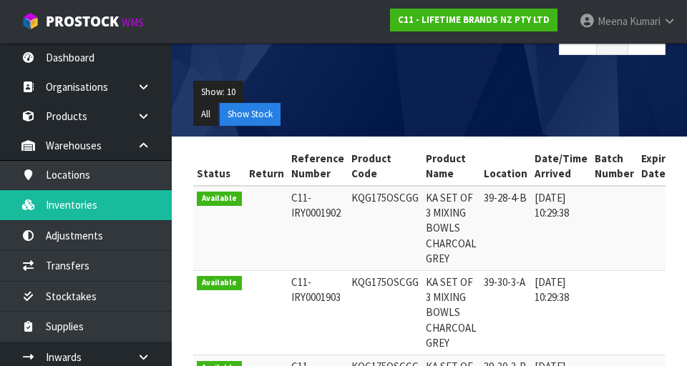
copy td "KQG175OSCGG"
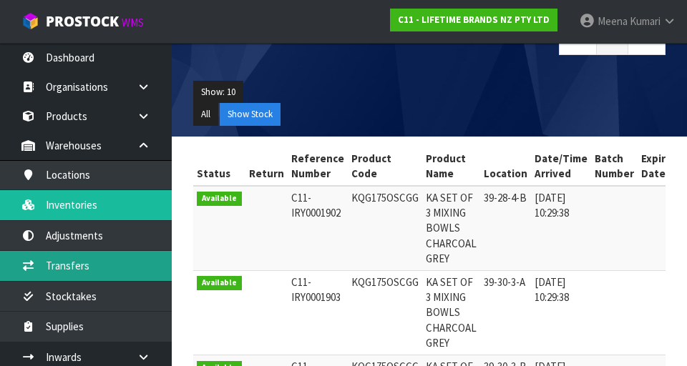
click at [107, 271] on link "Transfers" at bounding box center [86, 265] width 172 height 29
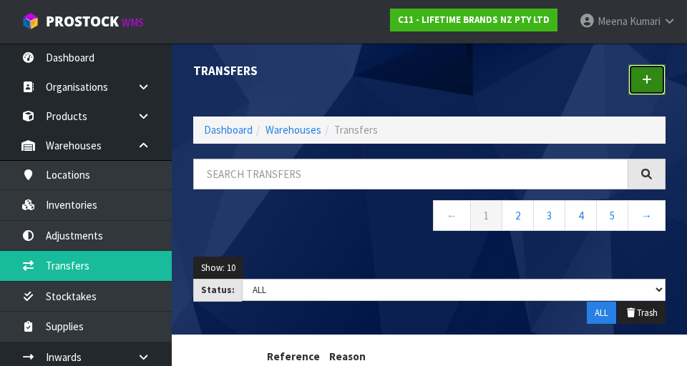
click at [649, 72] on link at bounding box center [646, 79] width 37 height 31
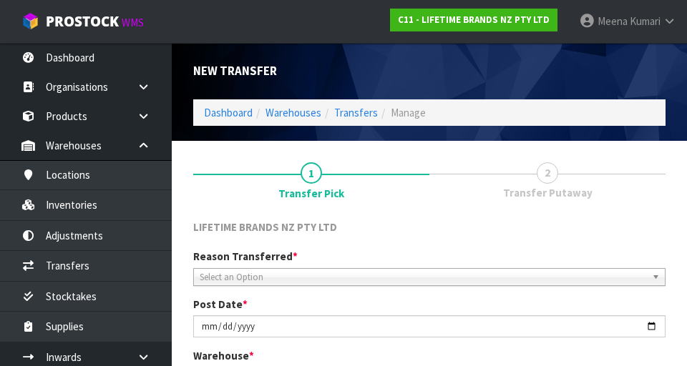
click at [536, 258] on div "Reason Transferred * Space Allocation Damage Expired Stock Repair QA Select an …" at bounding box center [429, 267] width 494 height 36
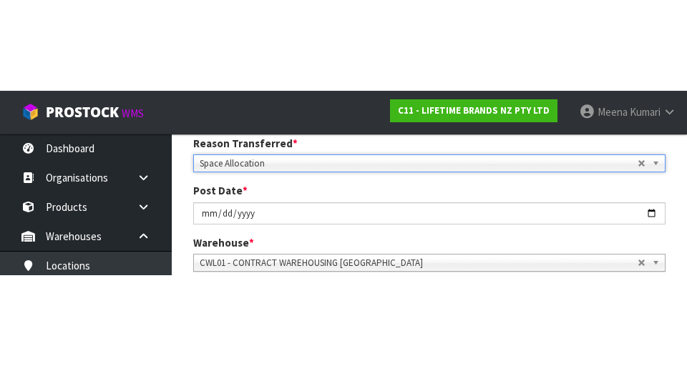
scroll to position [204, 0]
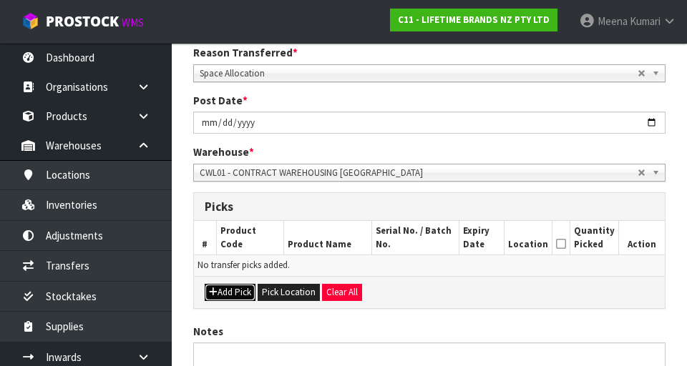
click at [234, 292] on button "Add Pick" at bounding box center [230, 292] width 51 height 17
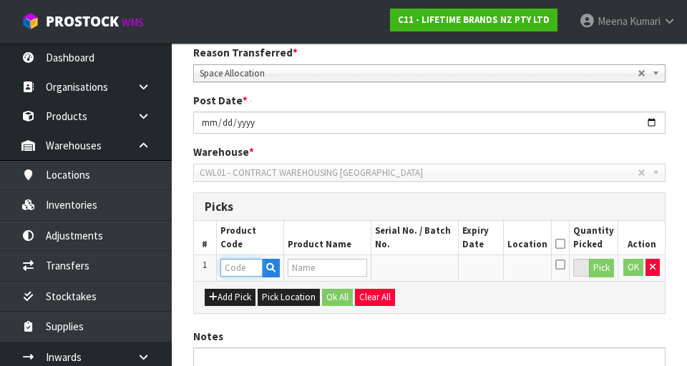
paste input "KQG175OSCGG"
type input "KQG175OSCGG"
type input "KA SET OF 3 MIXING BOWLS CHARCOAL GREY"
type input "KQG175OSCGG"
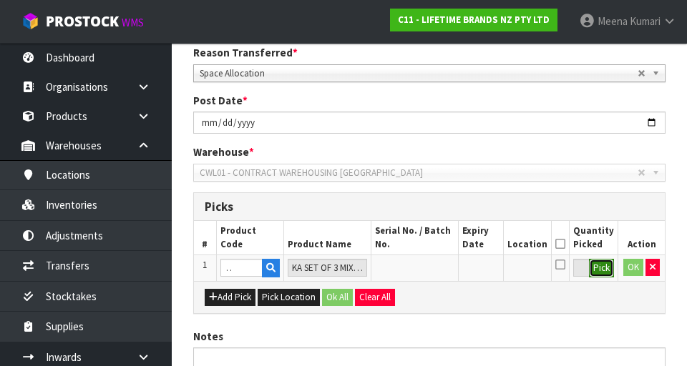
click at [604, 273] on button "Pick" at bounding box center [601, 268] width 25 height 19
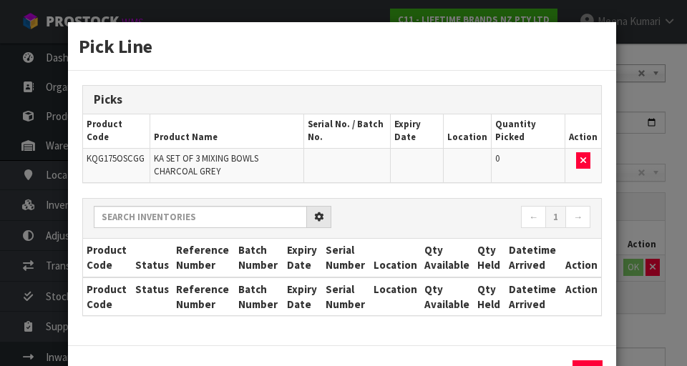
scroll to position [0, 0]
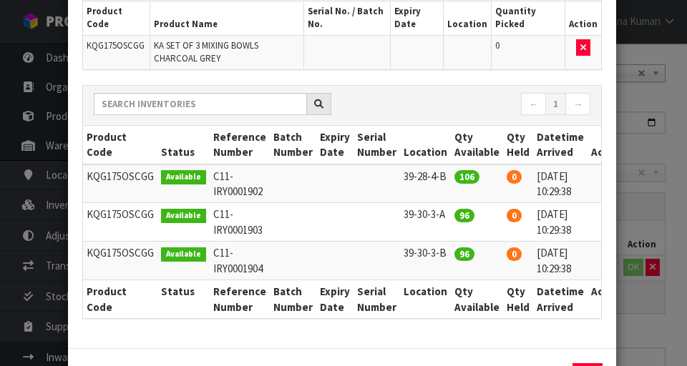
click at [601, 176] on icon at bounding box center [606, 176] width 11 height 1
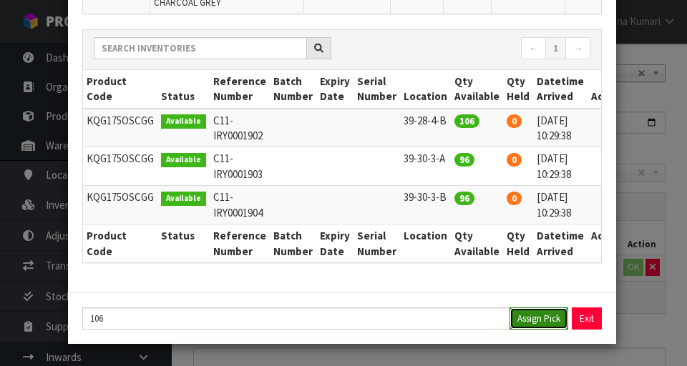
click at [526, 326] on button "Assign Pick" at bounding box center [538, 319] width 59 height 22
type input "106"
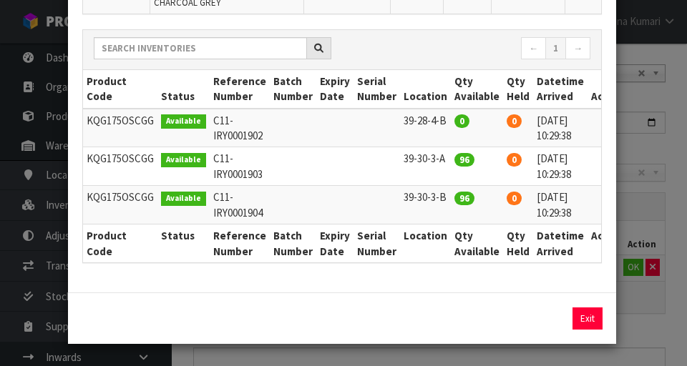
click at [601, 159] on icon at bounding box center [606, 159] width 11 height 1
click at [533, 313] on button "Assign Pick" at bounding box center [538, 319] width 59 height 22
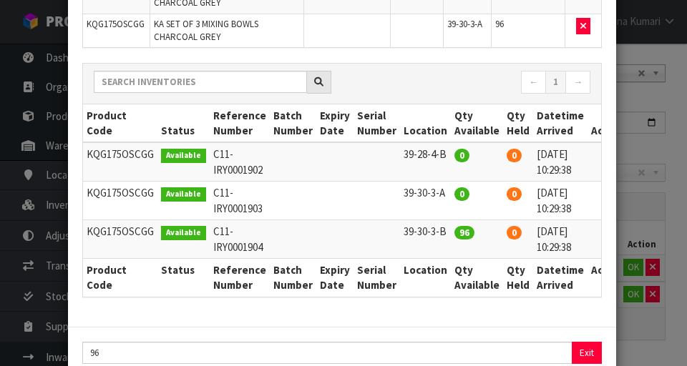
click at [601, 194] on icon at bounding box center [606, 193] width 11 height 1
click at [601, 193] on icon at bounding box center [606, 193] width 11 height 1
click at [601, 232] on icon at bounding box center [606, 232] width 11 height 1
type input "96"
click at [529, 356] on button "Assign Pick" at bounding box center [538, 353] width 59 height 22
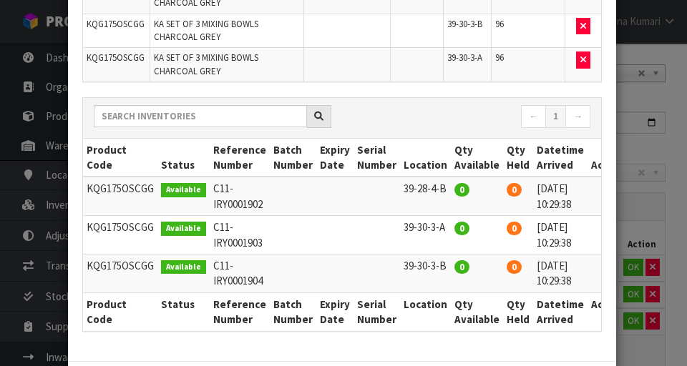
click at [654, 345] on div "Pick Line Picks Product Code Product Name Serial No. / Batch No. Expiry Date Lo…" at bounding box center [343, 183] width 687 height 366
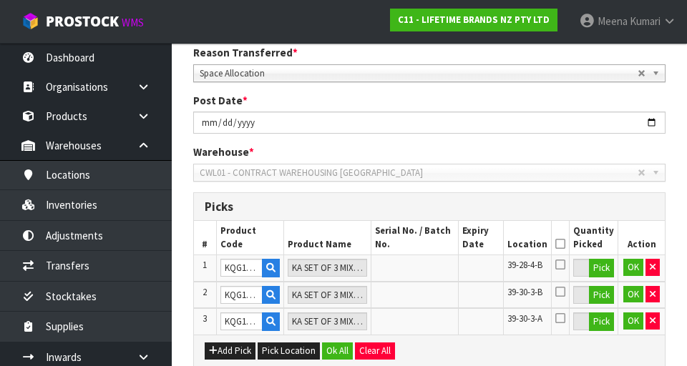
click at [564, 244] on icon at bounding box center [560, 244] width 10 height 1
click at [636, 267] on button "OK" at bounding box center [633, 267] width 20 height 17
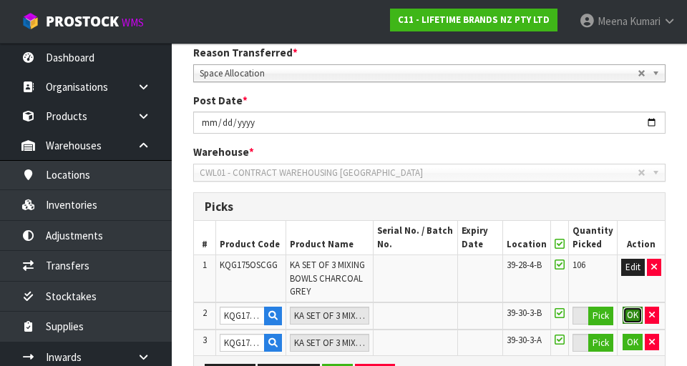
click at [637, 314] on button "OK" at bounding box center [632, 315] width 20 height 17
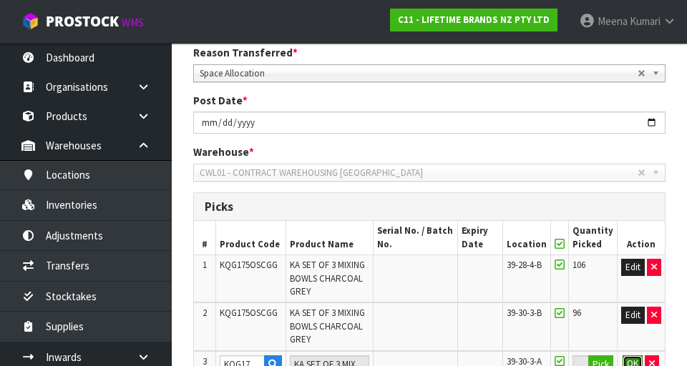
click at [637, 362] on button "OK" at bounding box center [632, 363] width 20 height 17
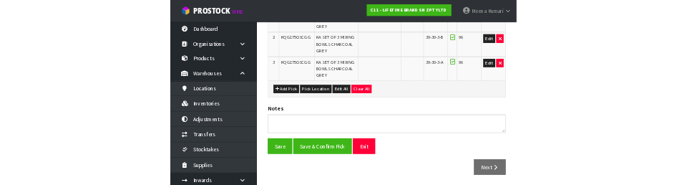
scroll to position [0, 0]
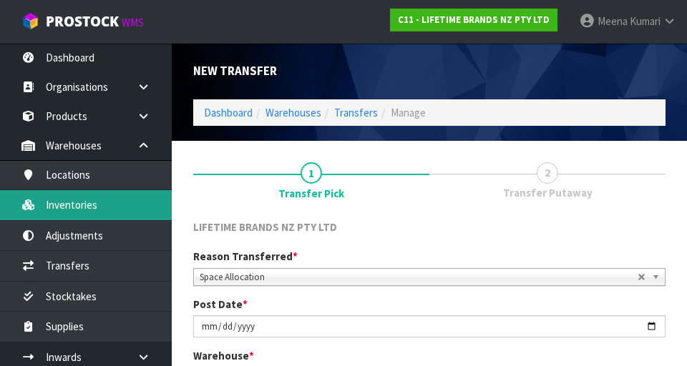
click at [104, 212] on link "Inventories" at bounding box center [86, 204] width 172 height 29
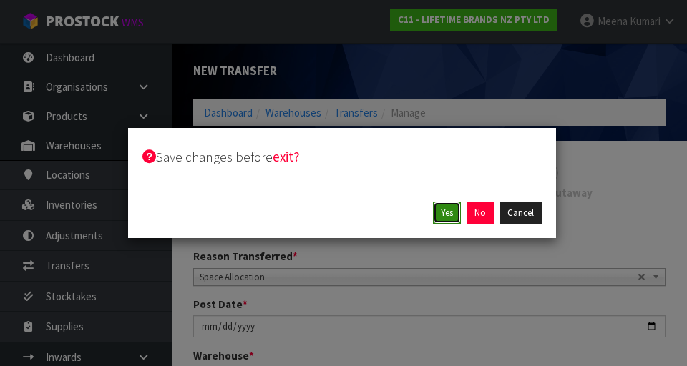
click at [447, 220] on button "Yes" at bounding box center [447, 213] width 28 height 23
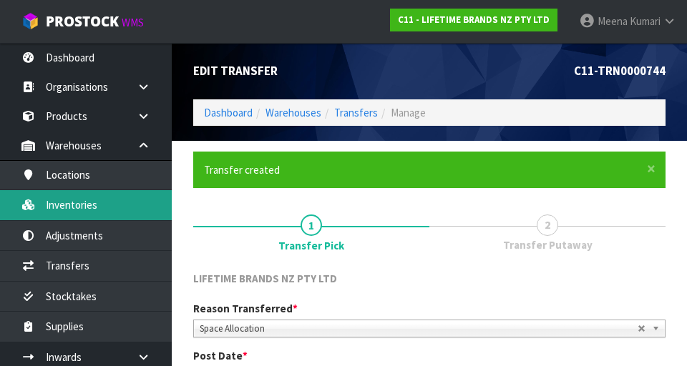
click at [101, 215] on link "Inventories" at bounding box center [86, 204] width 172 height 29
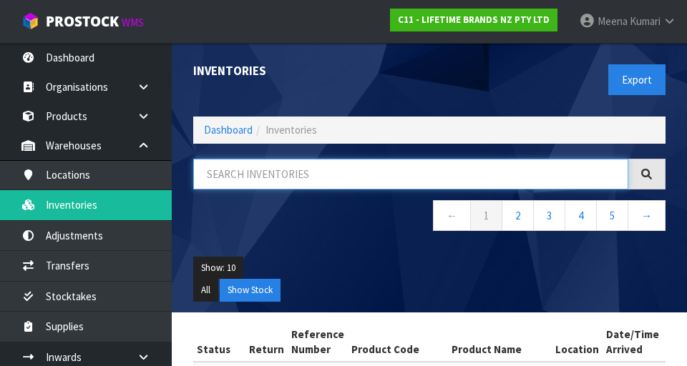
click at [300, 171] on input "text" at bounding box center [410, 174] width 435 height 31
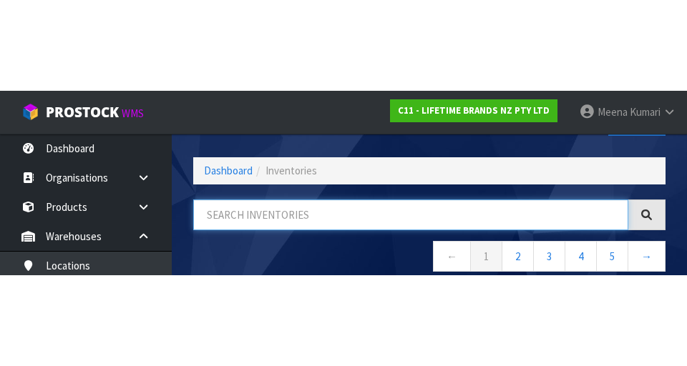
scroll to position [82, 0]
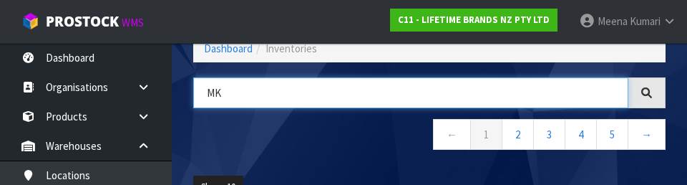
click at [299, 96] on input "MK" at bounding box center [410, 92] width 435 height 31
type input "M"
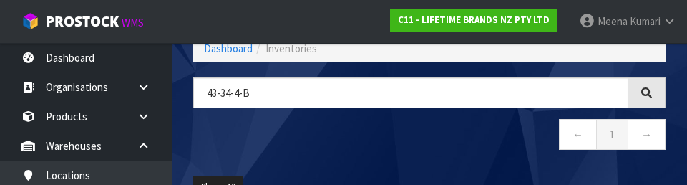
click at [411, 152] on nav "← 1 →" at bounding box center [429, 136] width 472 height 35
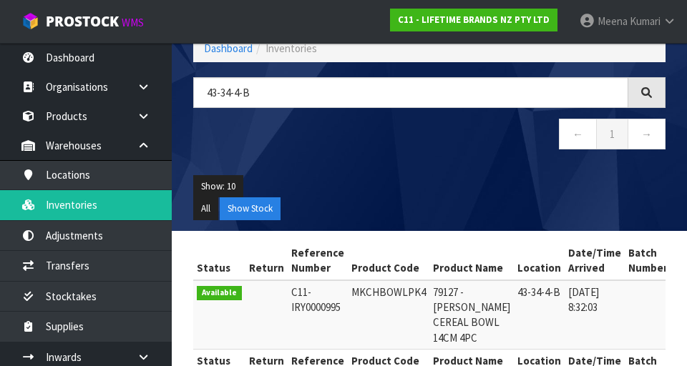
scroll to position [175, 0]
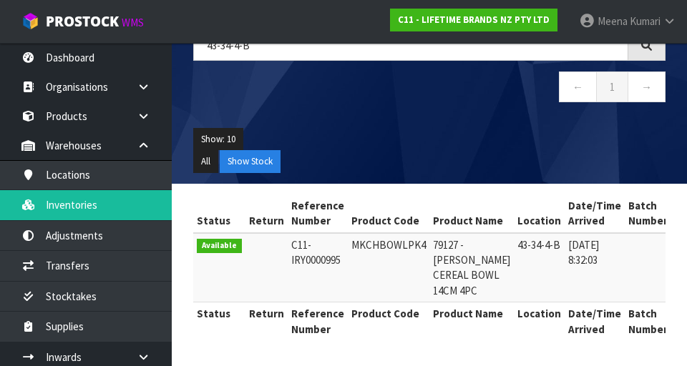
copy td "MKCHBOWLPK4"
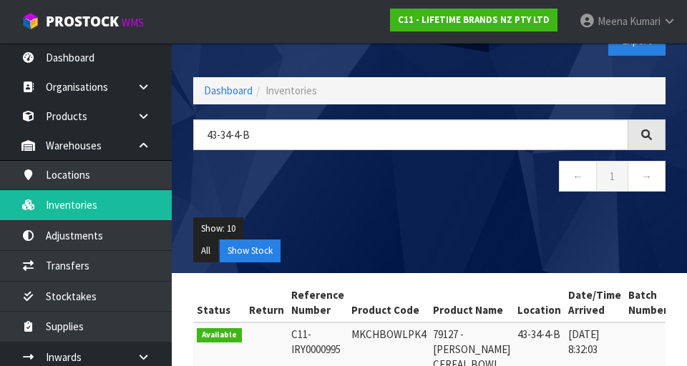
scroll to position [37, 0]
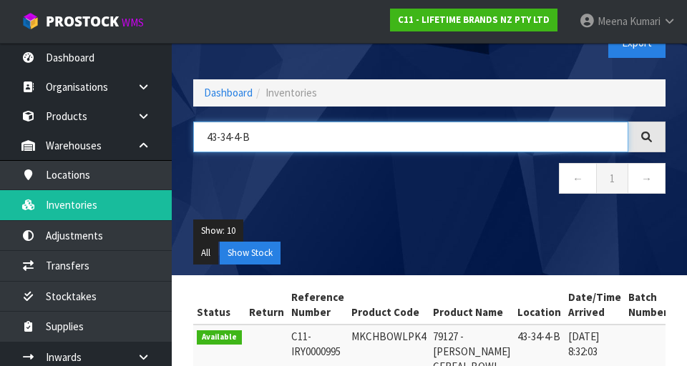
click at [356, 142] on input "43-34-4-B" at bounding box center [410, 137] width 435 height 31
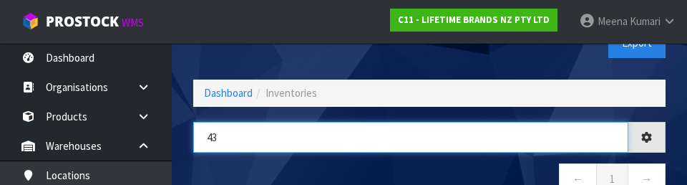
type input "4"
click at [271, 139] on input "4" at bounding box center [410, 137] width 435 height 31
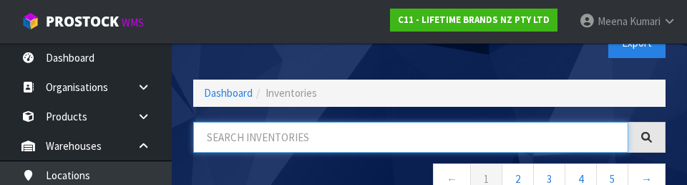
paste input "MKCHBOWLPK4"
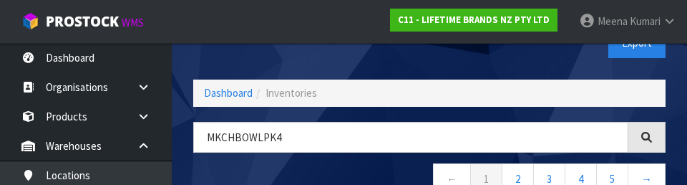
click at [368, 168] on nav "← 1 2 3 4 5 →" at bounding box center [429, 180] width 472 height 35
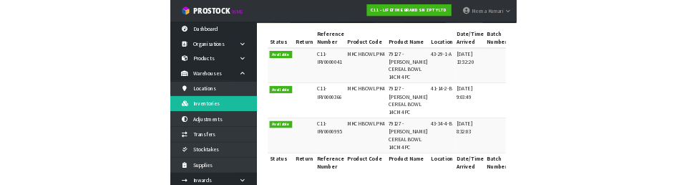
scroll to position [0, 0]
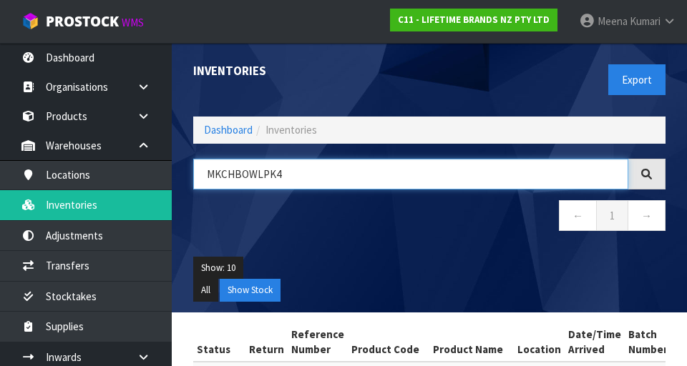
click at [345, 179] on input "MKCHBOWLPK4" at bounding box center [410, 174] width 435 height 31
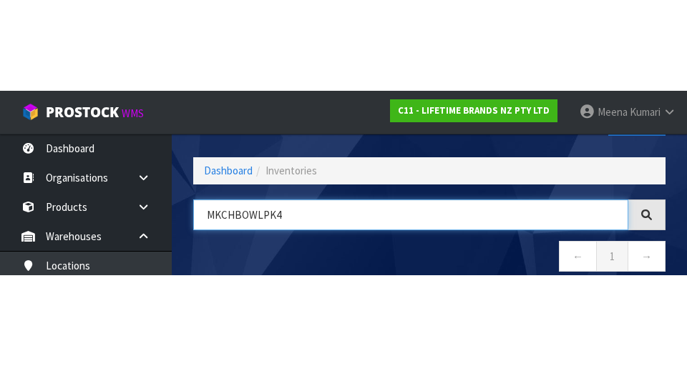
scroll to position [82, 0]
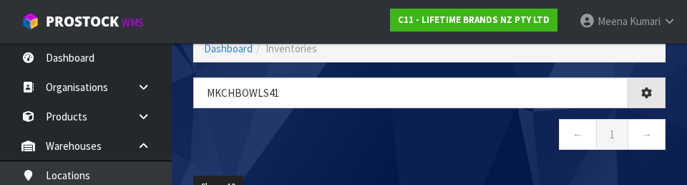
click at [313, 155] on div "MKCHBOWLS41 ← 1 →" at bounding box center [429, 120] width 494 height 87
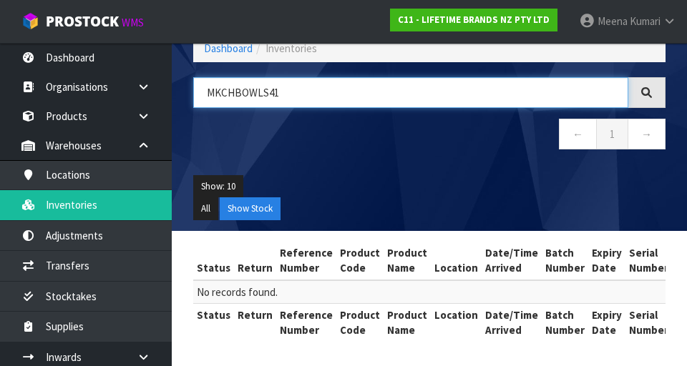
click at [451, 96] on input "MKCHBOWLS41" at bounding box center [410, 92] width 435 height 31
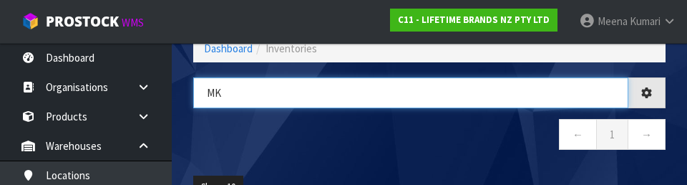
type input "M"
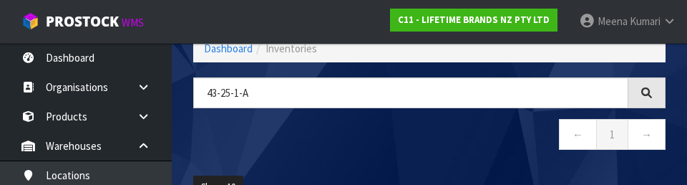
click at [356, 147] on nav "← 1 →" at bounding box center [429, 136] width 472 height 35
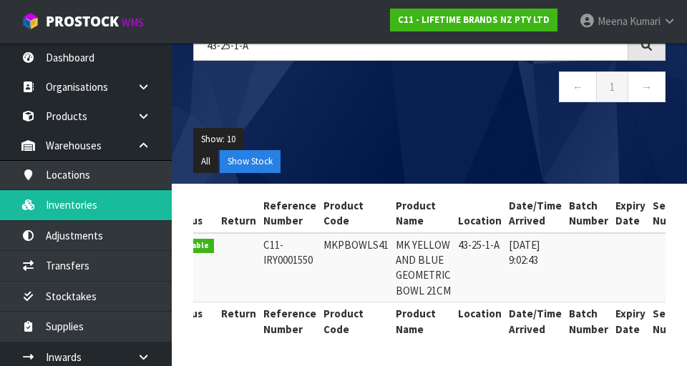
scroll to position [0, 0]
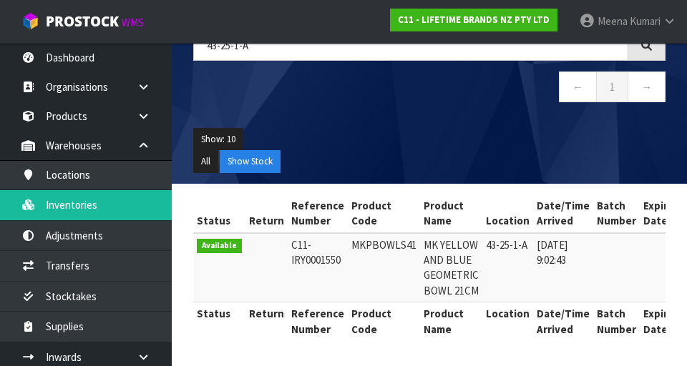
copy td "MKPBOWLS41"
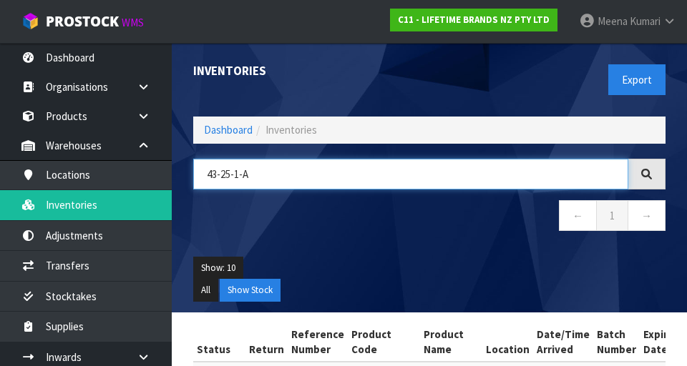
click at [340, 171] on input "43-25-1-A" at bounding box center [410, 174] width 435 height 31
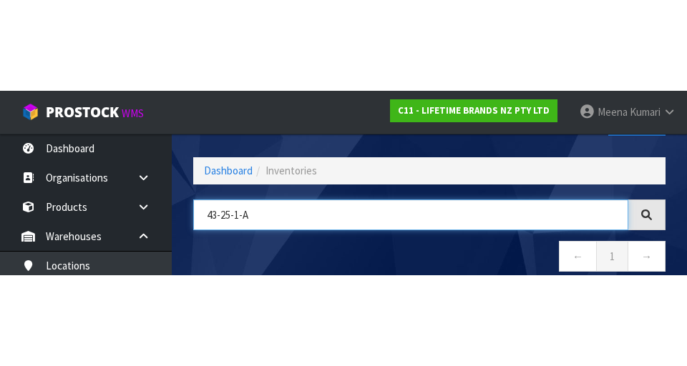
scroll to position [82, 0]
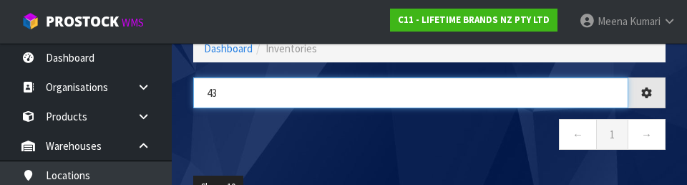
type input "4"
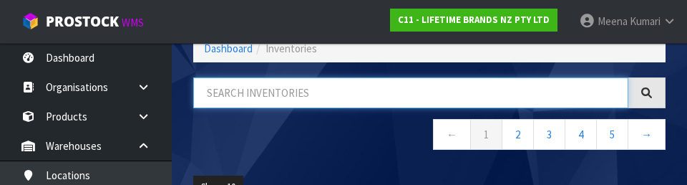
paste input "MKPBOWLS41"
type input "MKPBOWLS41"
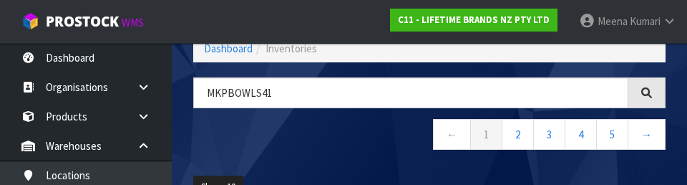
click at [319, 142] on nav "← 1 2 3 4 5 →" at bounding box center [429, 136] width 472 height 35
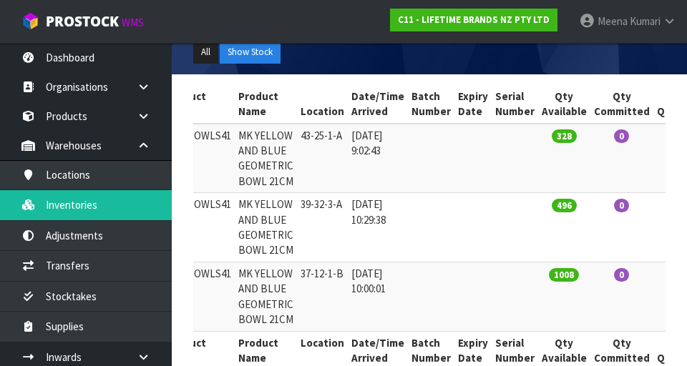
scroll to position [0, 0]
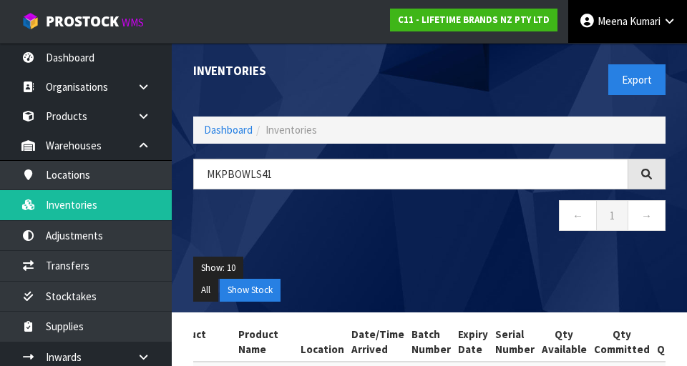
click at [669, 26] on link "[PERSON_NAME]" at bounding box center [627, 21] width 119 height 43
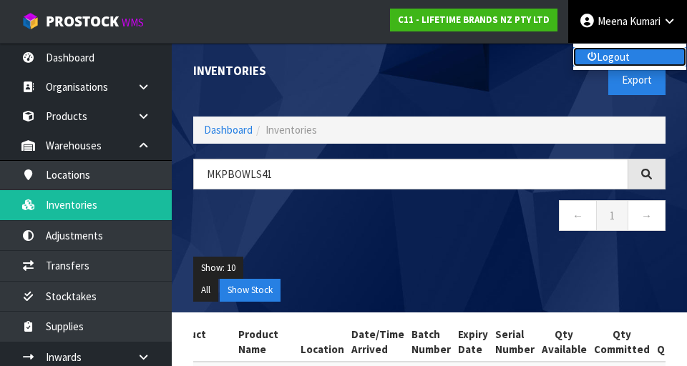
click at [630, 57] on link "Logout" at bounding box center [629, 56] width 113 height 19
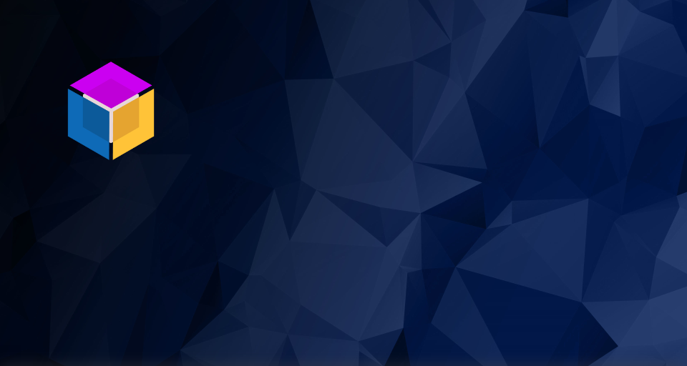
click at [99, 119] on img at bounding box center [110, 110] width 107 height 107
click at [107, 100] on img at bounding box center [110, 110] width 107 height 107
click at [126, 106] on img at bounding box center [110, 110] width 107 height 107
click at [106, 92] on img at bounding box center [110, 110] width 107 height 107
click at [153, 119] on img at bounding box center [110, 110] width 107 height 107
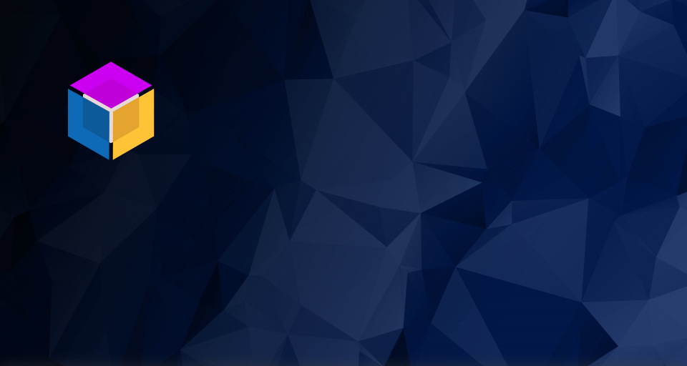
click at [118, 110] on img at bounding box center [110, 110] width 107 height 107
click at [93, 108] on img at bounding box center [110, 110] width 107 height 107
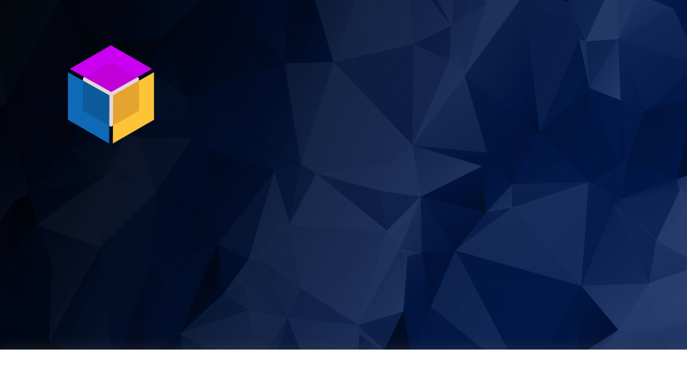
scroll to position [21, 0]
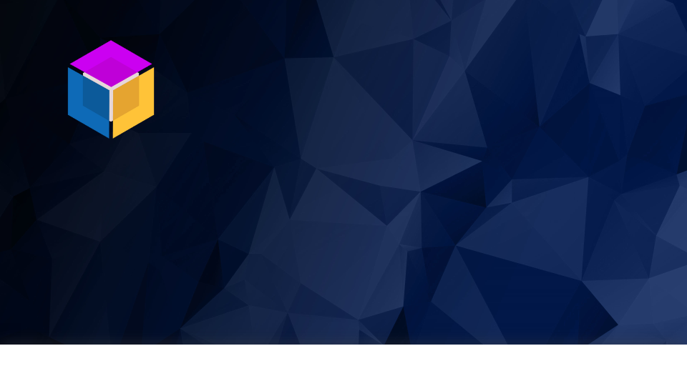
click at [111, 111] on img at bounding box center [110, 89] width 107 height 107
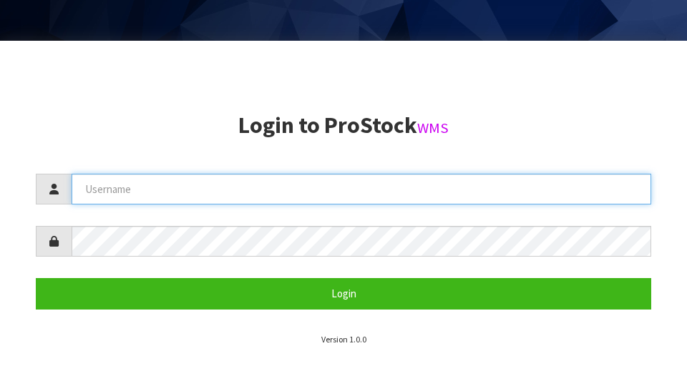
click at [535, 195] on input "text" at bounding box center [361, 189] width 579 height 31
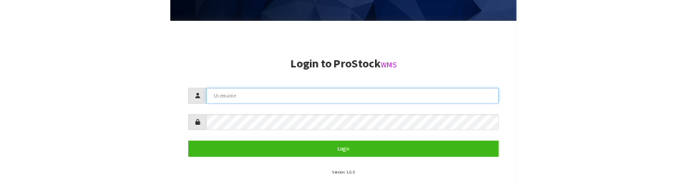
scroll to position [305, 0]
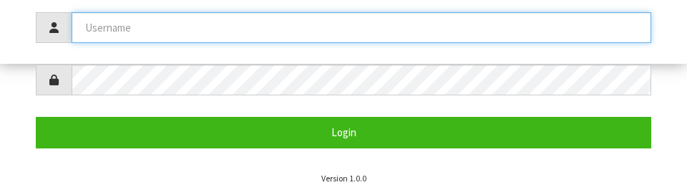
type input "I"
type input "JohnSau"
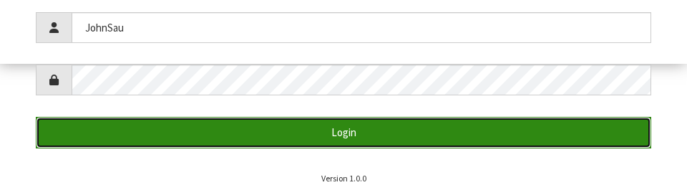
click at [358, 131] on button "Login" at bounding box center [343, 132] width 615 height 31
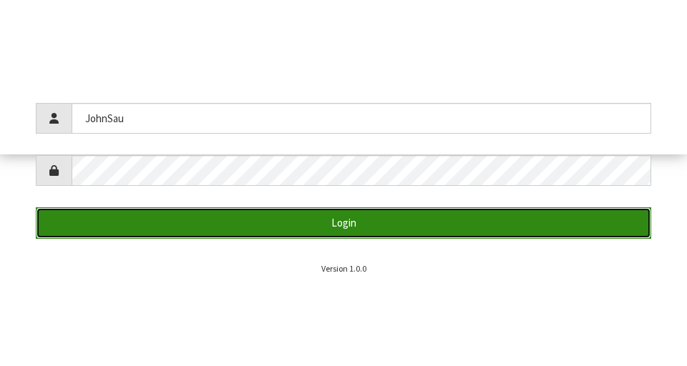
scroll to position [366, 0]
